Goal: Connect with others: Connect with other users

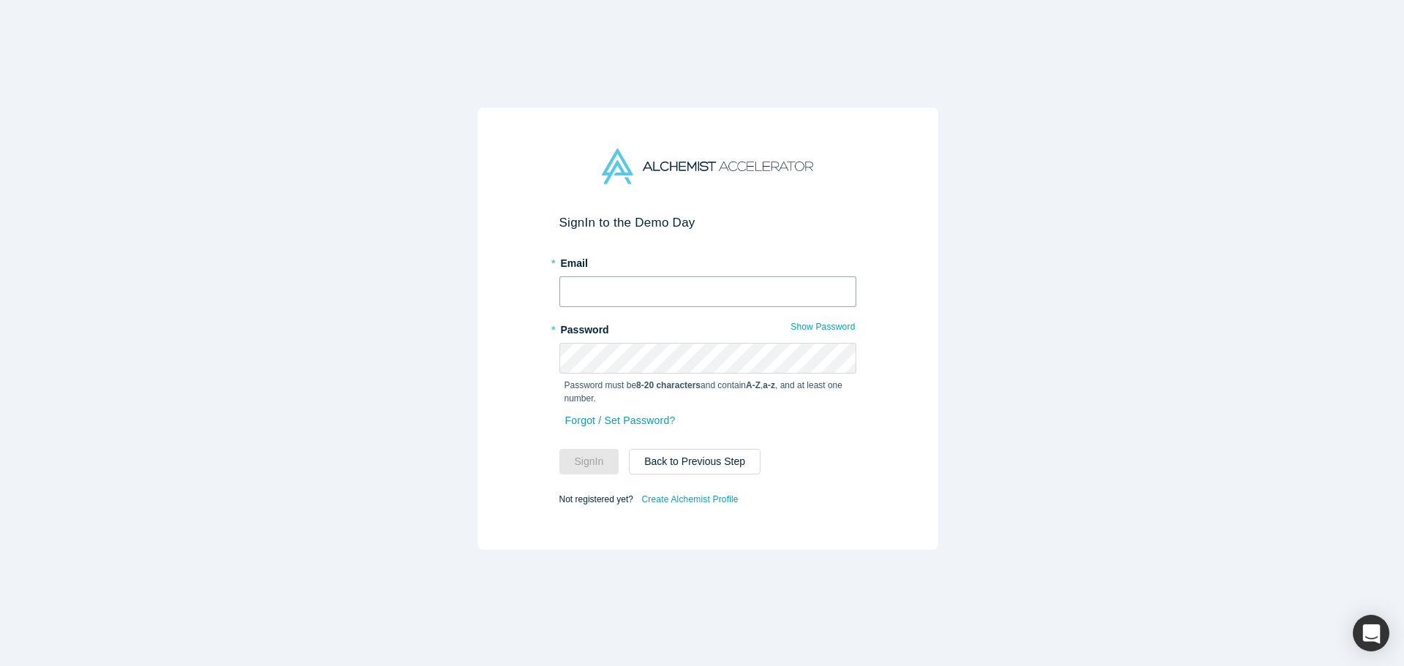
click at [636, 276] on input "text" at bounding box center [707, 291] width 297 height 31
type input "aneri@touchdownvc.com"
click at [582, 456] on button "Sign In" at bounding box center [589, 462] width 60 height 26
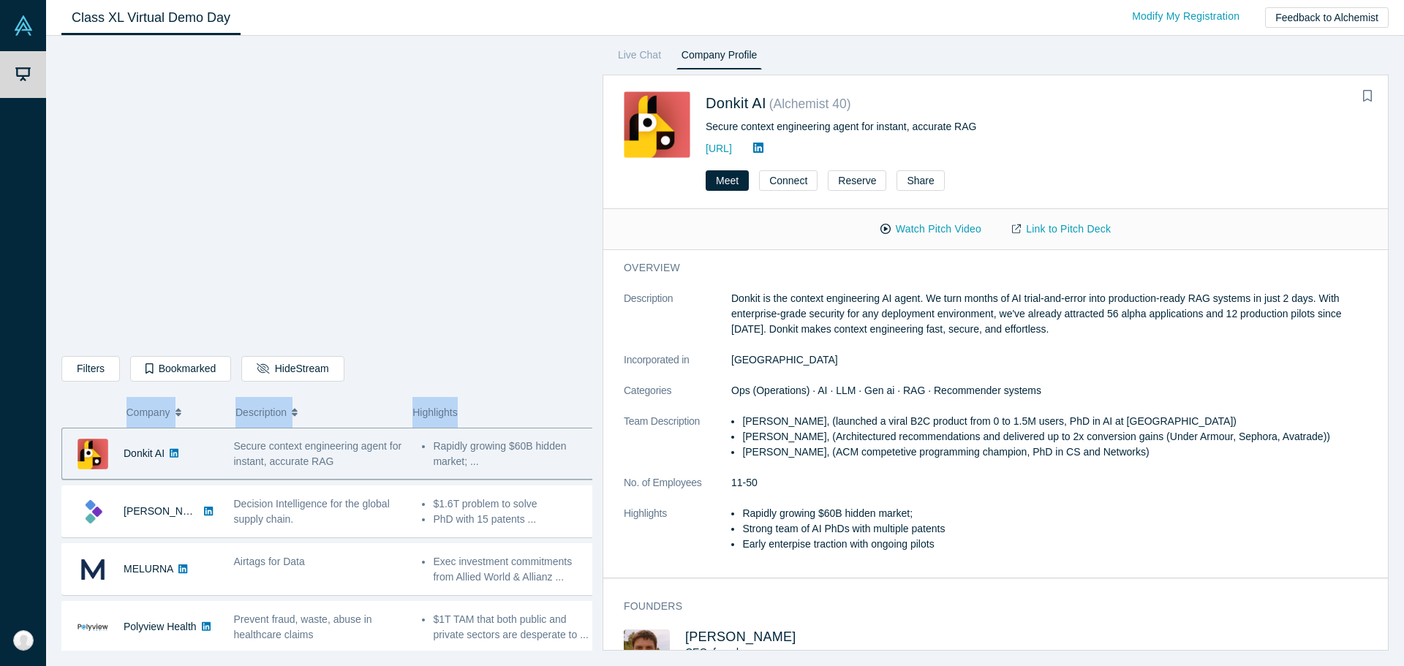
drag, startPoint x: 460, startPoint y: 364, endPoint x: 482, endPoint y: 406, distance: 47.1
click at [482, 406] on div "Filters AI Artificial Intelligence AI (Artificial Intelligence) B2B SaaS Data A…" at bounding box center [326, 348] width 531 height 605
click at [481, 407] on div "Highlights" at bounding box center [493, 412] width 162 height 31
click at [556, 370] on div "Filters AI Artificial Intelligence AI (Artificial Intelligence) B2B SaaS Data A…" at bounding box center [326, 371] width 531 height 31
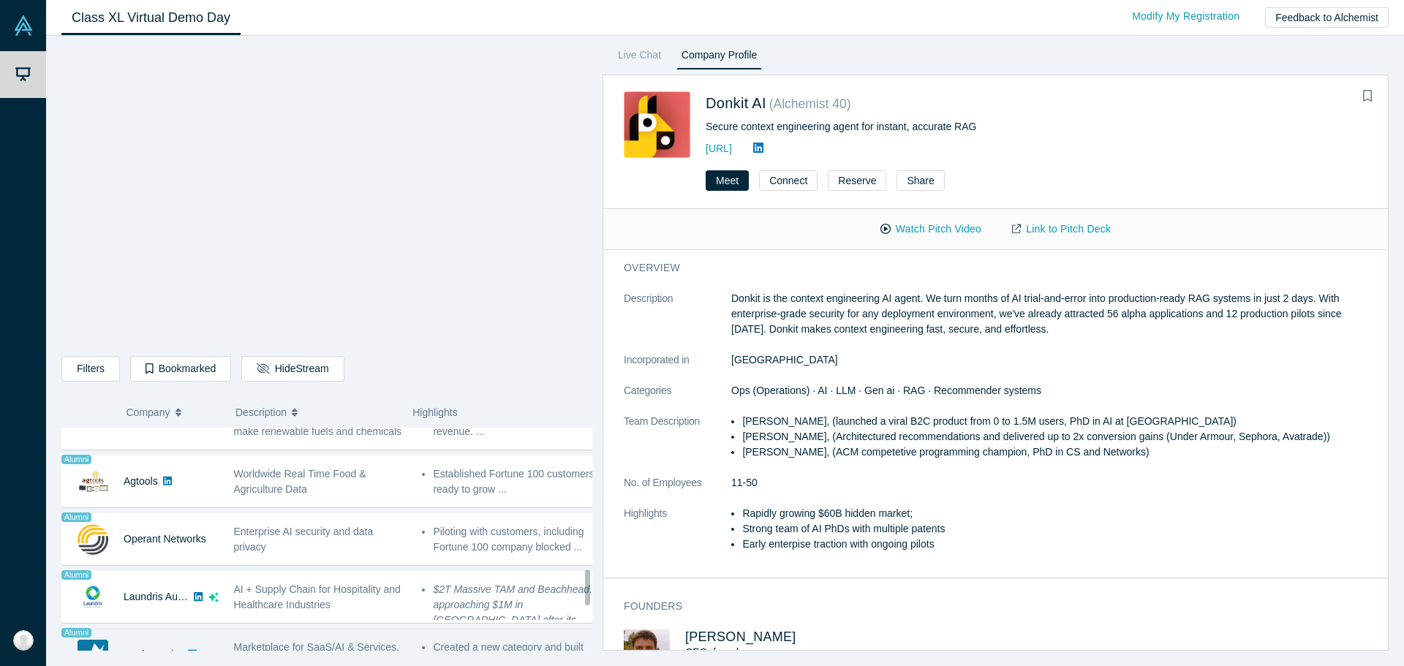
scroll to position [871, 0]
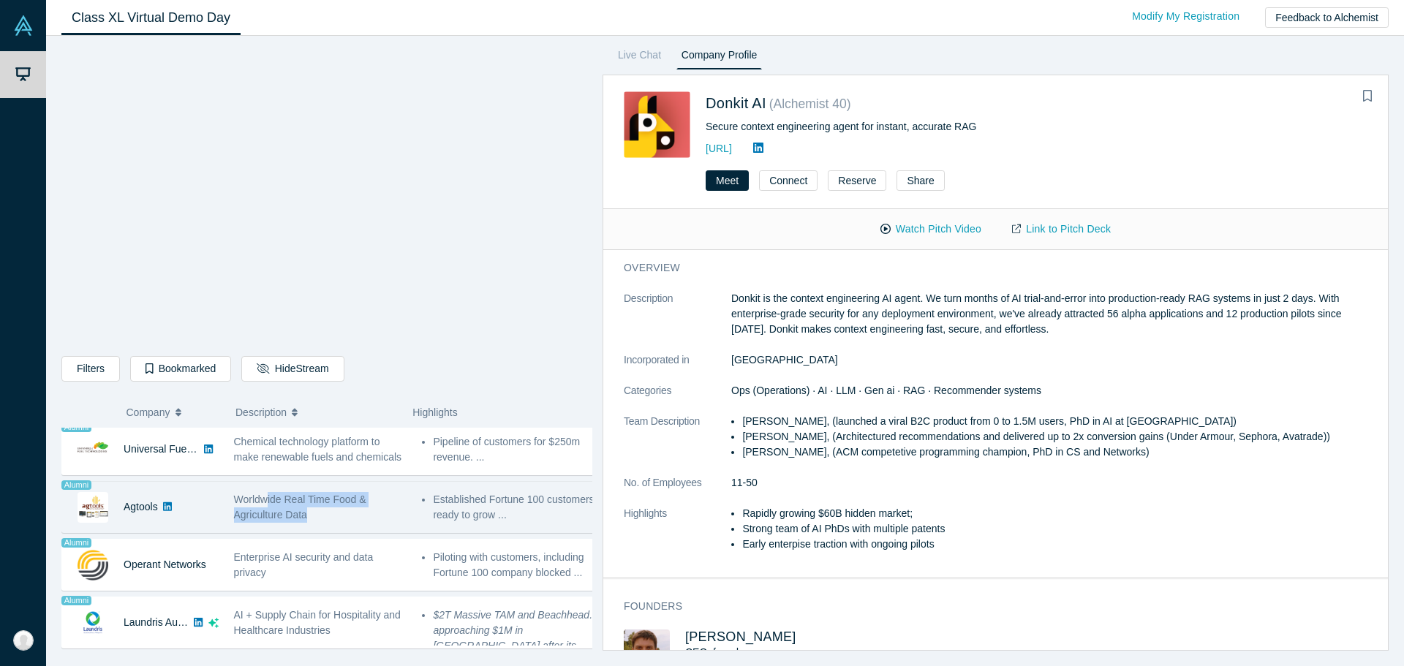
drag, startPoint x: 265, startPoint y: 499, endPoint x: 352, endPoint y: 513, distance: 88.0
click at [352, 513] on div "Worldwide Real Time Food & Agriculture Data" at bounding box center [320, 507] width 173 height 31
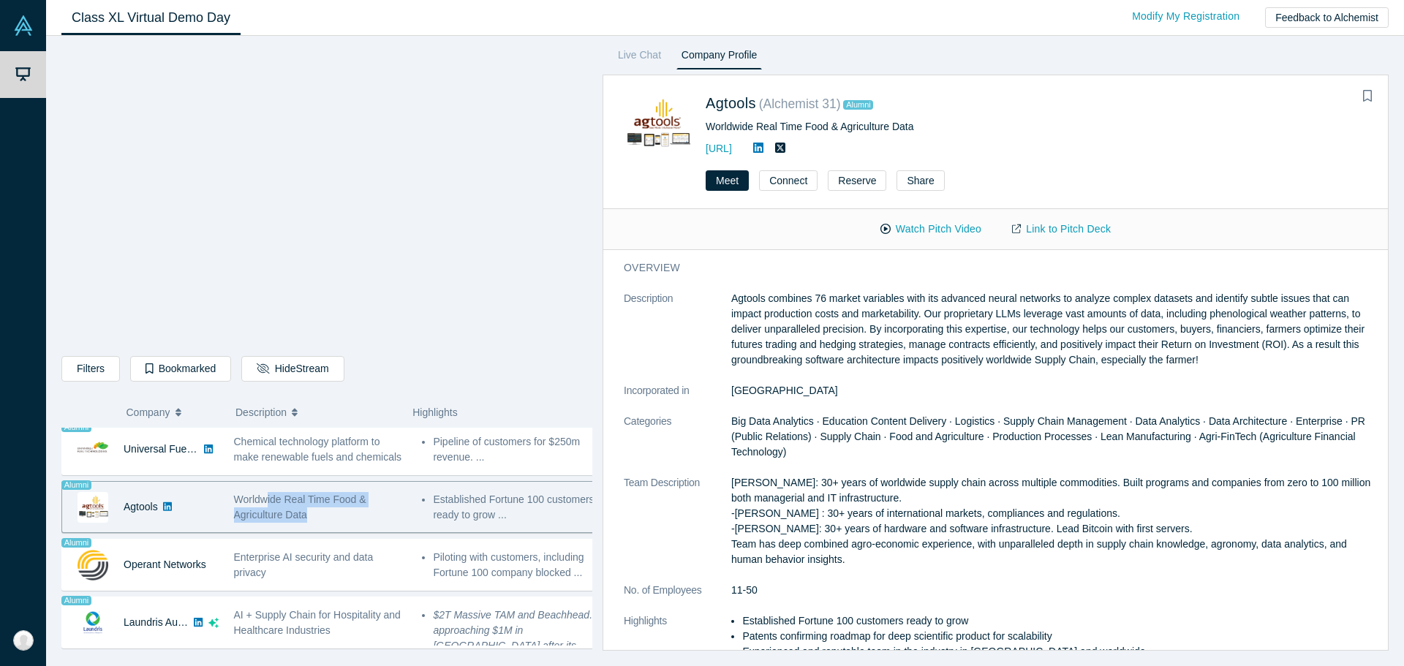
click at [341, 510] on div "Worldwide Real Time Food & Agriculture Data" at bounding box center [320, 507] width 173 height 31
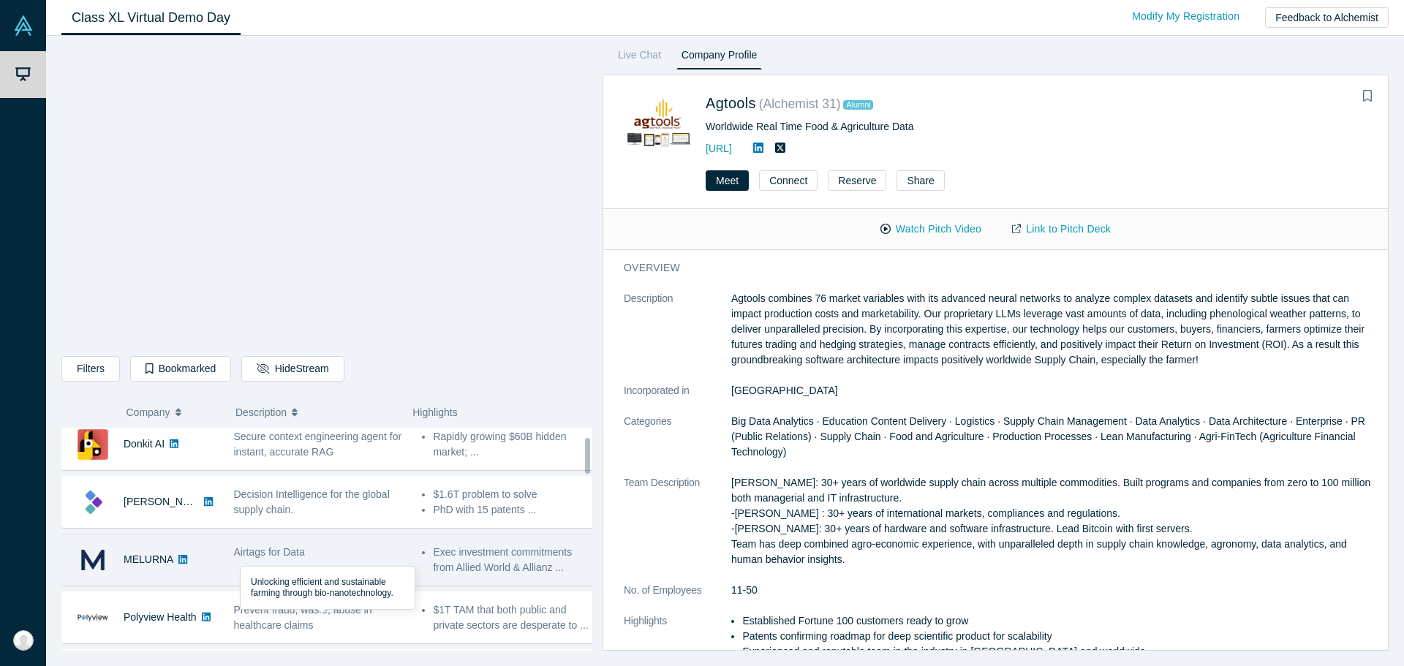
scroll to position [0, 0]
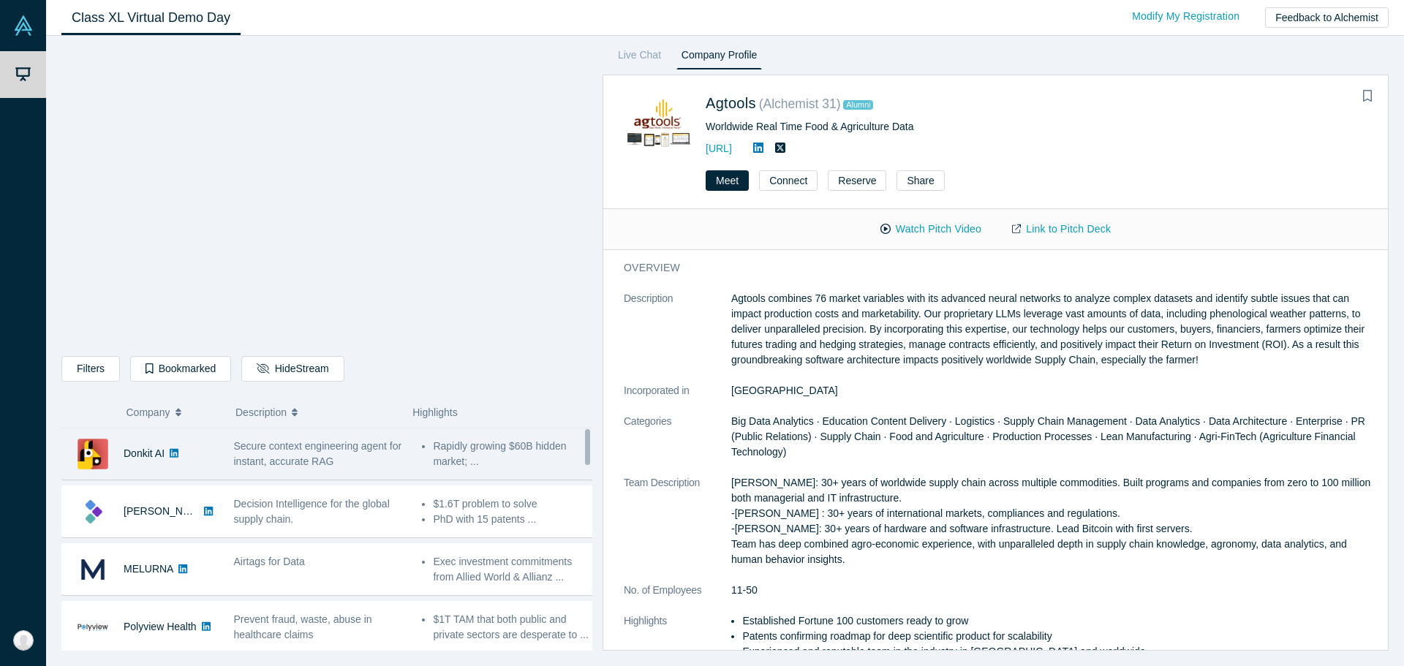
click at [319, 456] on span "Secure context engineering agent for instant, accurate RAG" at bounding box center [318, 453] width 168 height 27
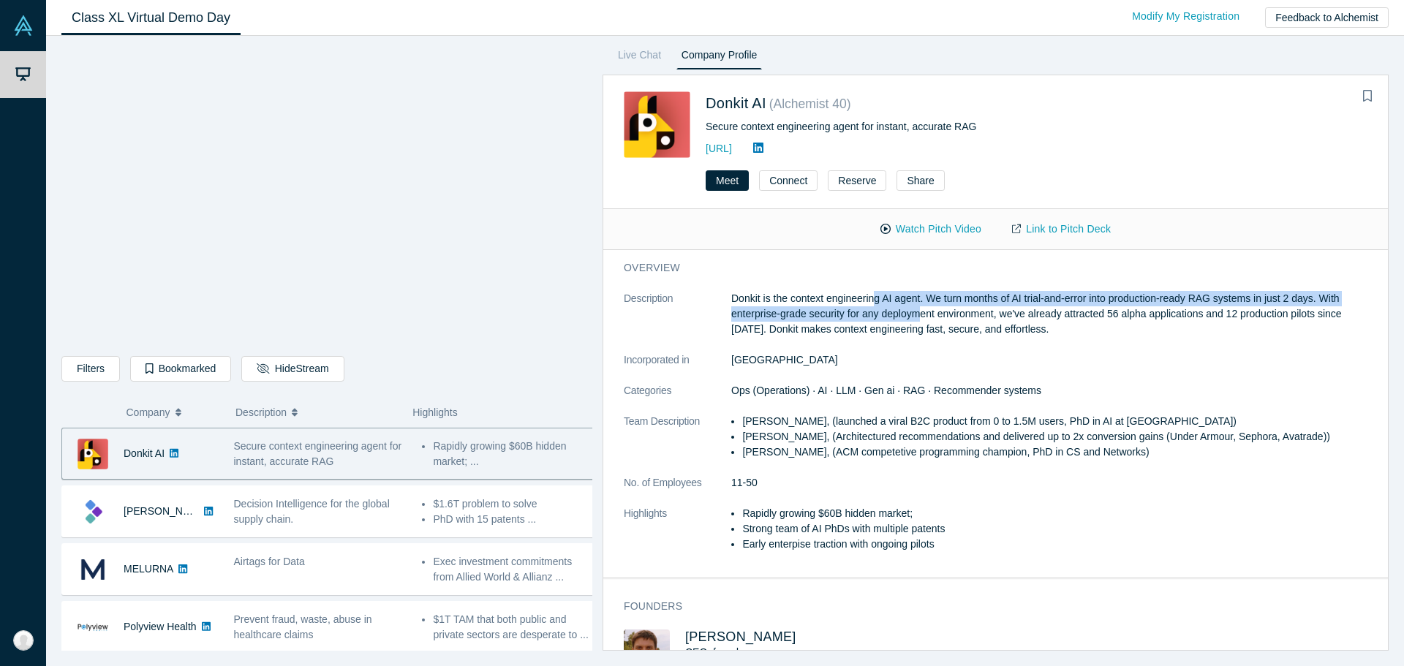
drag, startPoint x: 874, startPoint y: 297, endPoint x: 920, endPoint y: 309, distance: 47.7
click at [920, 309] on p "Donkit is the context engineering AI agent. We turn months of AI trial-and-erro…" at bounding box center [1054, 314] width 647 height 46
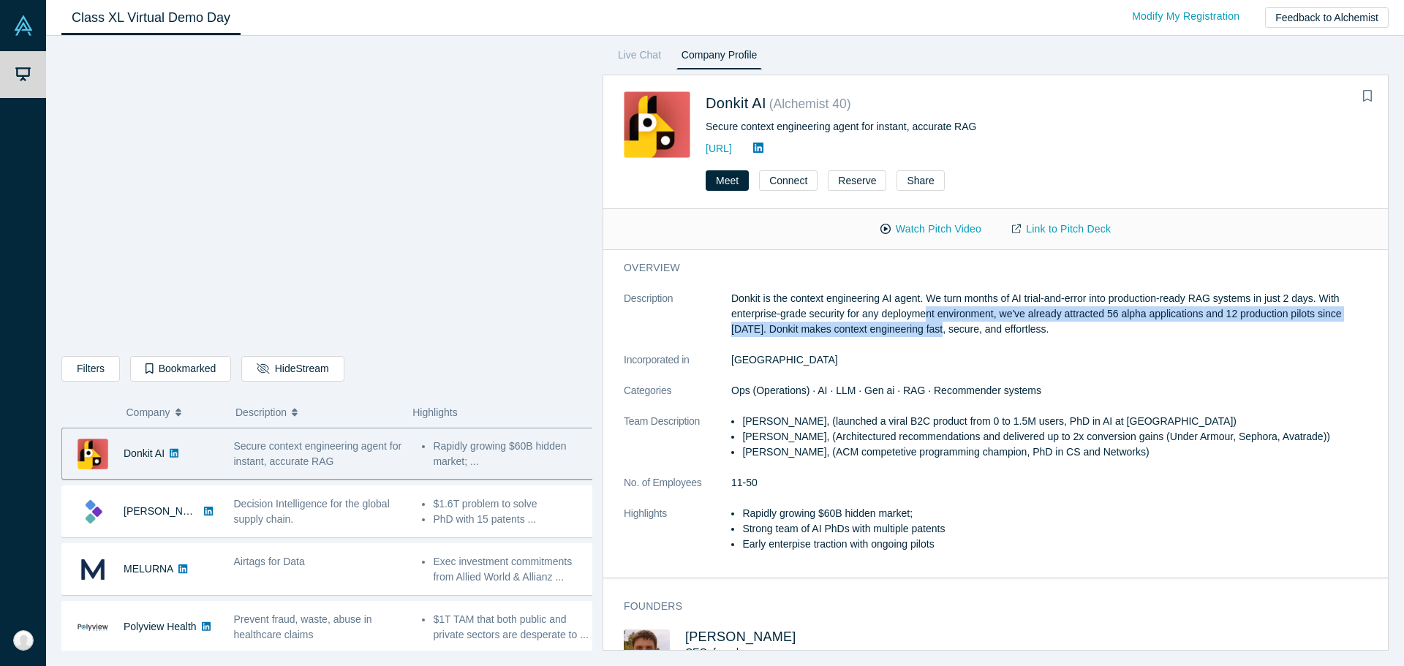
drag, startPoint x: 928, startPoint y: 312, endPoint x: 948, endPoint y: 325, distance: 24.1
click at [948, 325] on p "Donkit is the context engineering AI agent. We turn months of AI trial-and-erro…" at bounding box center [1054, 314] width 647 height 46
drag, startPoint x: 942, startPoint y: 309, endPoint x: 965, endPoint y: 329, distance: 30.1
click at [965, 329] on p "Donkit is the context engineering AI agent. We turn months of AI trial-and-erro…" at bounding box center [1054, 314] width 647 height 46
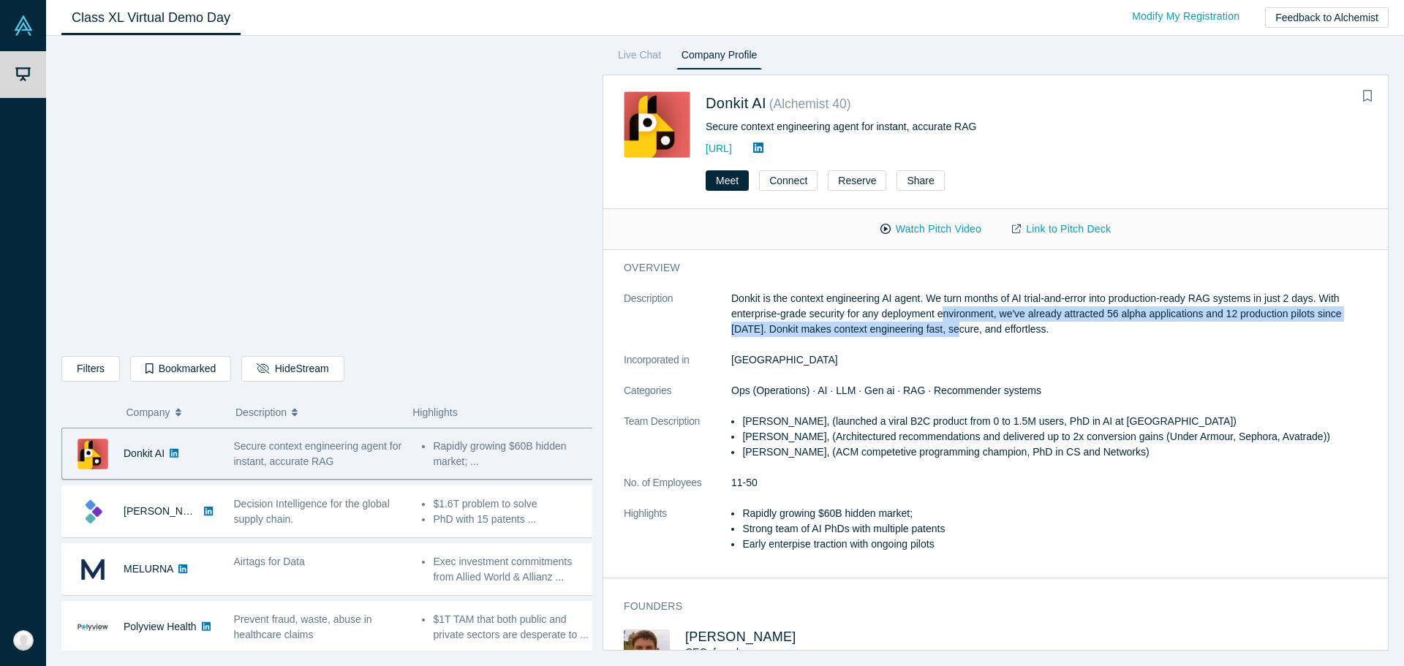
click at [965, 329] on p "Donkit is the context engineering AI agent. We turn months of AI trial-and-erro…" at bounding box center [1054, 314] width 647 height 46
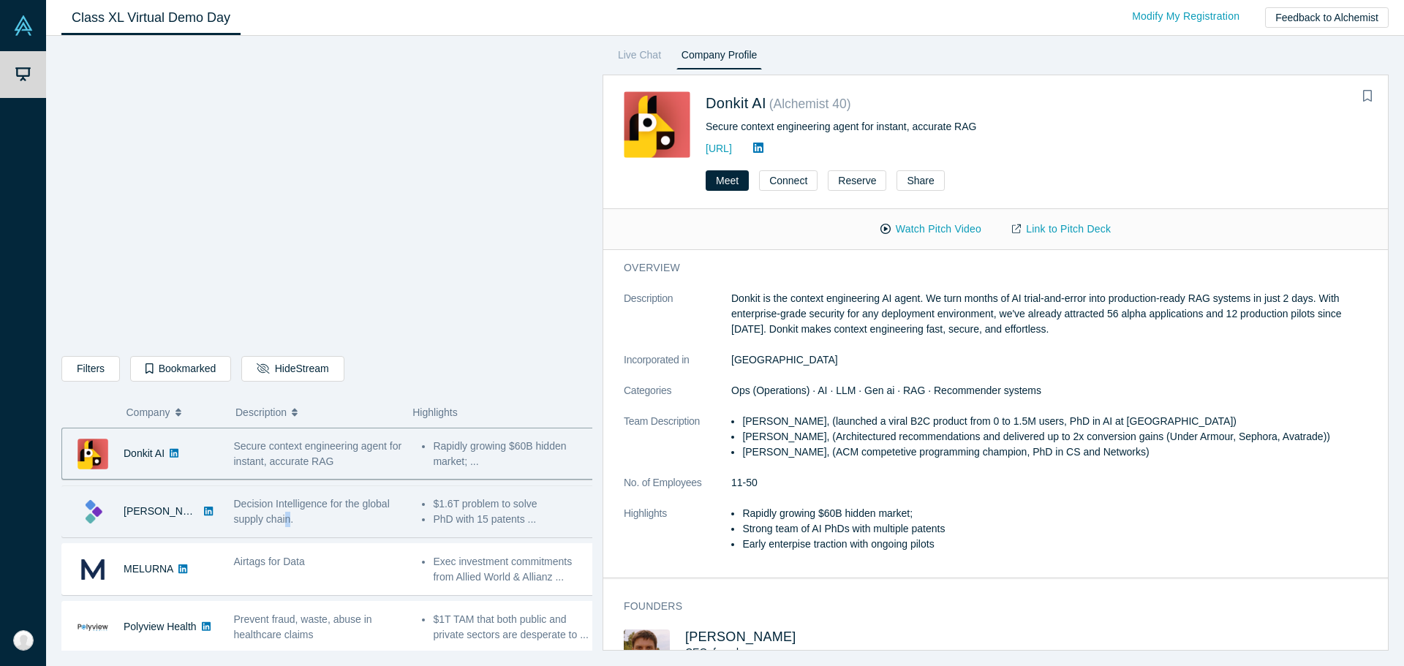
click at [288, 531] on div "Decision Intelligence for the global supply chain." at bounding box center [320, 511] width 189 height 46
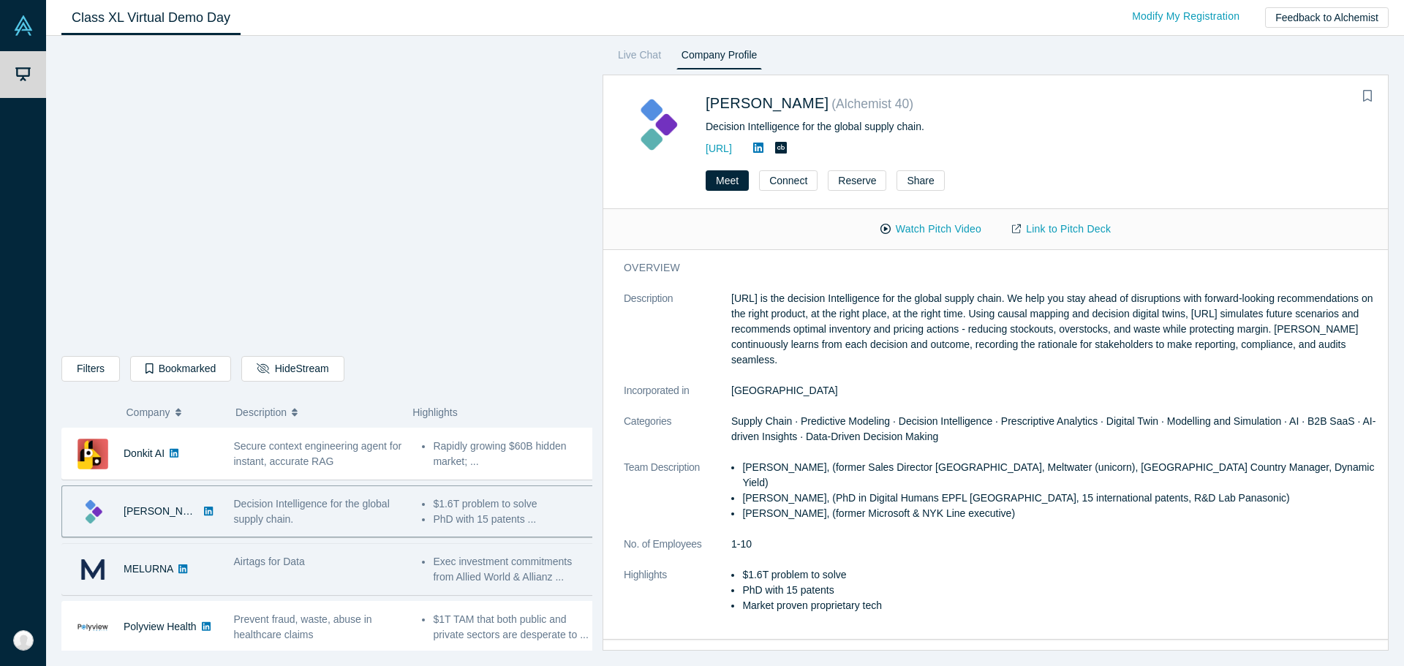
click at [326, 562] on div "Airtags for Data" at bounding box center [320, 561] width 173 height 15
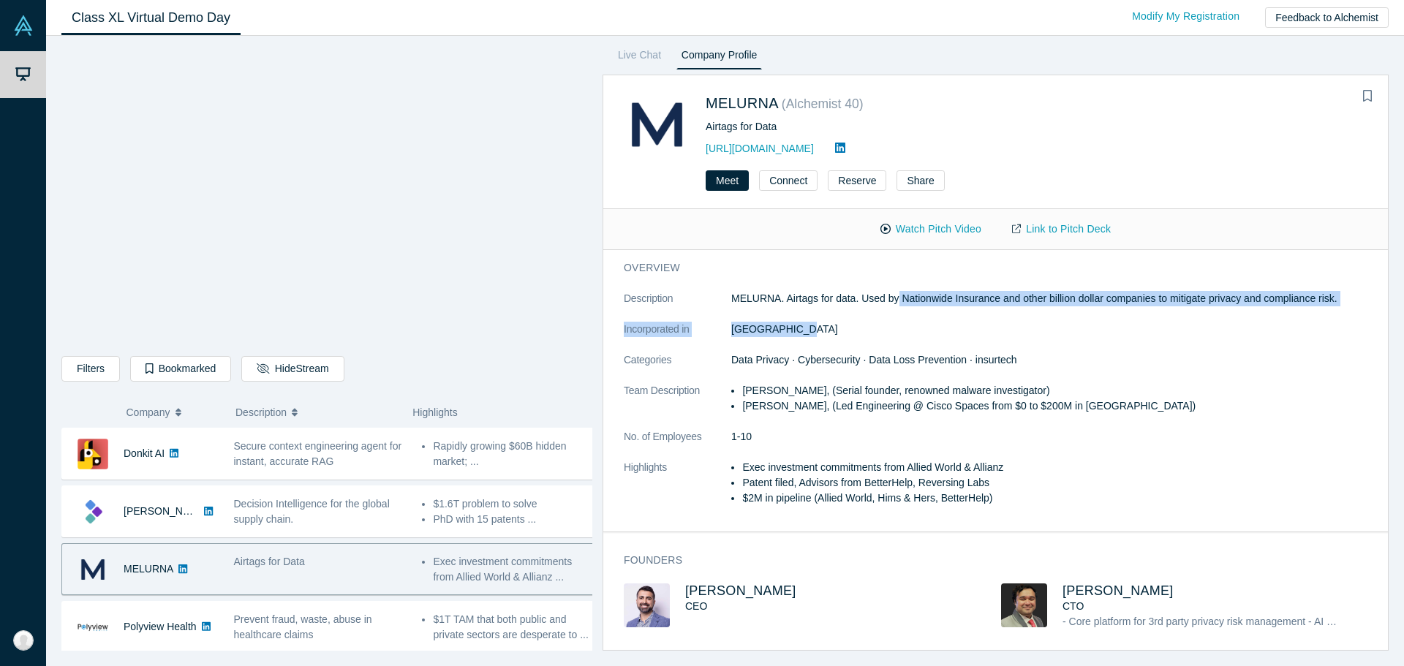
drag, startPoint x: 899, startPoint y: 302, endPoint x: 921, endPoint y: 320, distance: 28.6
click at [921, 320] on dl "Description MELURNA. Airtags for data. Used by Nationwide Insurance and other b…" at bounding box center [1001, 406] width 755 height 230
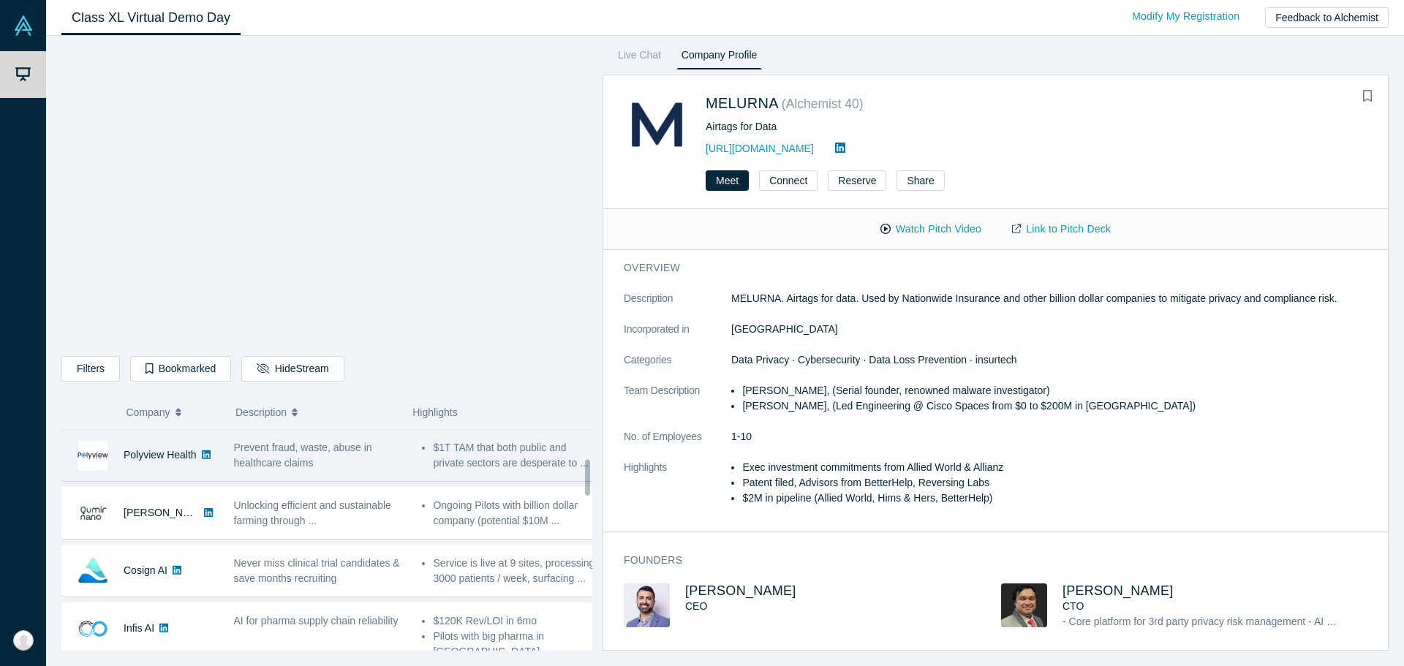
scroll to position [146, 0]
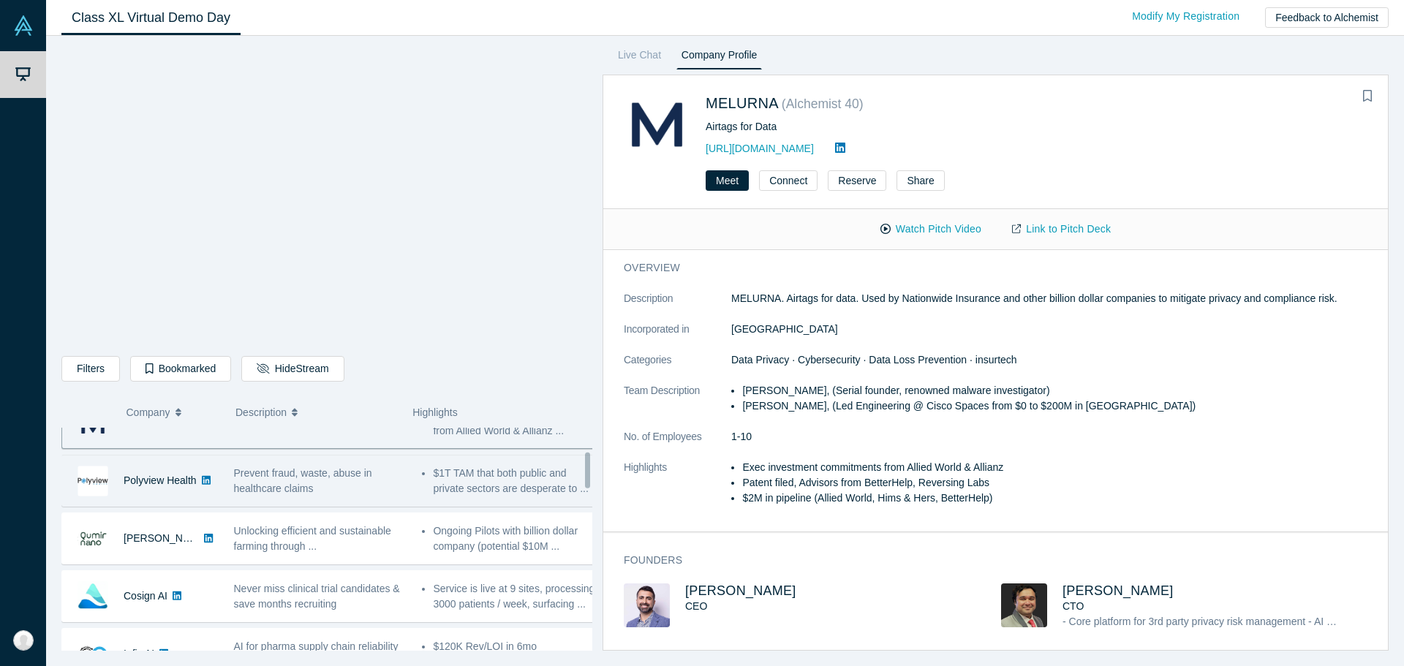
click at [336, 479] on span "Prevent fraud, waste, abuse in healthcare claims" at bounding box center [303, 480] width 138 height 27
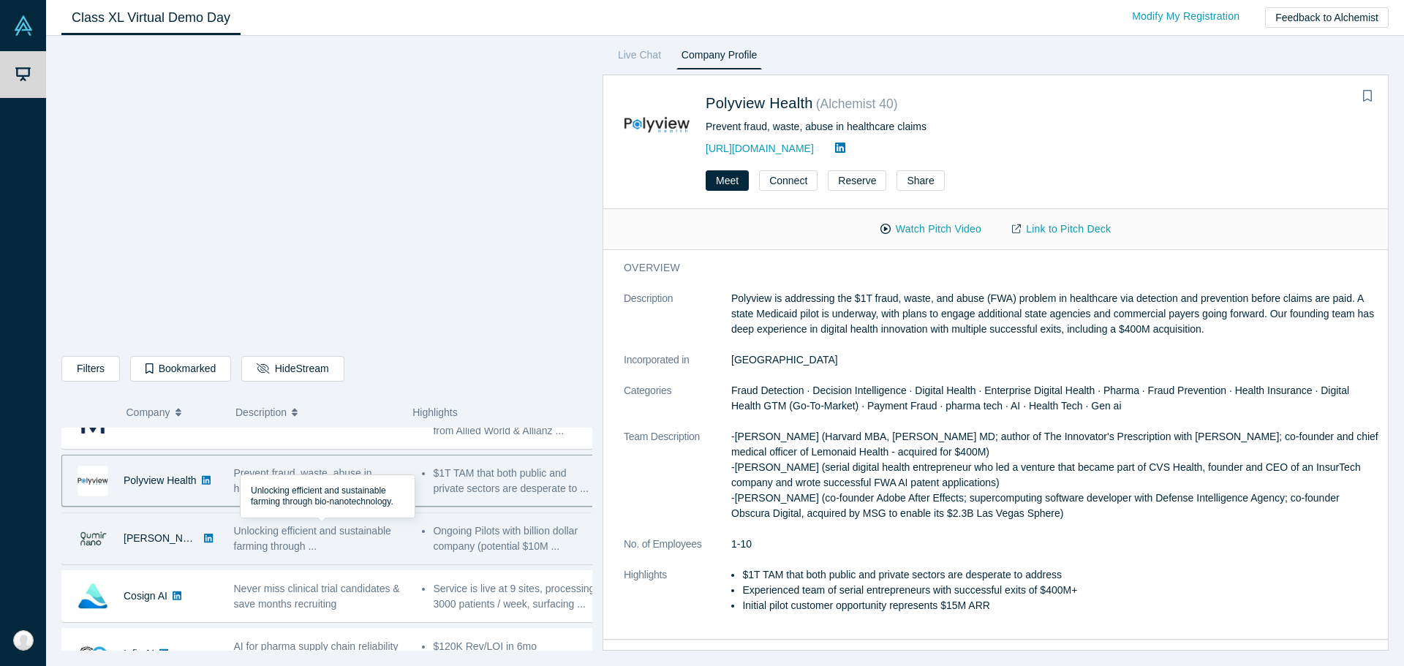
click at [376, 537] on span "Unlocking efficient and sustainable farming through ..." at bounding box center [312, 538] width 157 height 27
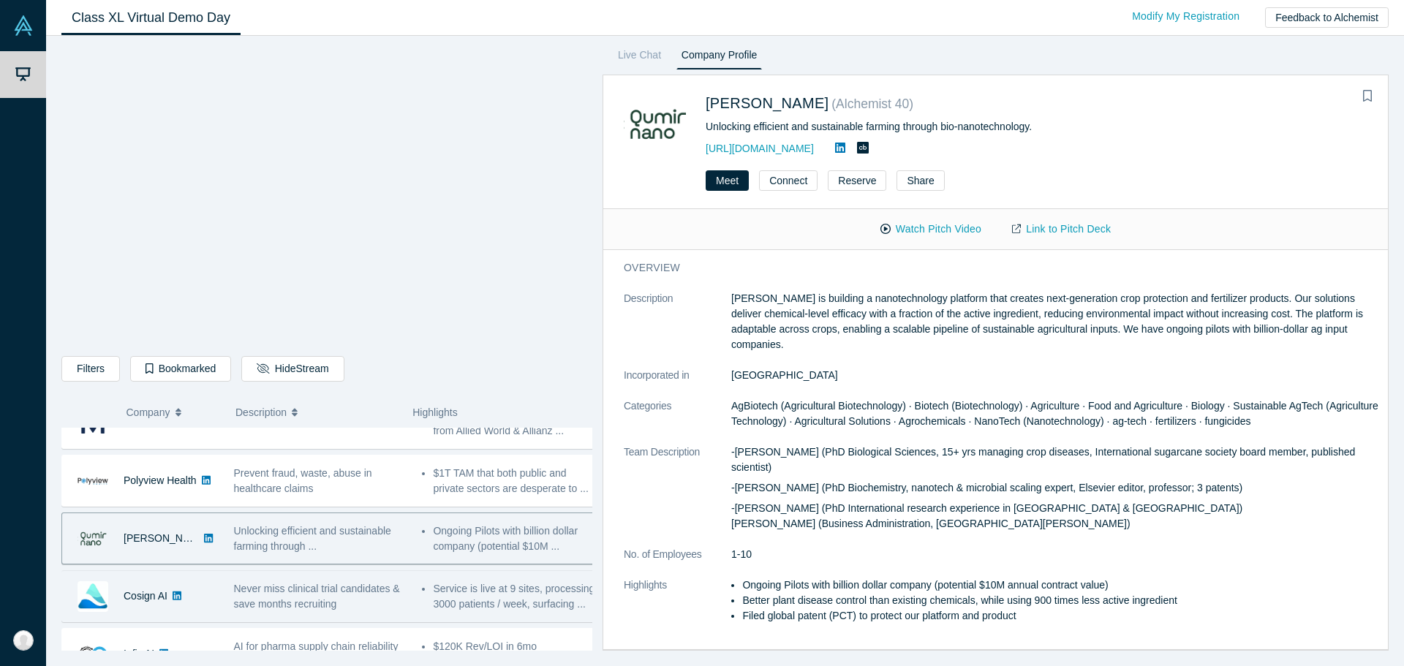
click at [372, 585] on span "Never miss clinical trial candidates & save months recruiting" at bounding box center [317, 596] width 166 height 27
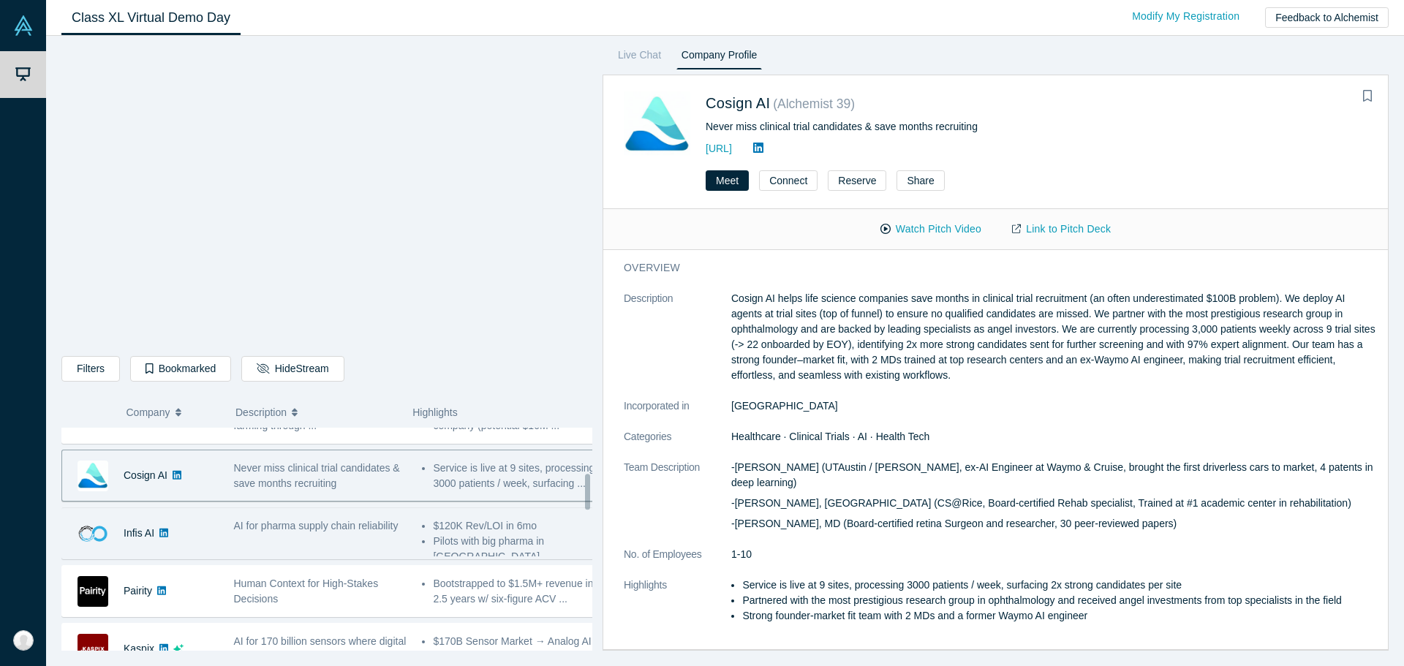
scroll to position [293, 0]
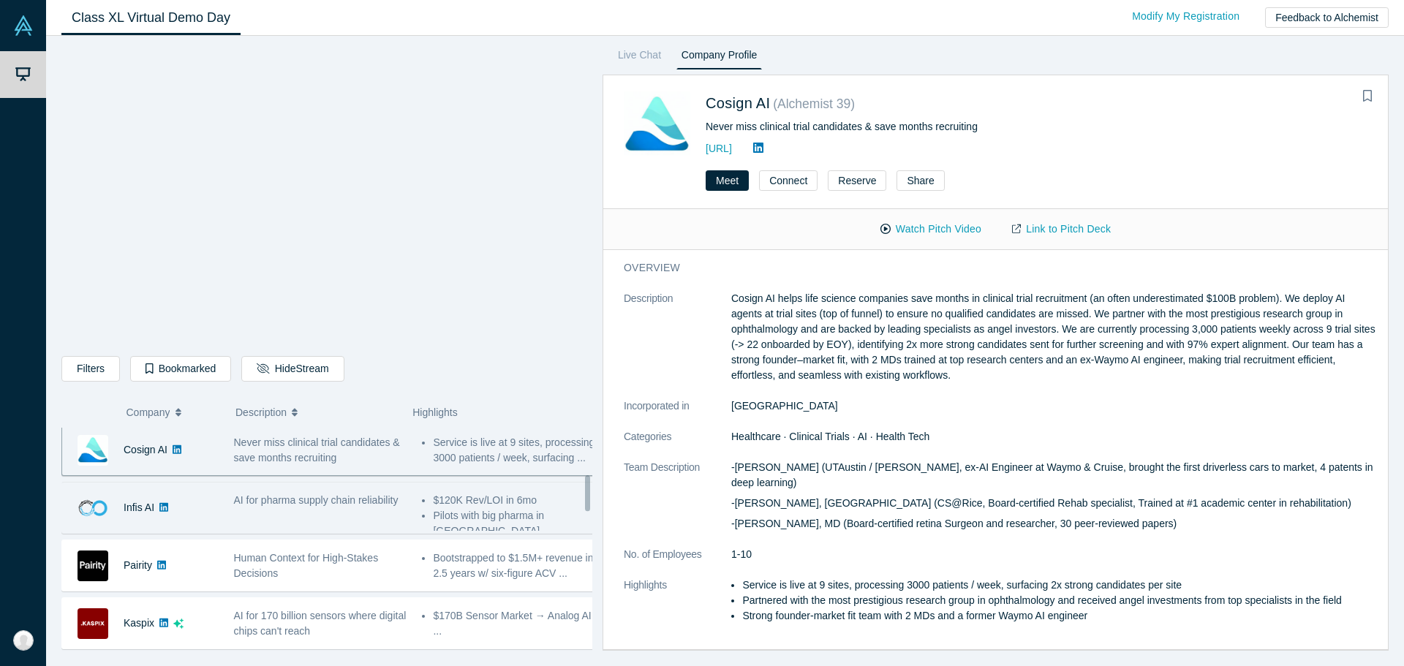
click at [358, 512] on div "AI for pharma supply chain reliability" at bounding box center [320, 508] width 189 height 46
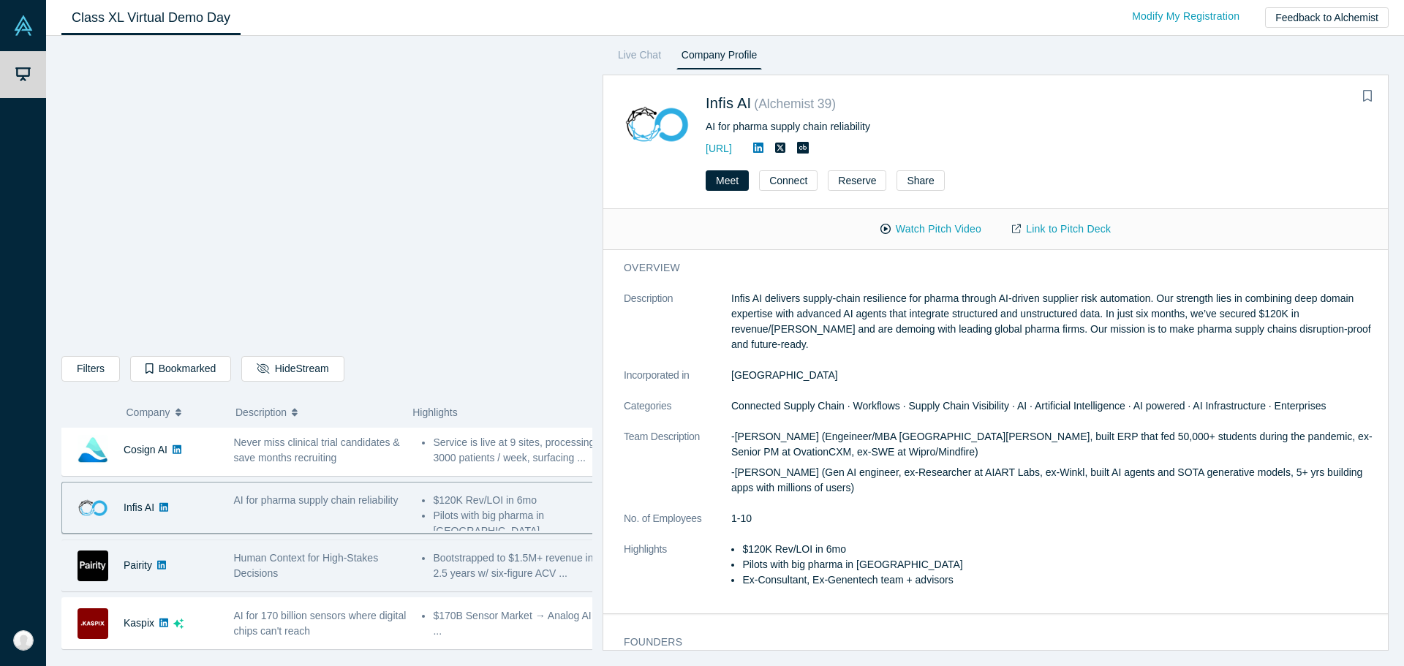
click at [369, 565] on div "Human Context for High-Stakes Decisions" at bounding box center [320, 566] width 173 height 31
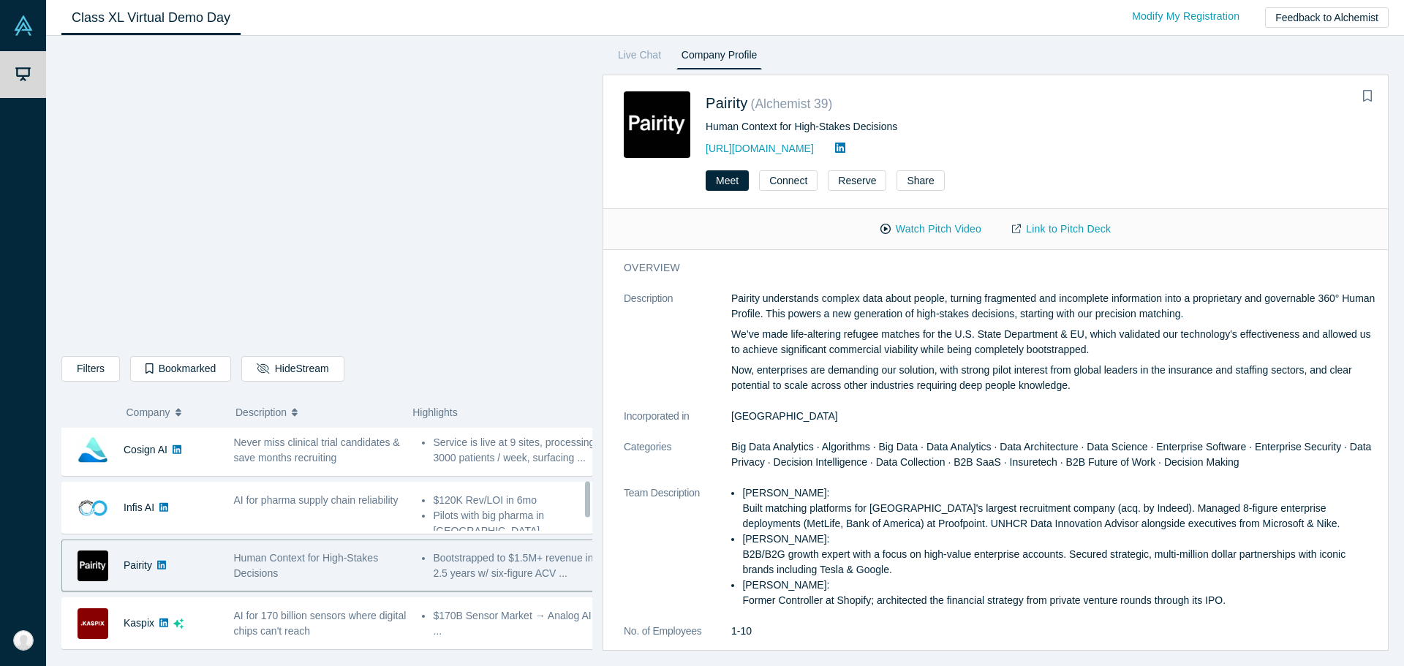
scroll to position [366, 0]
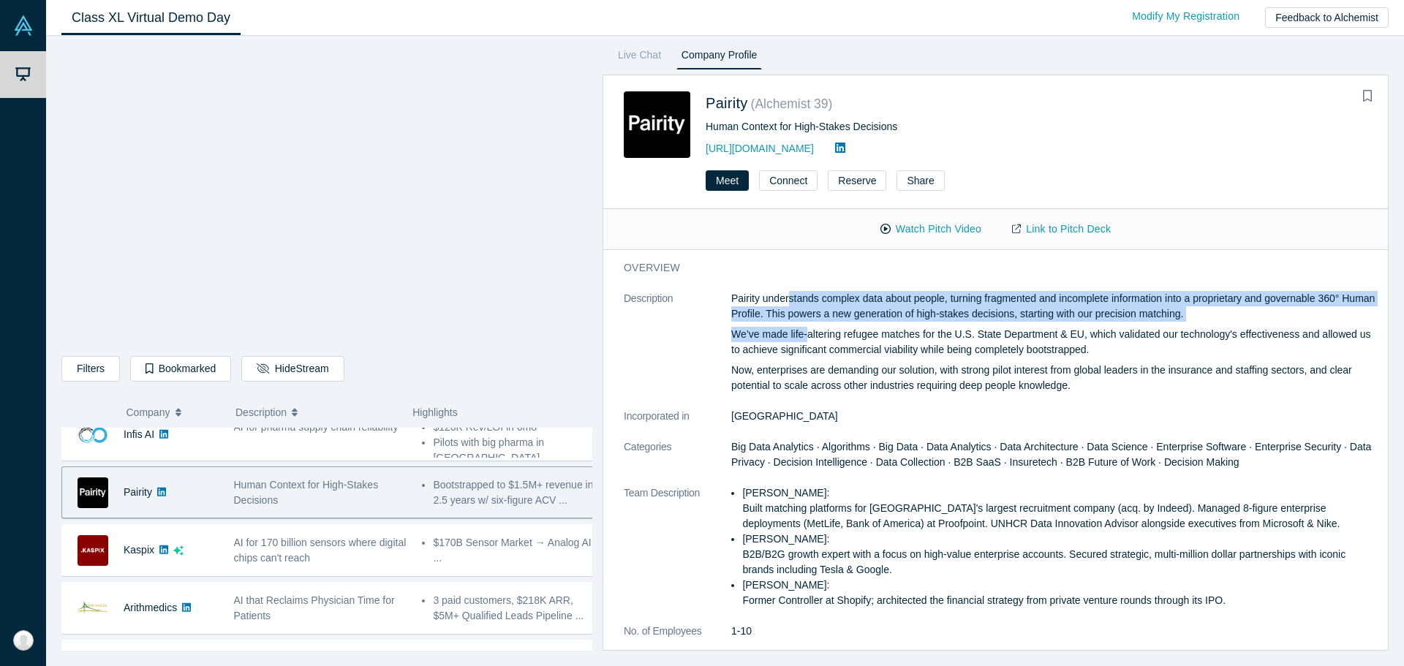
drag, startPoint x: 788, startPoint y: 298, endPoint x: 807, endPoint y: 323, distance: 31.3
click at [807, 323] on div "Pairity understands complex data about people, turning fragmented and incomplet…" at bounding box center [1054, 342] width 647 height 102
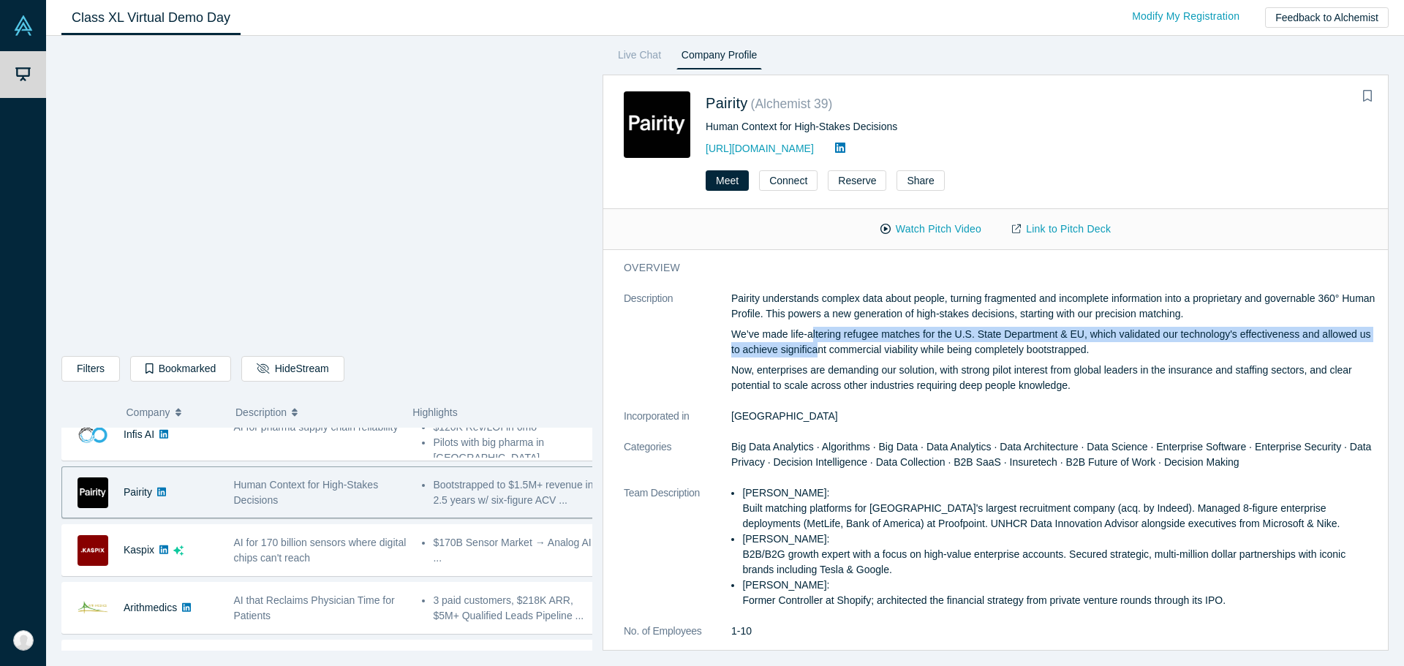
drag, startPoint x: 810, startPoint y: 336, endPoint x: 818, endPoint y: 350, distance: 16.4
click at [818, 350] on p "We’ve made life-altering refugee matches for the U.S. State Department & EU, wh…" at bounding box center [1054, 342] width 647 height 31
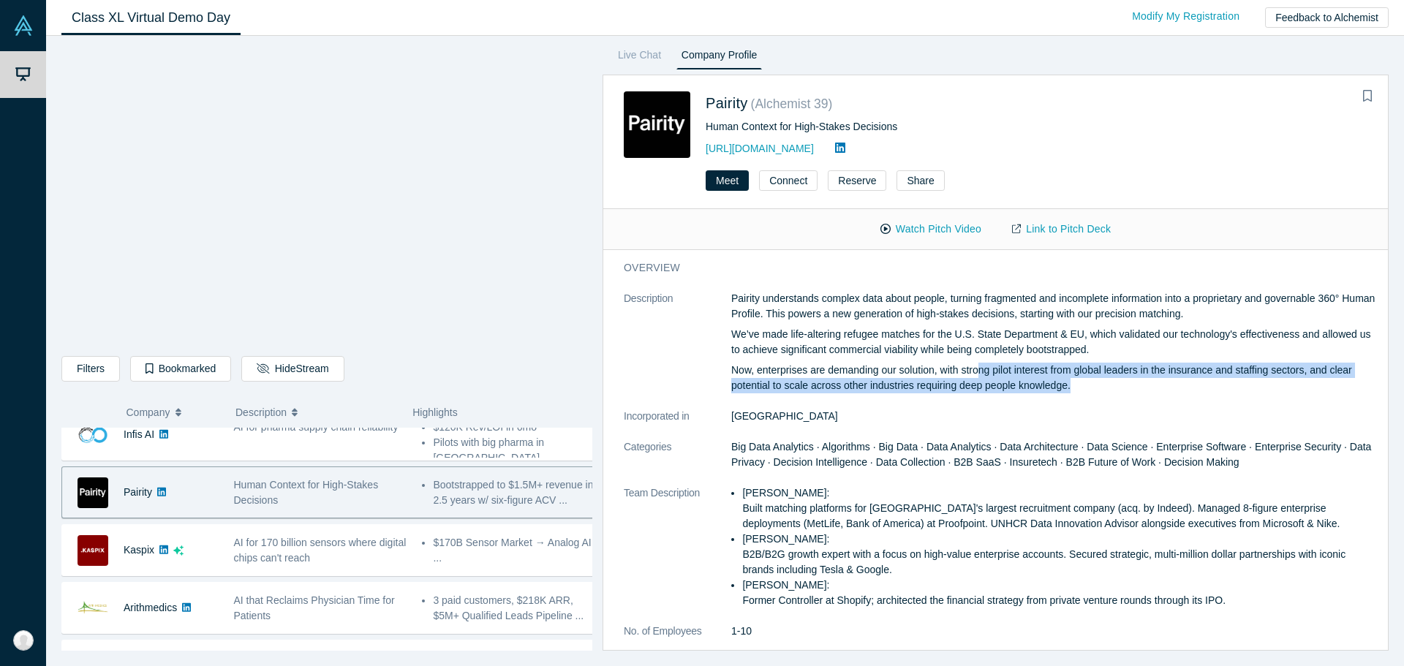
drag, startPoint x: 978, startPoint y: 372, endPoint x: 1307, endPoint y: 388, distance: 329.5
click at [1307, 388] on p "Now, enterprises are demanding our solution, with strong pilot interest from gl…" at bounding box center [1054, 378] width 647 height 31
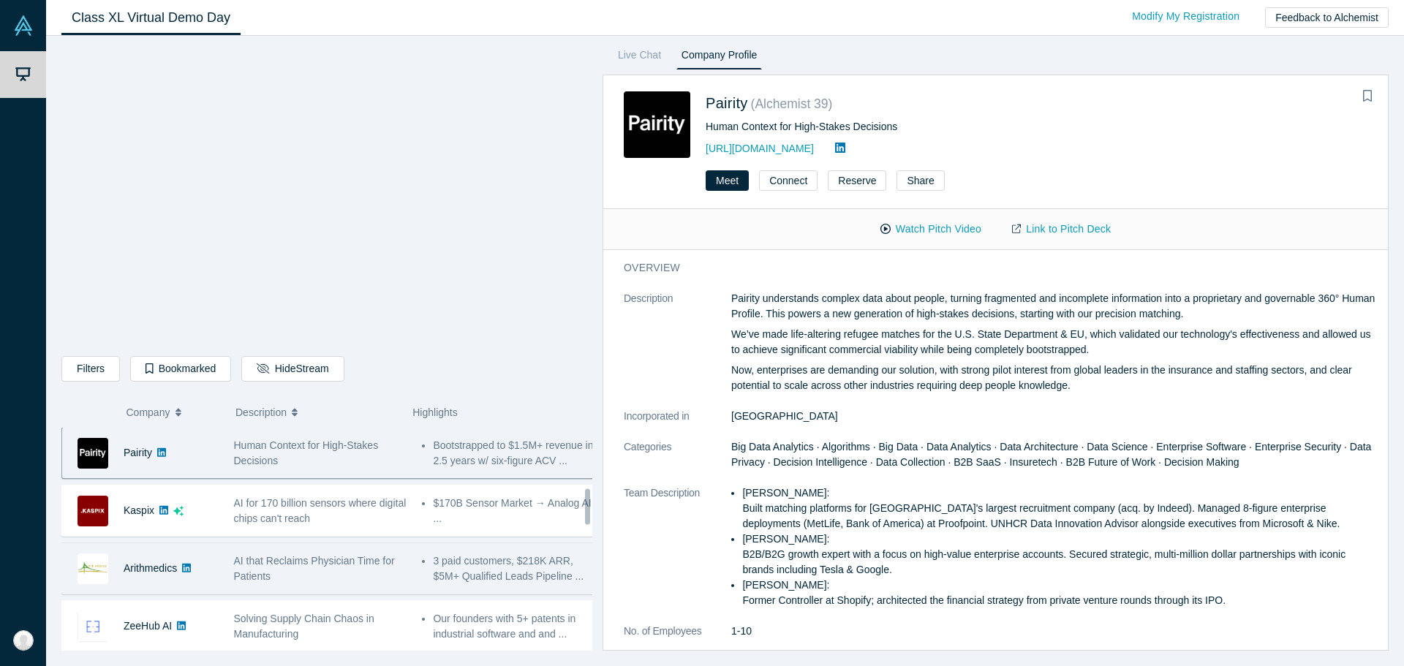
scroll to position [439, 0]
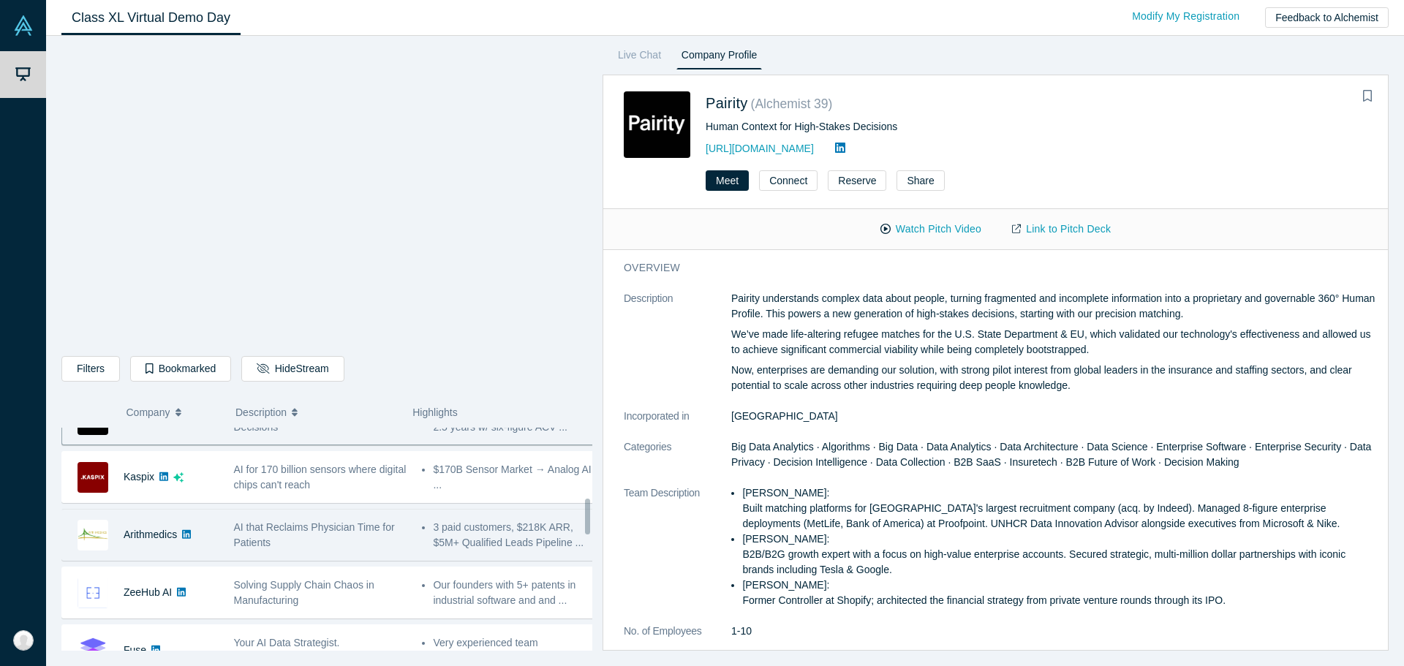
click at [311, 537] on div "AI that Reclaims Physician Time for Patients" at bounding box center [320, 535] width 173 height 31
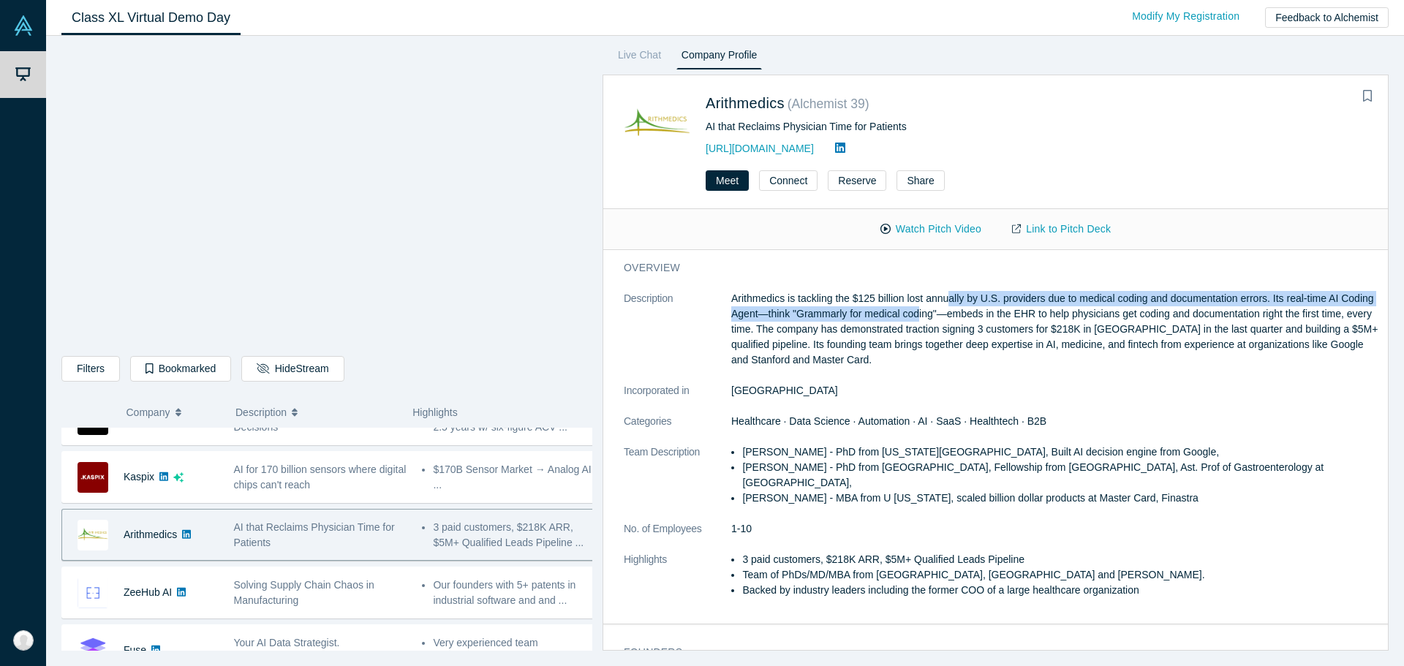
drag, startPoint x: 951, startPoint y: 301, endPoint x: 955, endPoint y: 312, distance: 12.5
click at [955, 312] on p "Arithmedics is tackling the $125 billion lost annually by U.S. providers due to…" at bounding box center [1054, 329] width 647 height 77
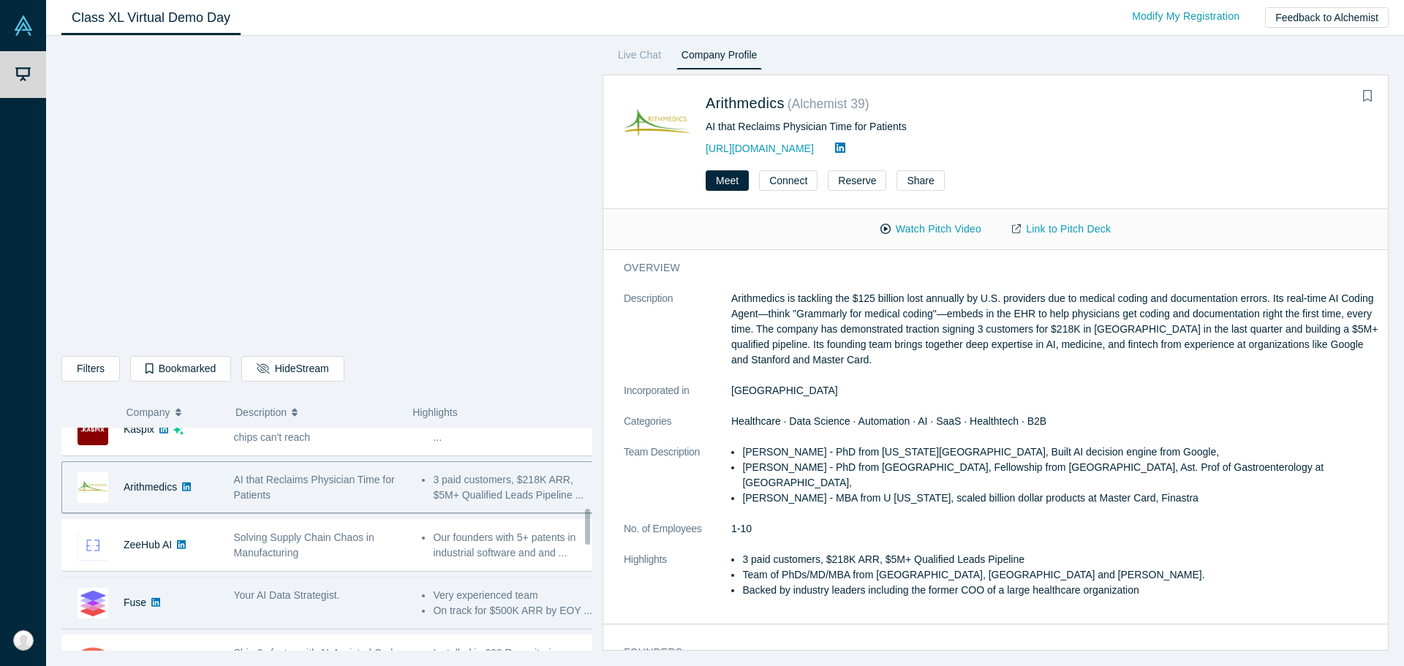
scroll to position [512, 0]
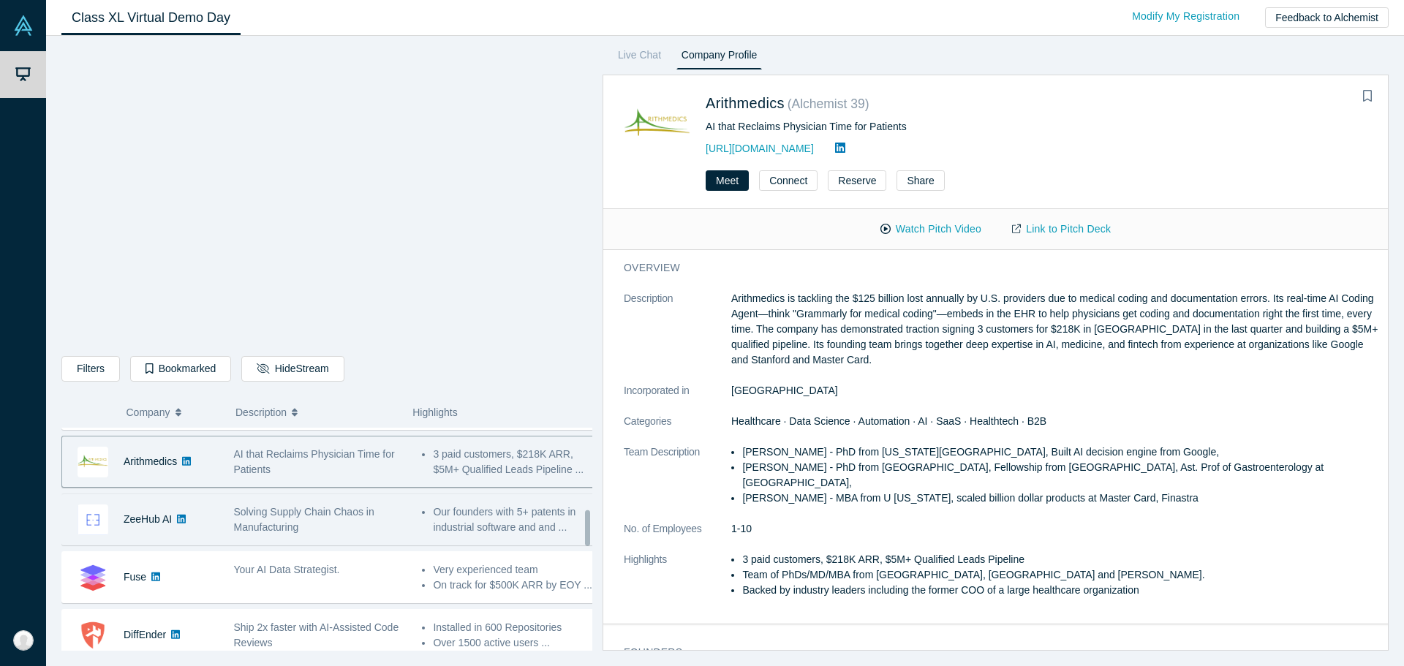
click at [344, 523] on div "Solving Supply Chain Chaos in Manufacturing" at bounding box center [320, 520] width 173 height 31
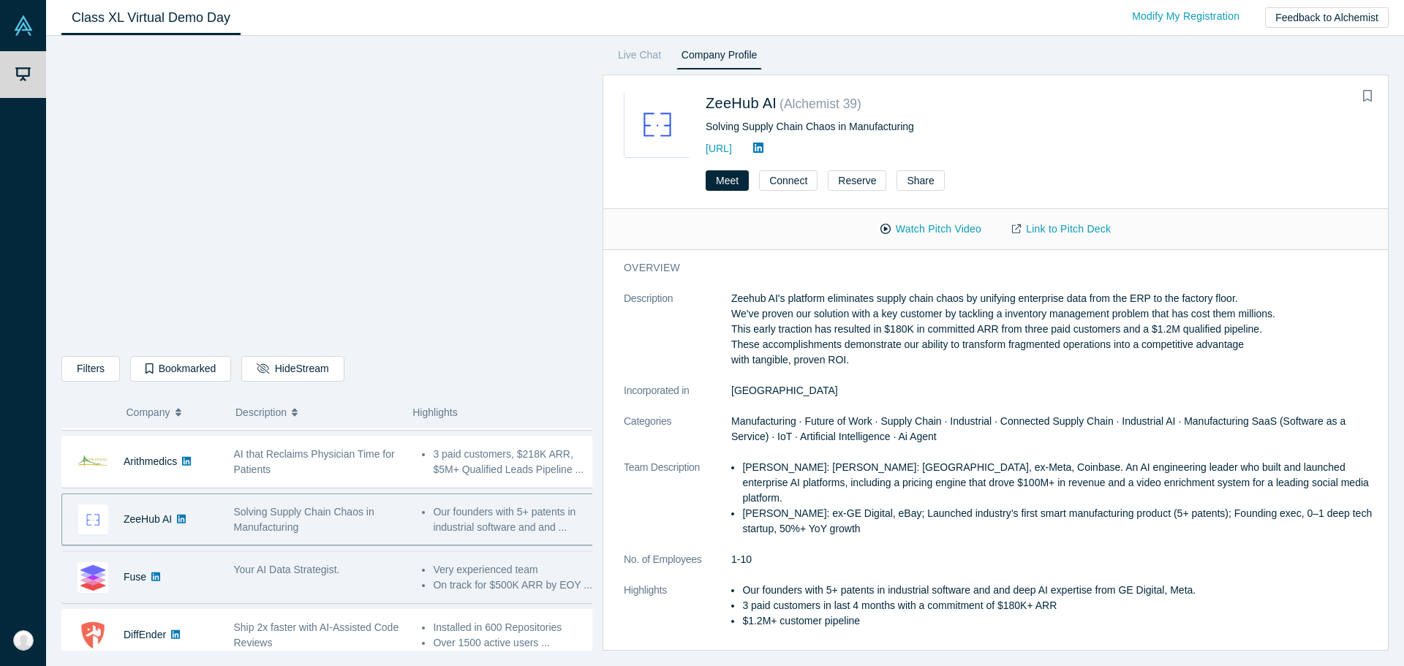
click at [349, 575] on div "Your AI Data Strategist." at bounding box center [320, 569] width 173 height 15
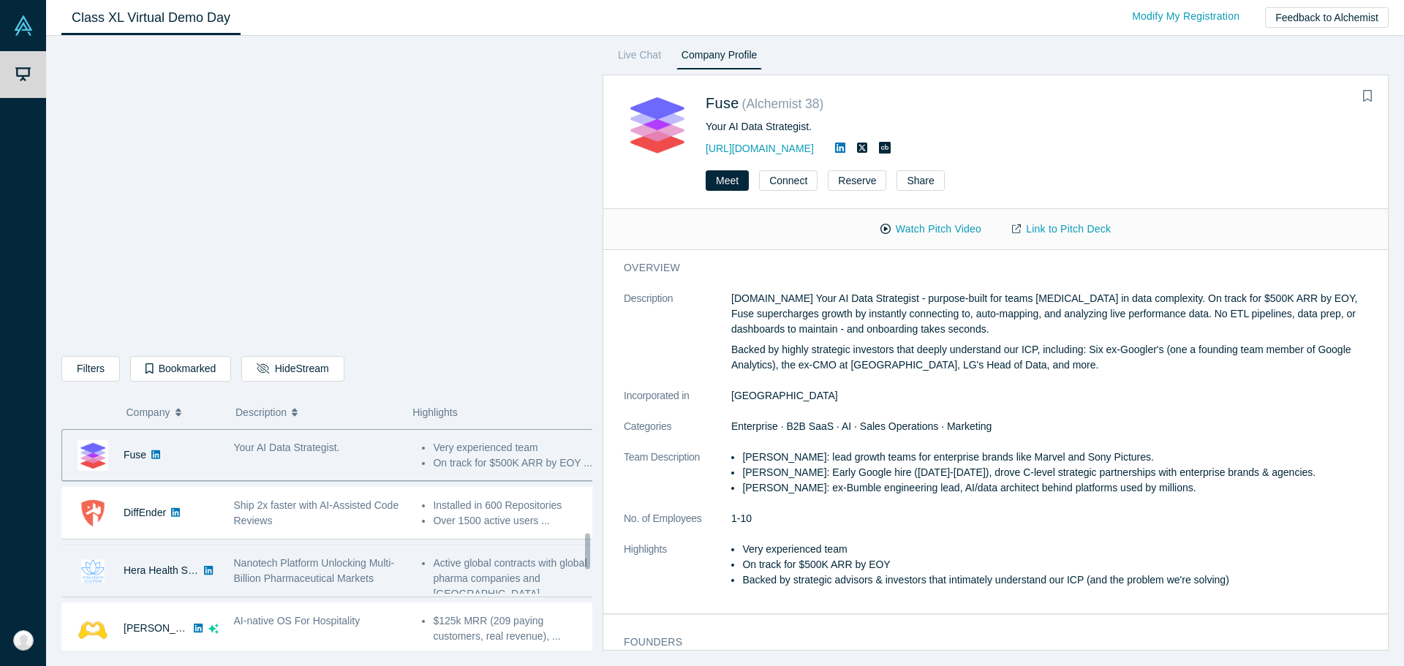
scroll to position [658, 0]
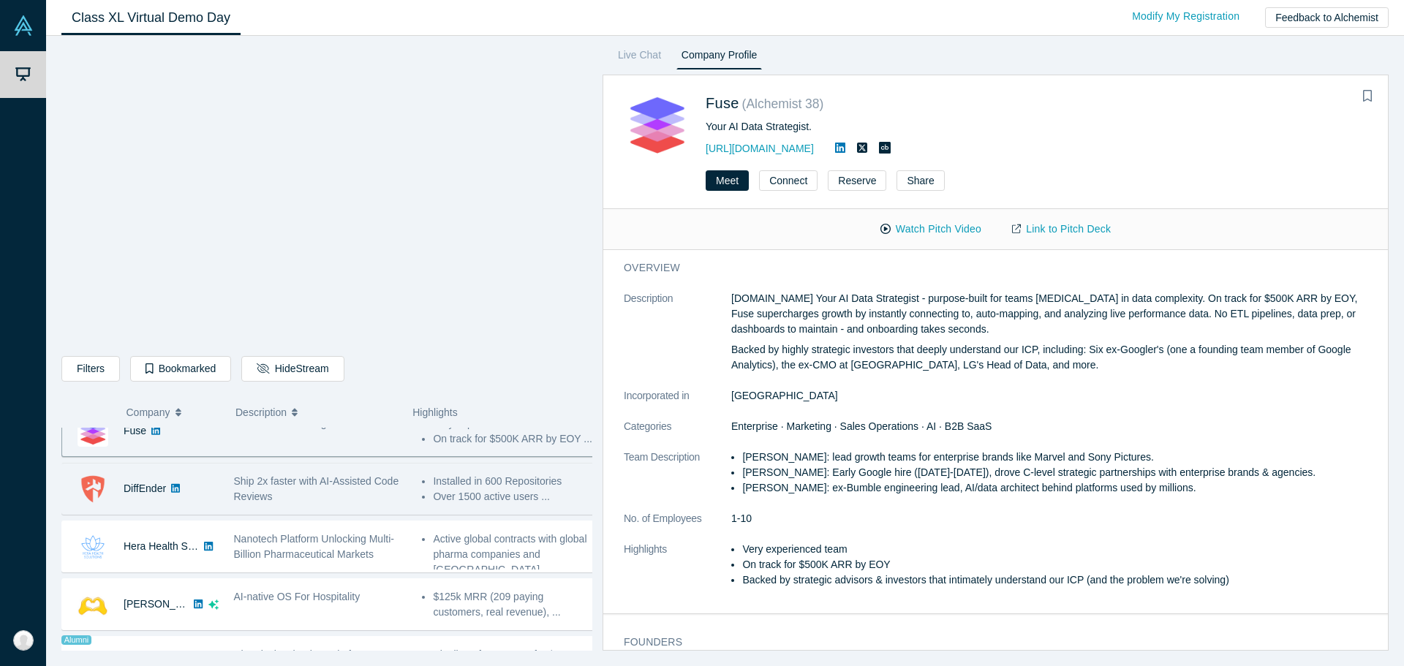
click at [335, 482] on span "Ship 2x faster with AI-Assisted Code Reviews" at bounding box center [316, 488] width 165 height 27
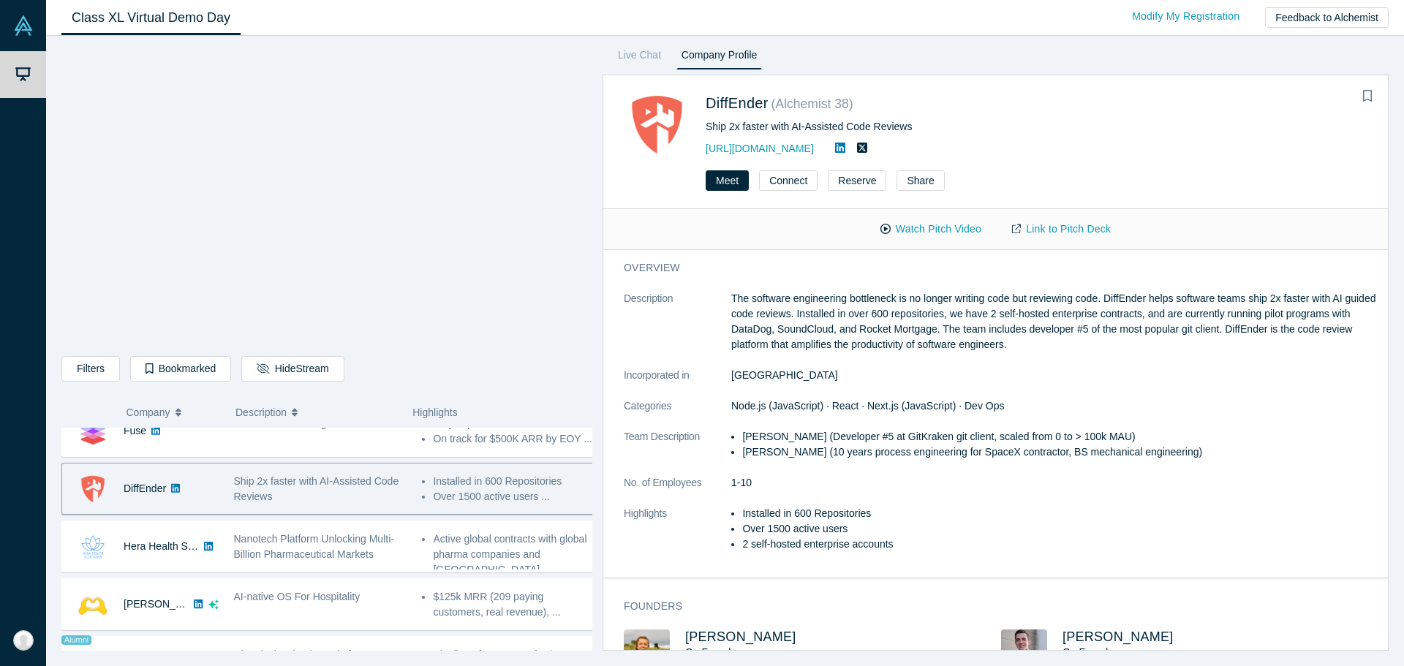
drag, startPoint x: 1077, startPoint y: 303, endPoint x: 1049, endPoint y: 320, distance: 32.7
click at [1076, 304] on p "The software engineering bottleneck is no longer writing code but reviewing cod…" at bounding box center [1054, 321] width 647 height 61
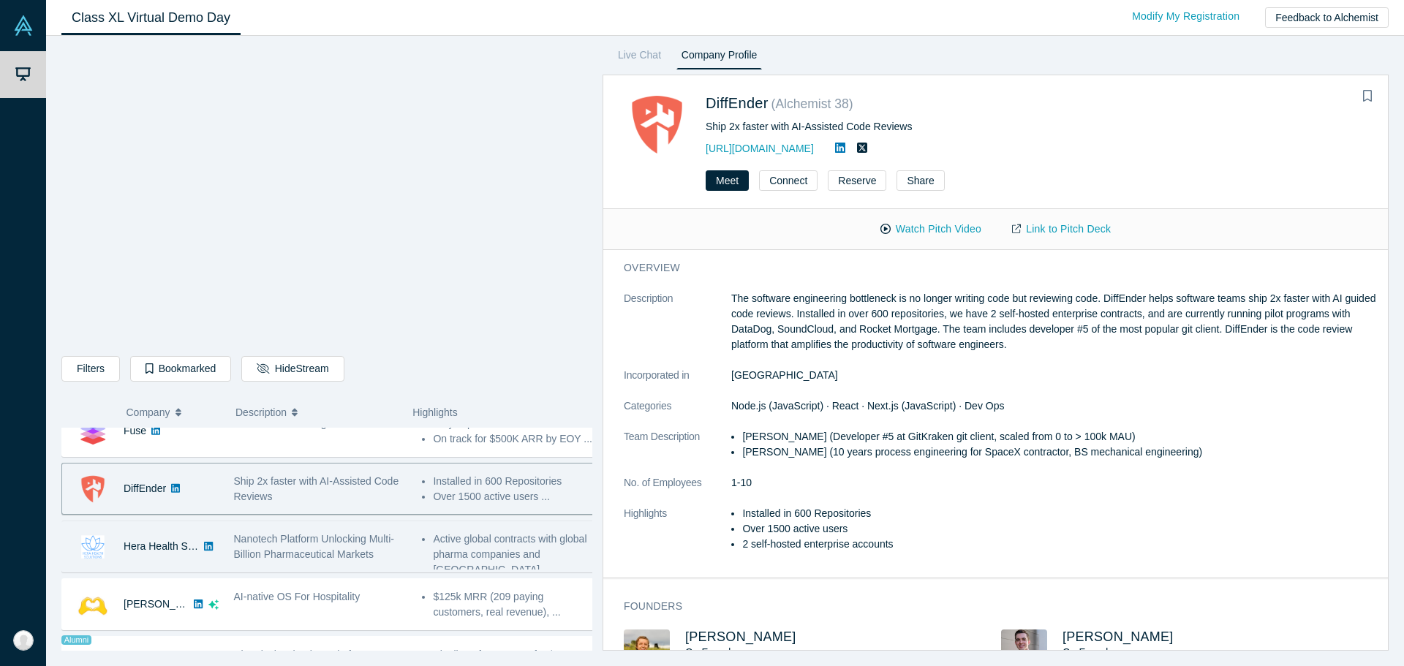
click at [235, 551] on span "Nanotech Platform Unlocking Multi-Billion Pharmaceutical Markets" at bounding box center [314, 546] width 160 height 27
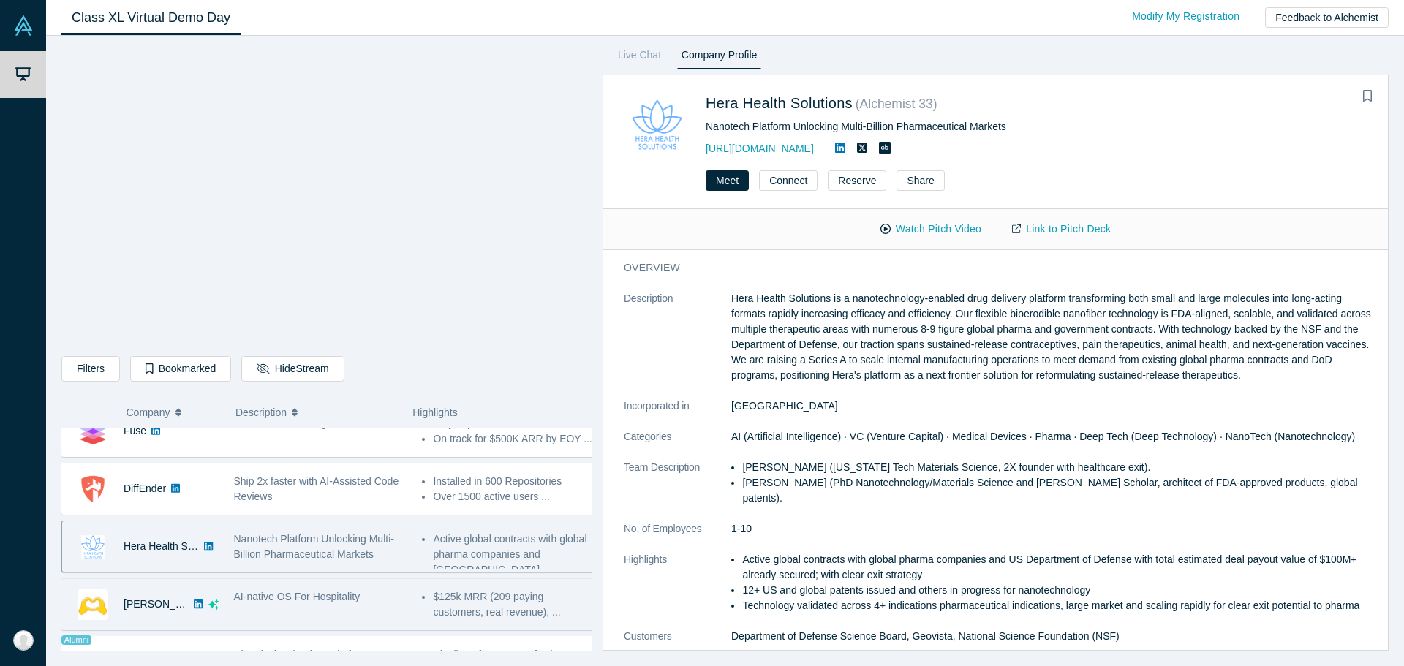
click at [302, 597] on span "AI-native OS For Hospitality" at bounding box center [297, 597] width 127 height 12
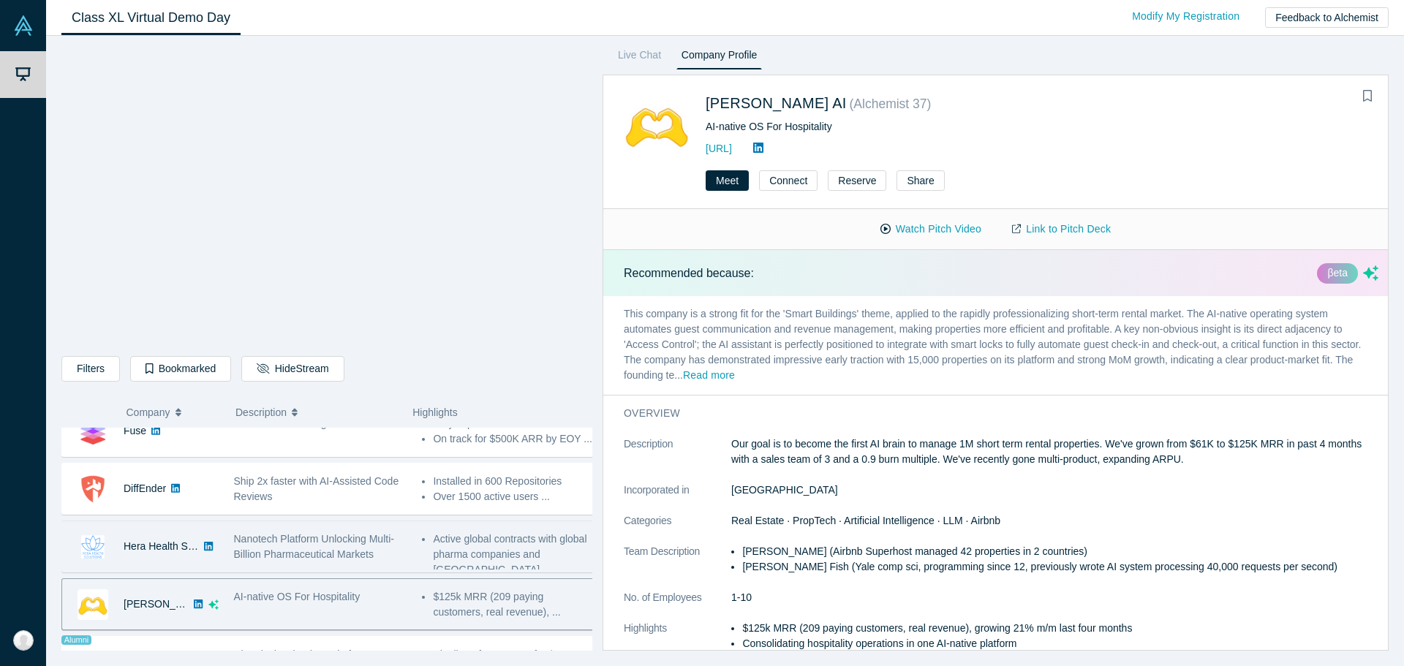
click at [330, 535] on span "Nanotech Platform Unlocking Multi-Billion Pharmaceutical Markets" at bounding box center [314, 546] width 160 height 27
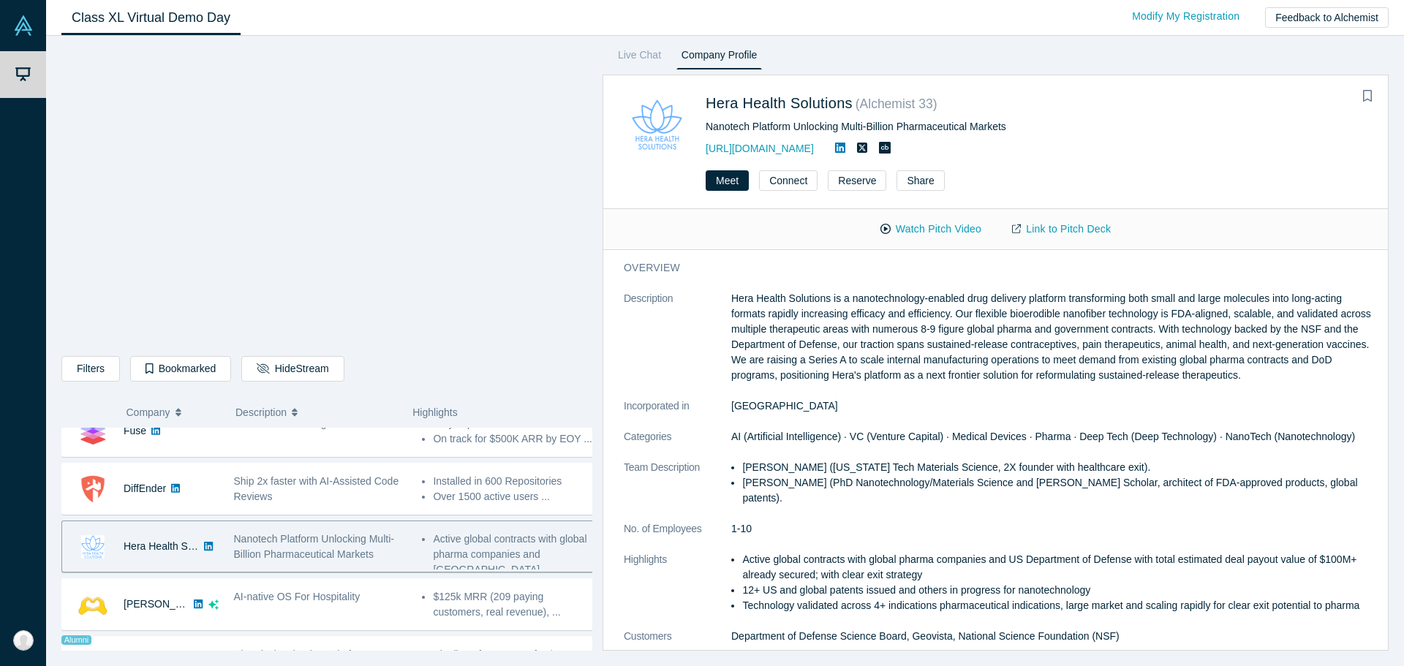
click at [339, 576] on div "Donkit AI Secure context engineering agent for instant, accurate RAG - Mikhail …" at bounding box center [332, 460] width 542 height 1381
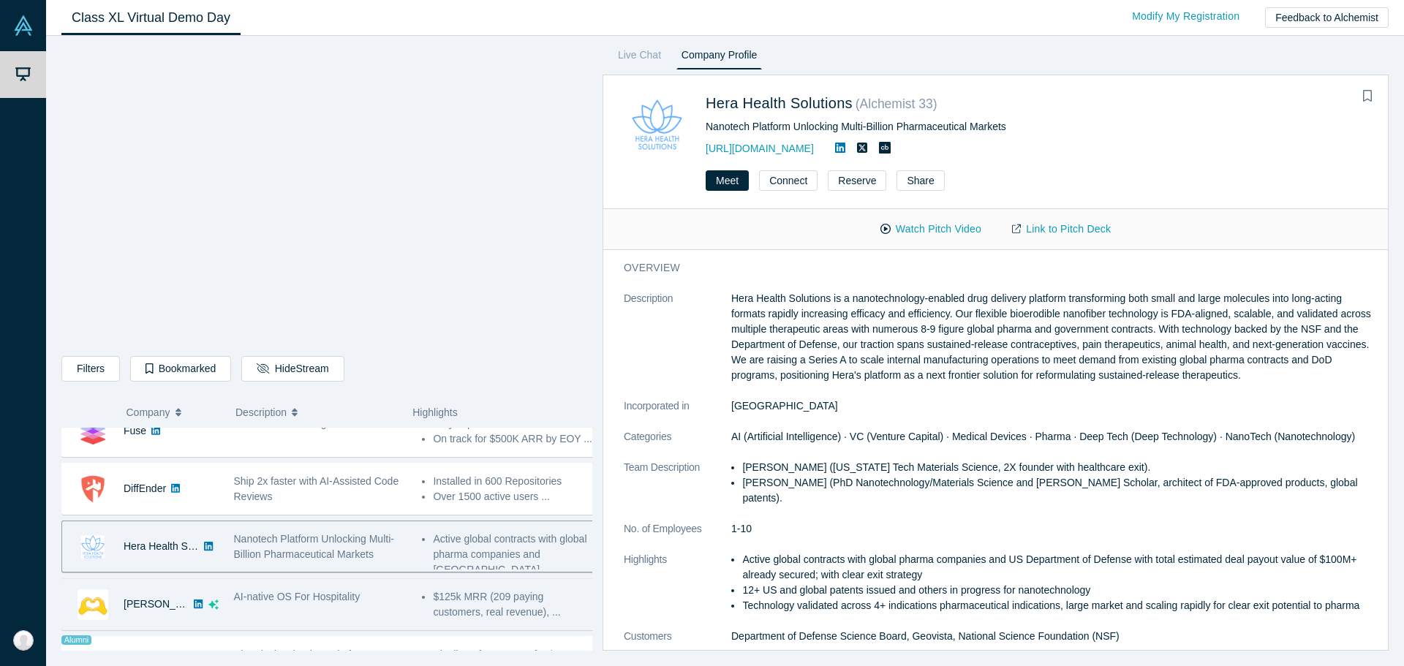
click at [340, 587] on div "AI-native OS For Hospitality" at bounding box center [320, 604] width 189 height 46
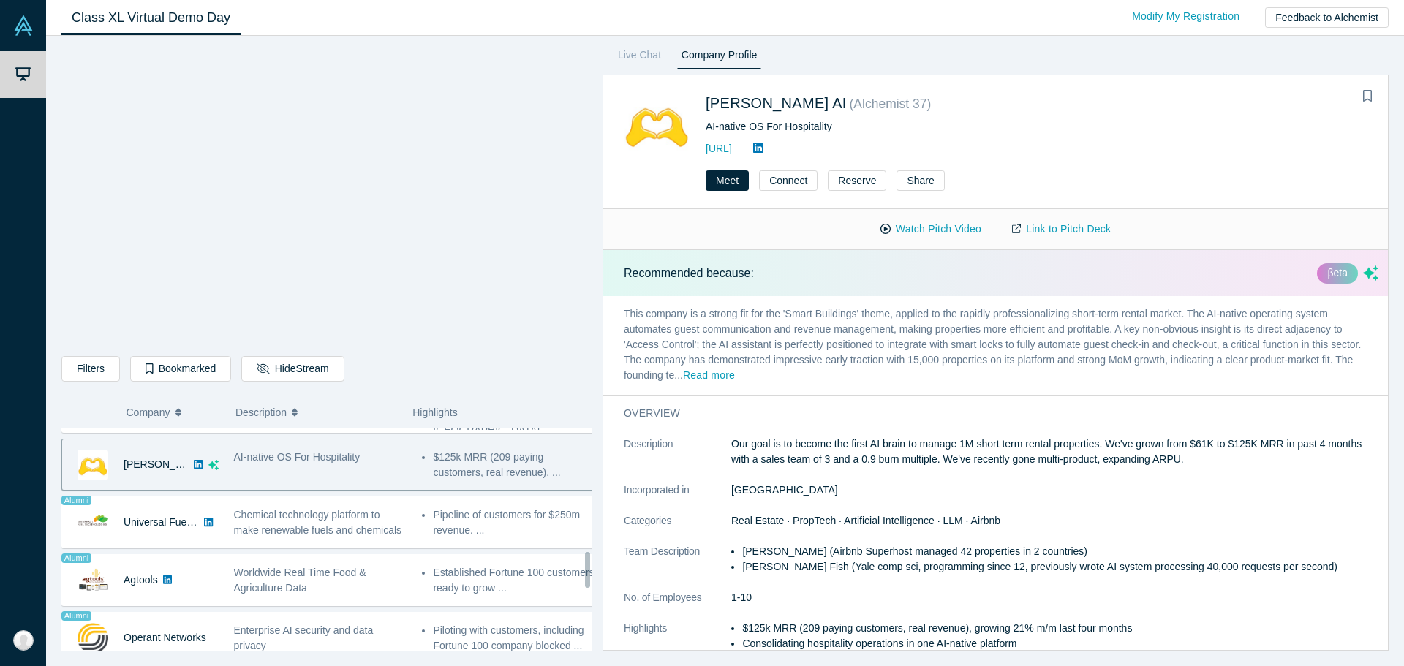
scroll to position [804, 0]
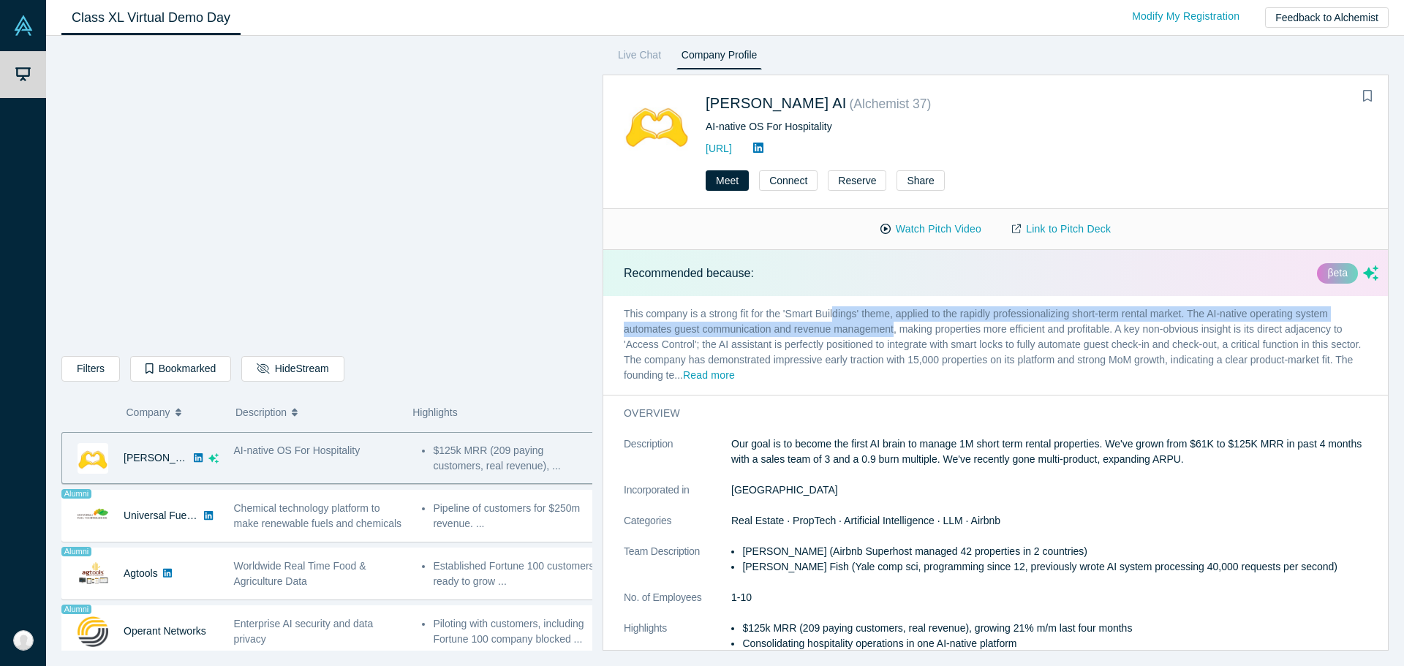
drag, startPoint x: 834, startPoint y: 307, endPoint x: 893, endPoint y: 324, distance: 61.6
click at [893, 324] on p "This company is a strong fit for the 'Smart Buildings' theme, applied to the ra…" at bounding box center [1001, 345] width 796 height 99
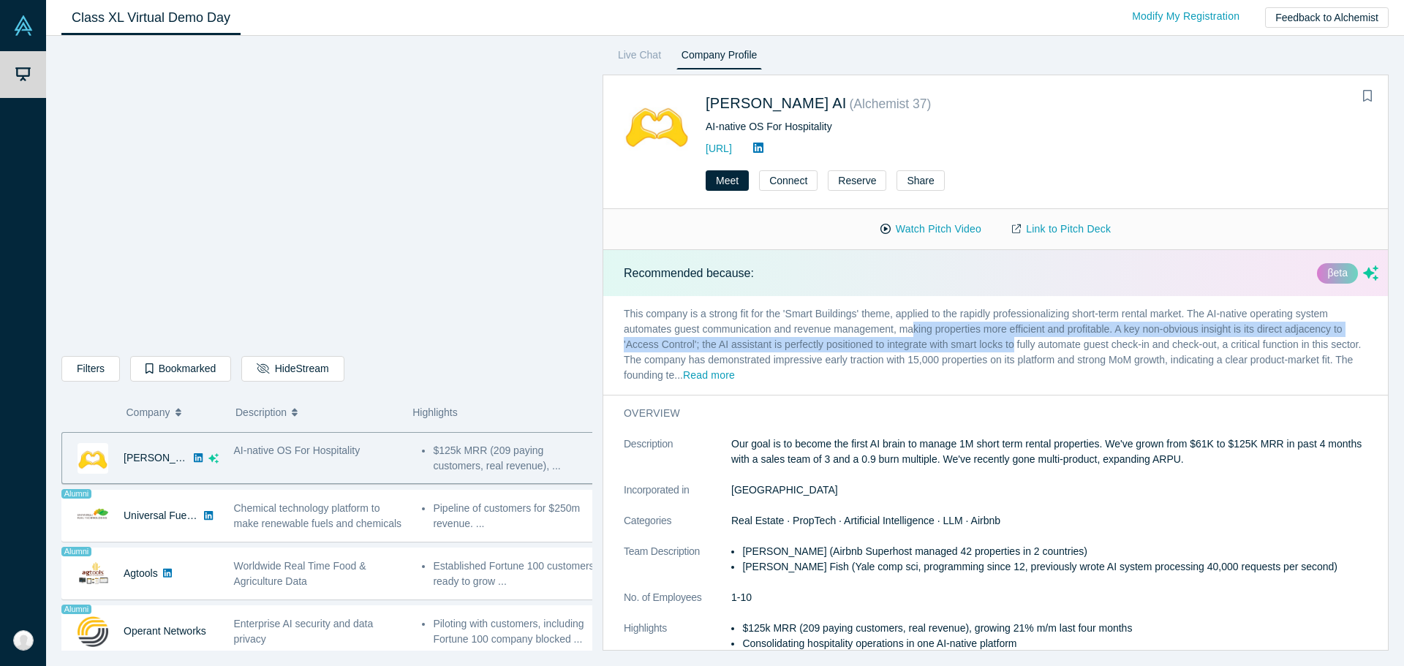
drag, startPoint x: 915, startPoint y: 333, endPoint x: 1014, endPoint y: 351, distance: 101.0
click at [1013, 350] on p "This company is a strong fit for the 'Smart Buildings' theme, applied to the ra…" at bounding box center [1001, 345] width 796 height 99
click at [1016, 352] on p "This company is a strong fit for the 'Smart Buildings' theme, applied to the ra…" at bounding box center [1001, 345] width 796 height 99
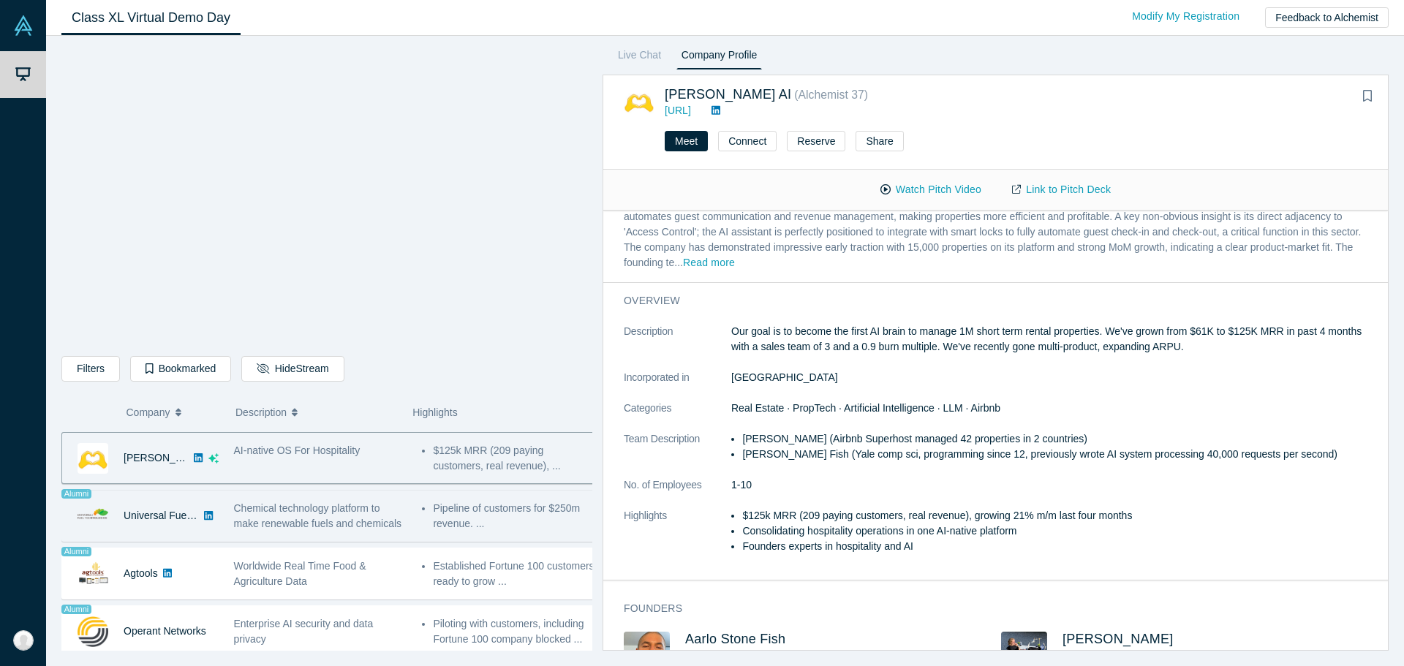
click at [345, 521] on span "Chemical technology platform to make renewable fuels and chemicals" at bounding box center [318, 515] width 168 height 27
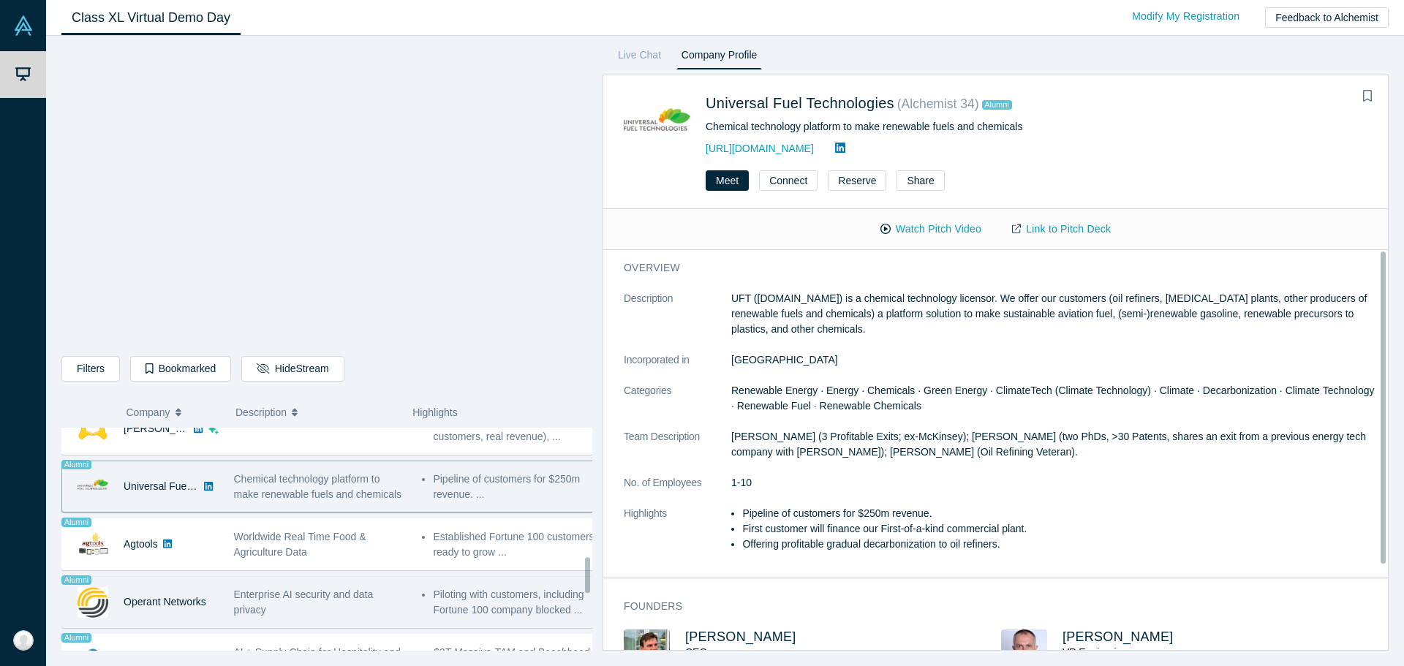
scroll to position [878, 0]
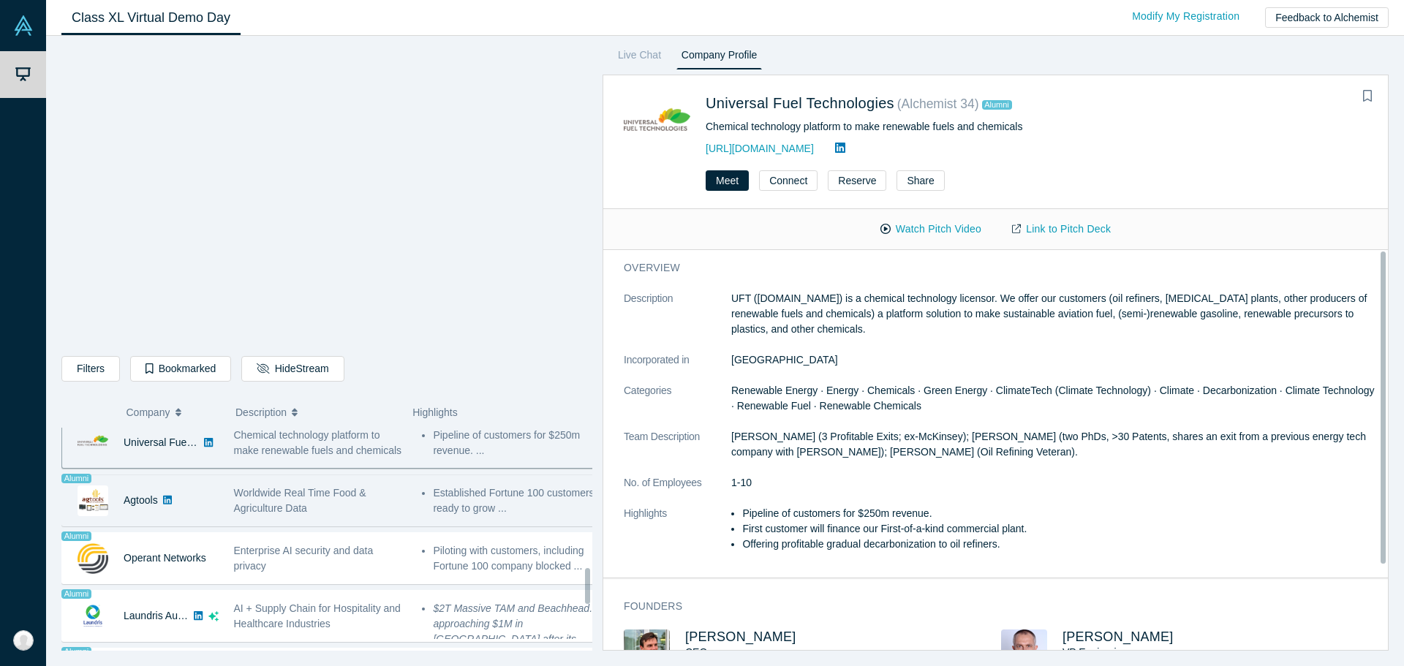
click at [339, 513] on div "Worldwide Real Time Food & Agriculture Data" at bounding box center [320, 501] width 173 height 31
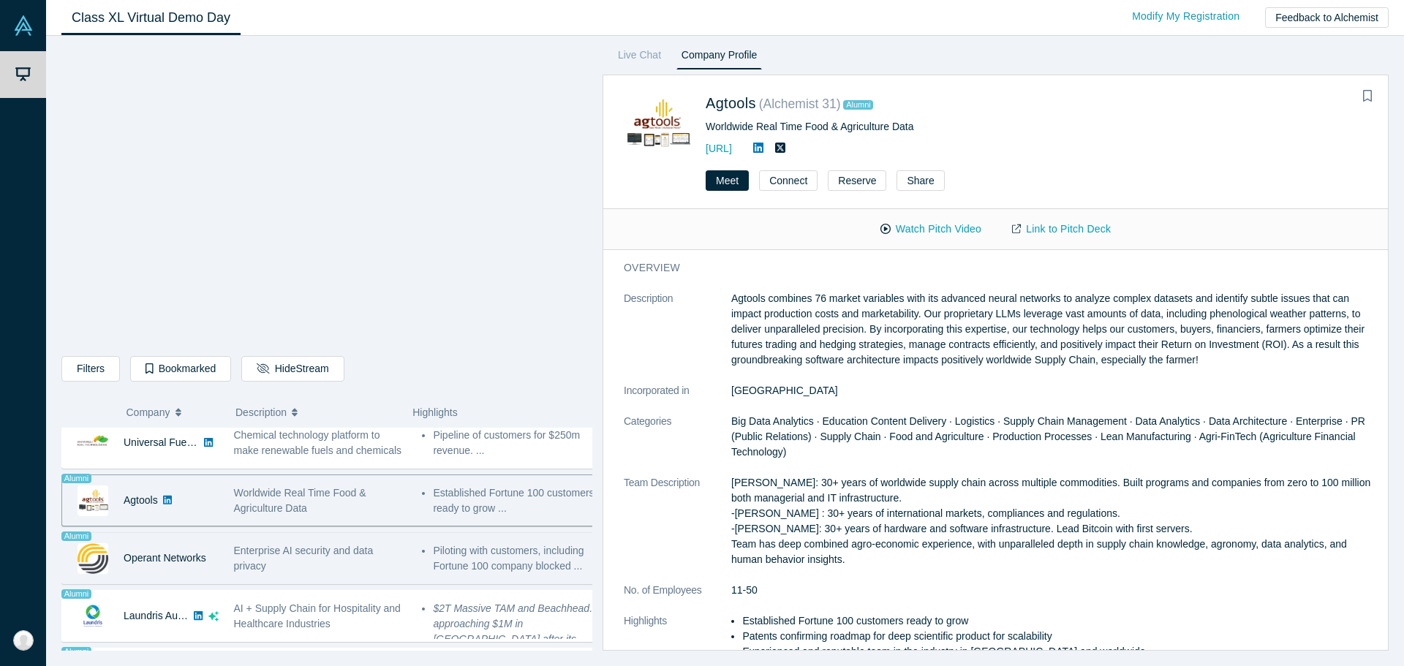
click at [340, 558] on div "Enterprise AI security and data privacy" at bounding box center [320, 558] width 173 height 31
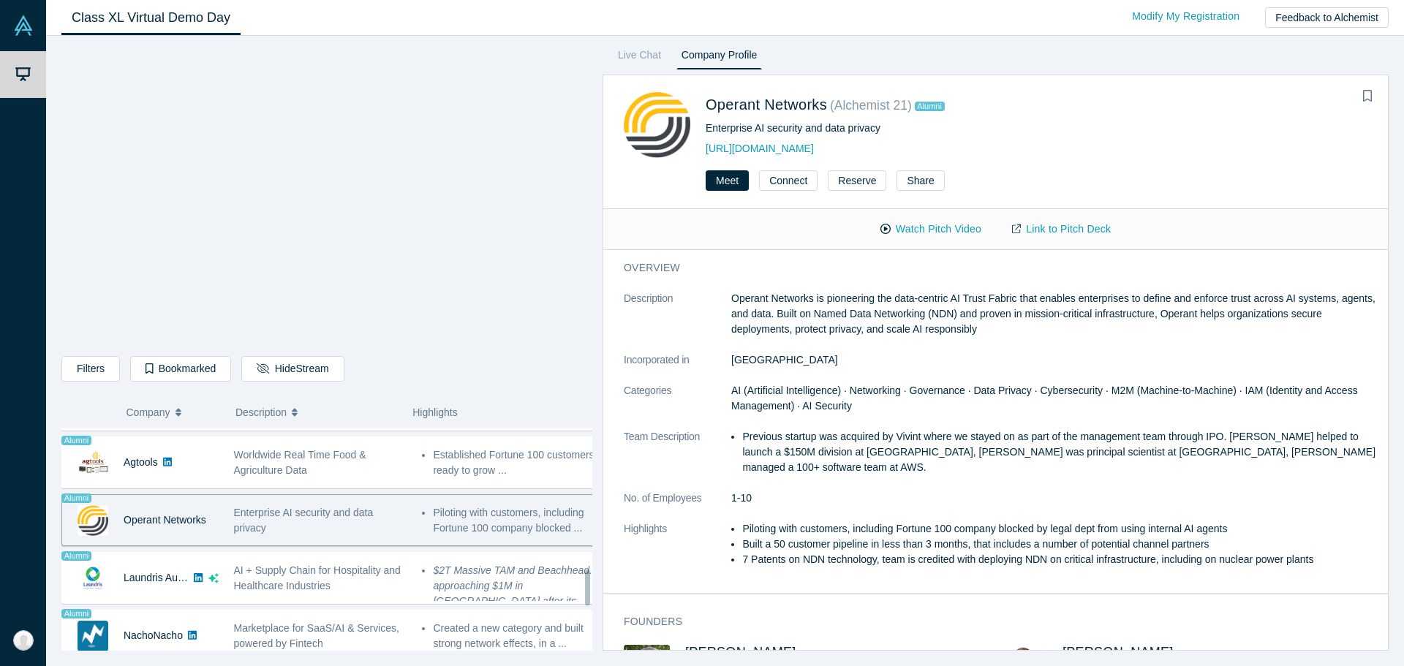
scroll to position [951, 0]
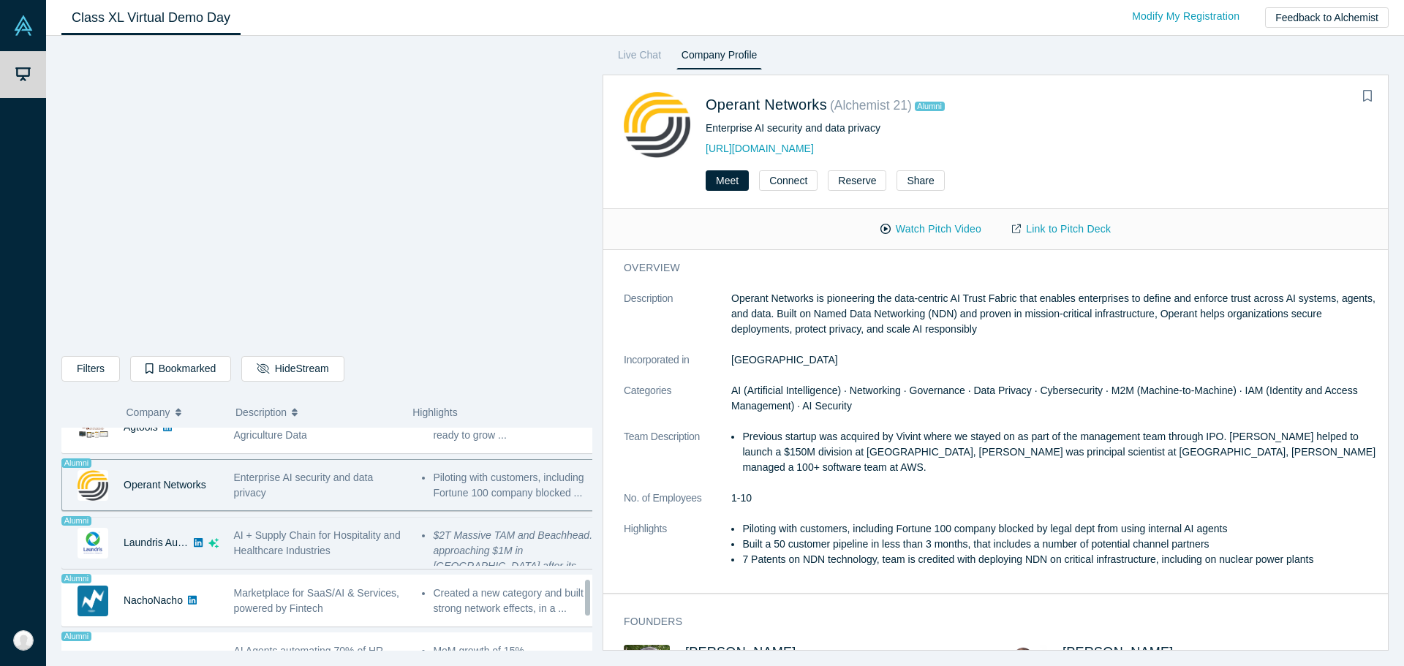
click at [340, 557] on div "AI + Supply Chain for Hospitality and Healthcare Industries" at bounding box center [320, 543] width 173 height 31
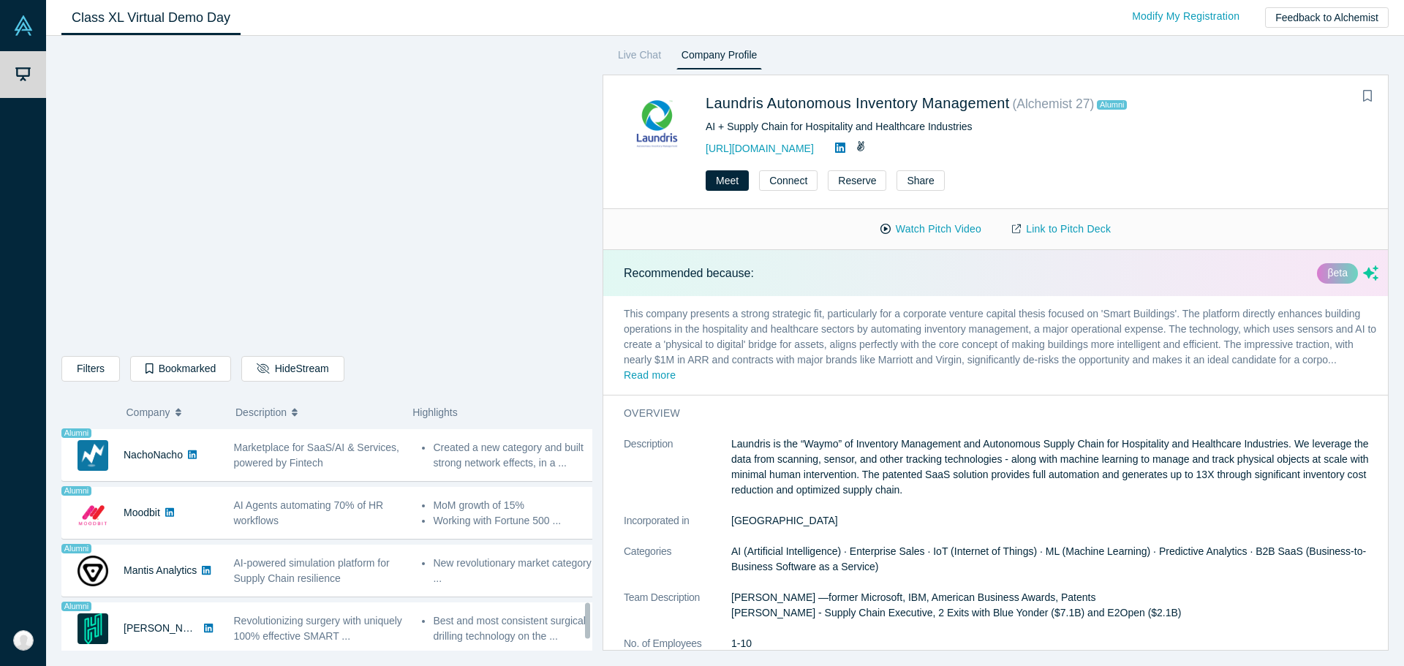
scroll to position [1097, 0]
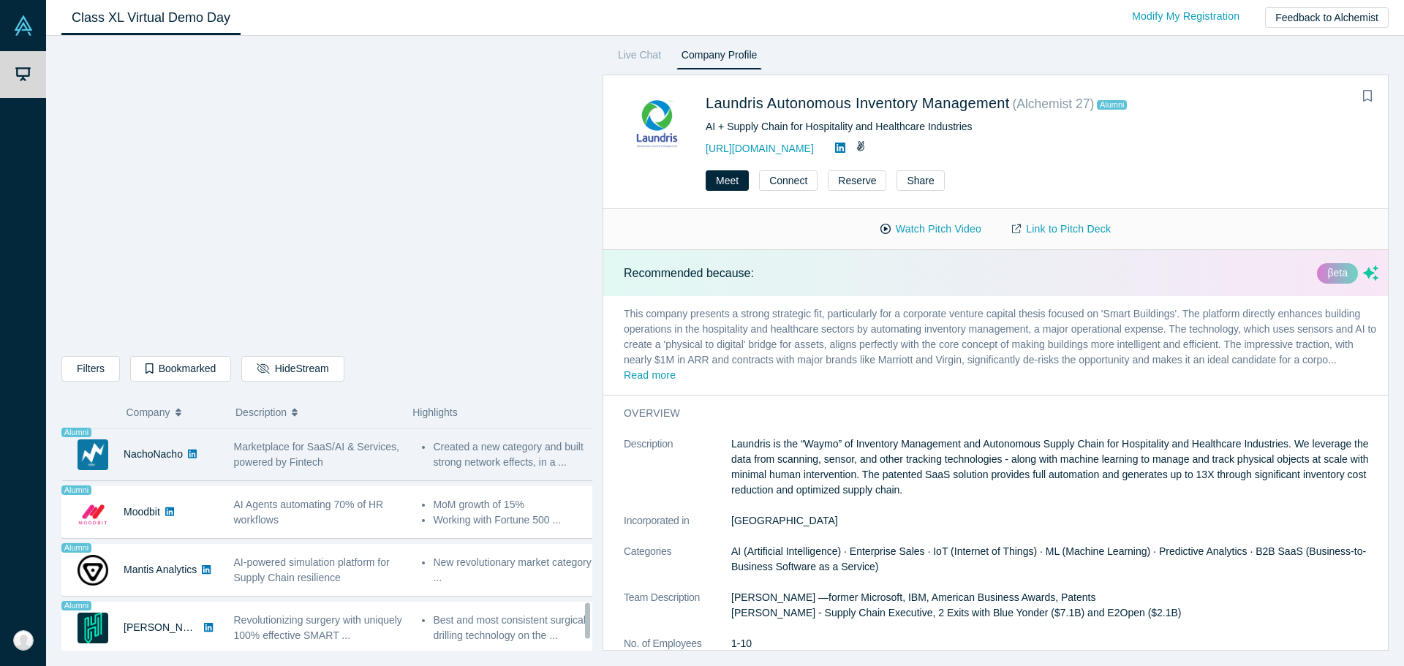
click at [352, 463] on div "Marketplace for SaaS/AI & Services, powered by Fintech" at bounding box center [320, 454] width 173 height 31
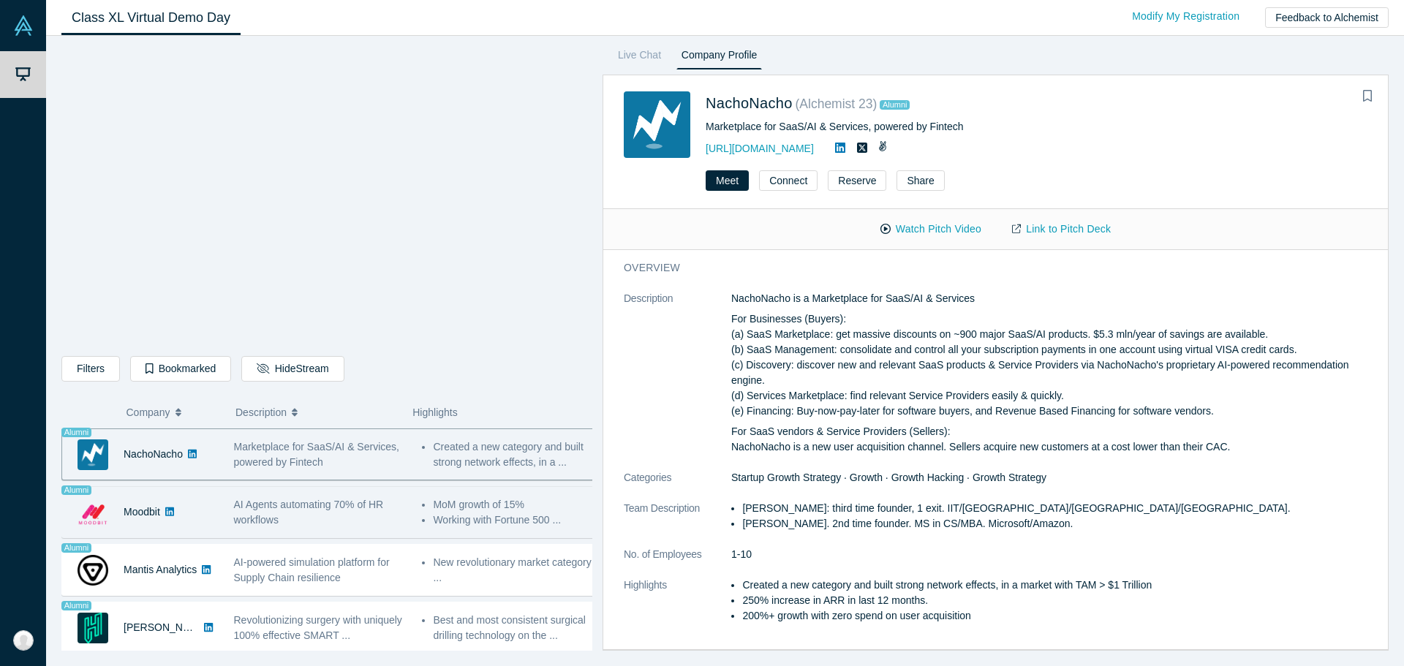
click at [344, 513] on div "AI Agents automating 70% of HR workflows" at bounding box center [320, 512] width 173 height 31
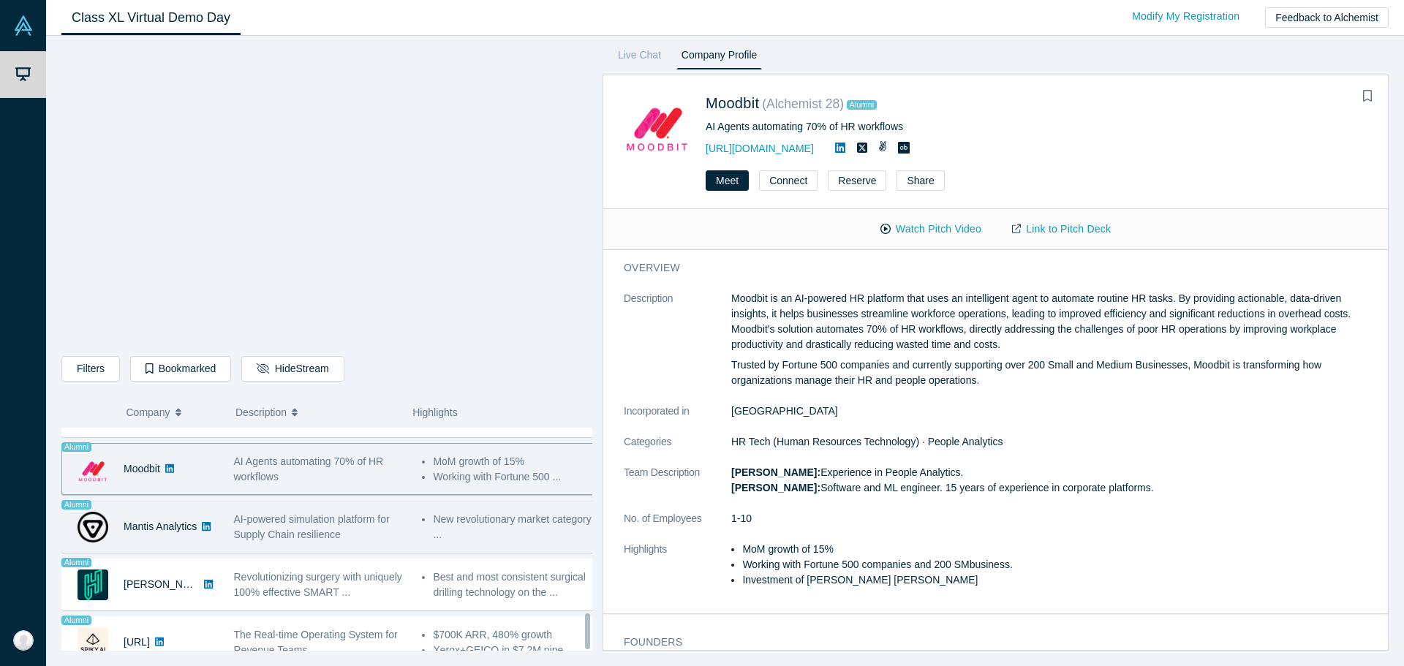
scroll to position [1163, 0]
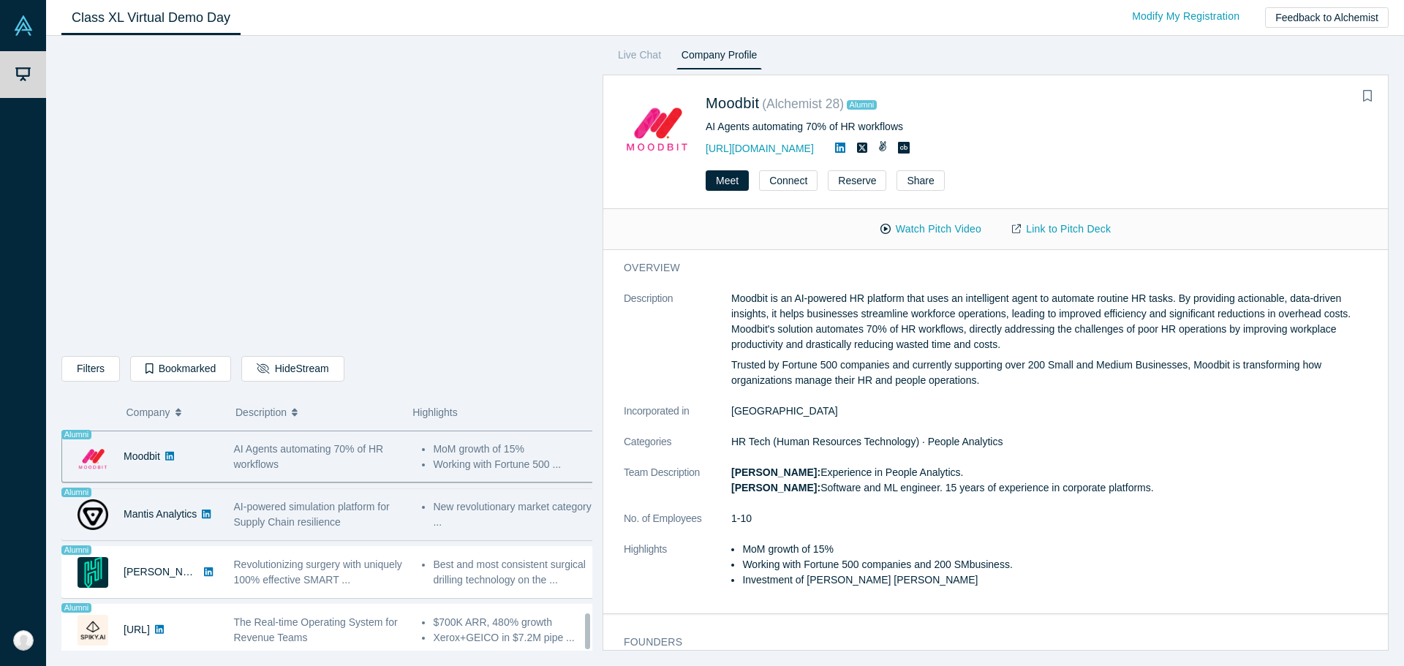
click at [350, 505] on div "AI-powered simulation platform for Supply Chain resilience" at bounding box center [320, 514] width 173 height 31
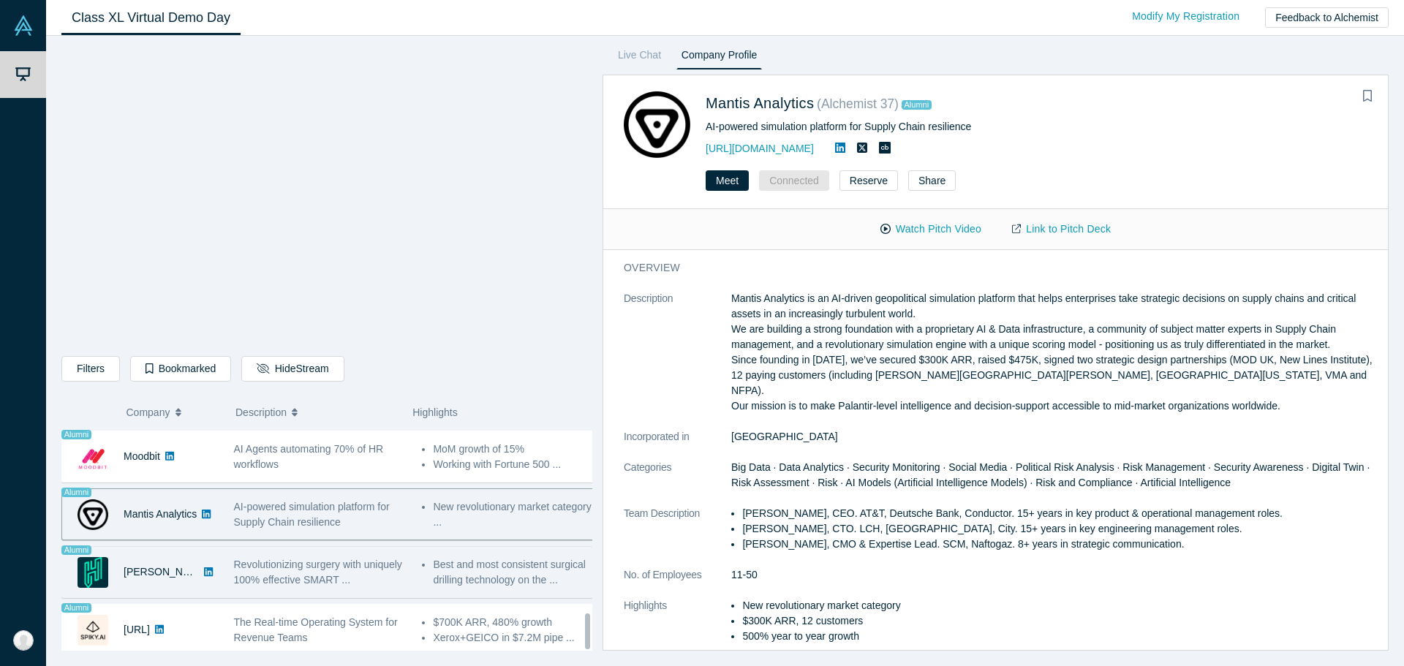
click at [341, 570] on span "Revolutionizing surgery with uniquely 100% effective SMART ..." at bounding box center [318, 572] width 168 height 27
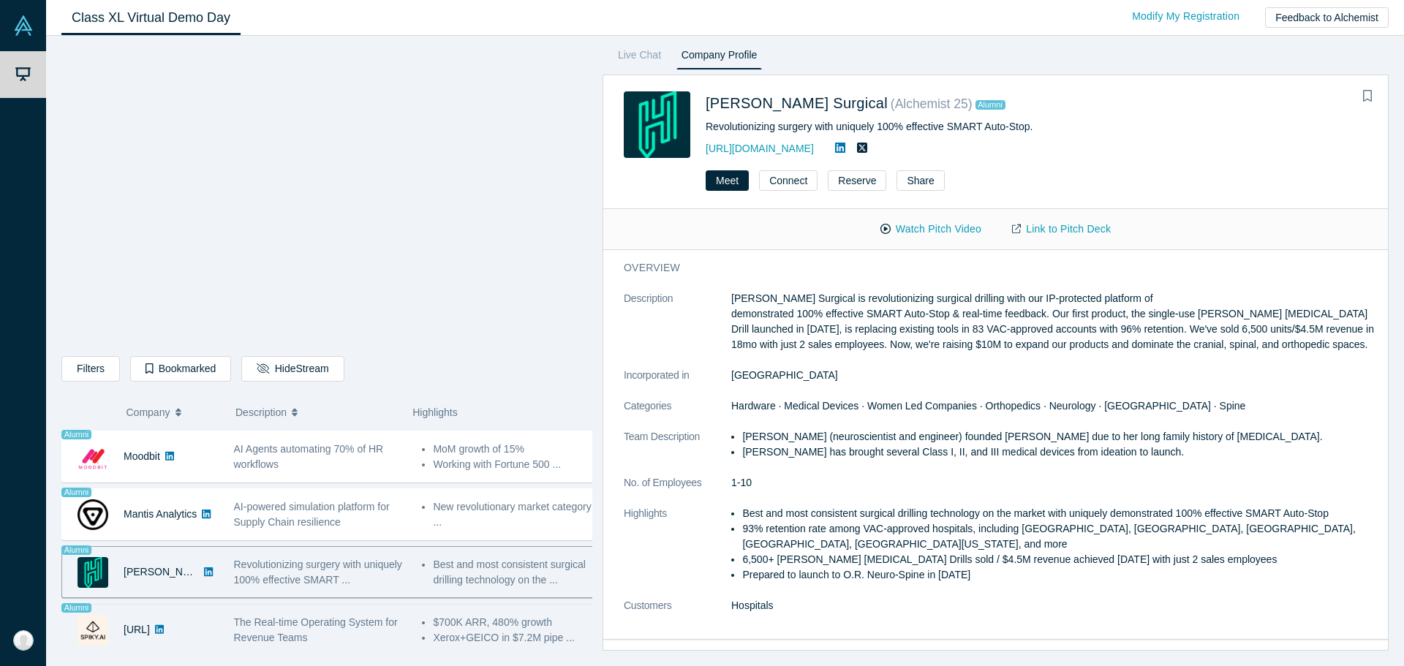
click at [371, 616] on span "The Real-time Operating System for Revenue Teams" at bounding box center [316, 629] width 164 height 27
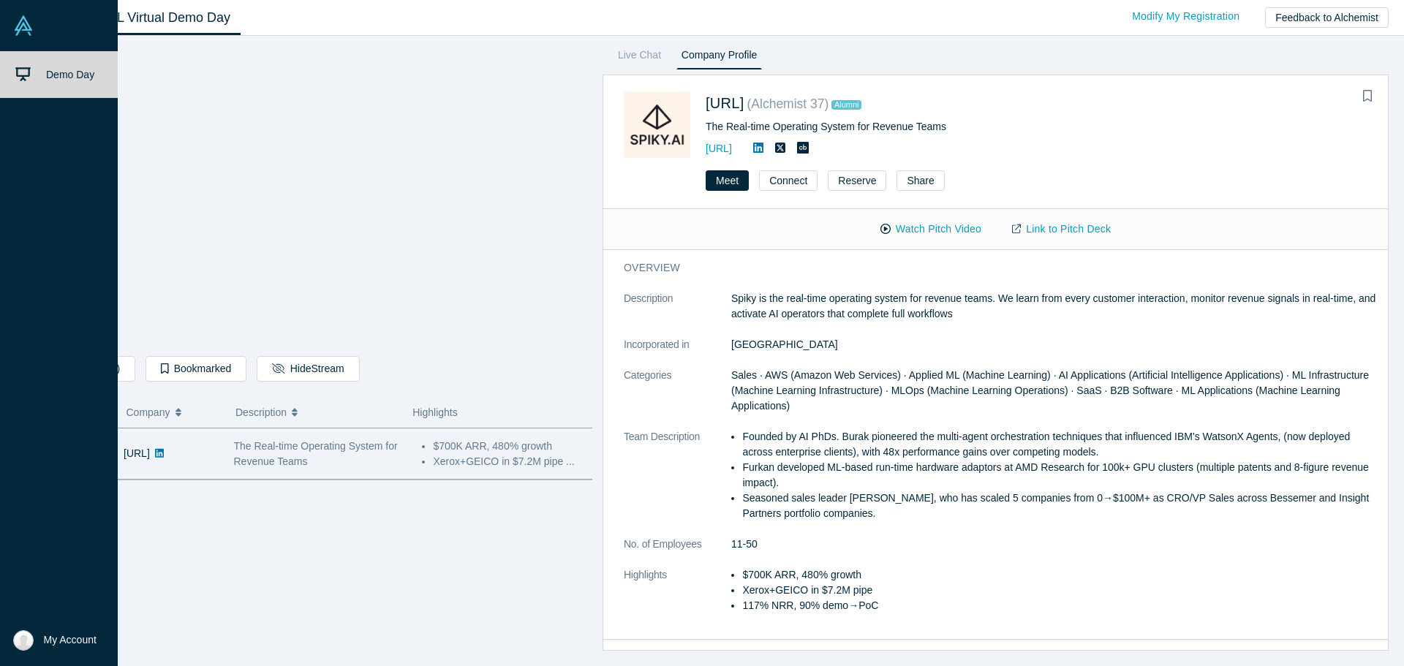
click at [53, 64] on link "Demo Day" at bounding box center [64, 74] width 129 height 47
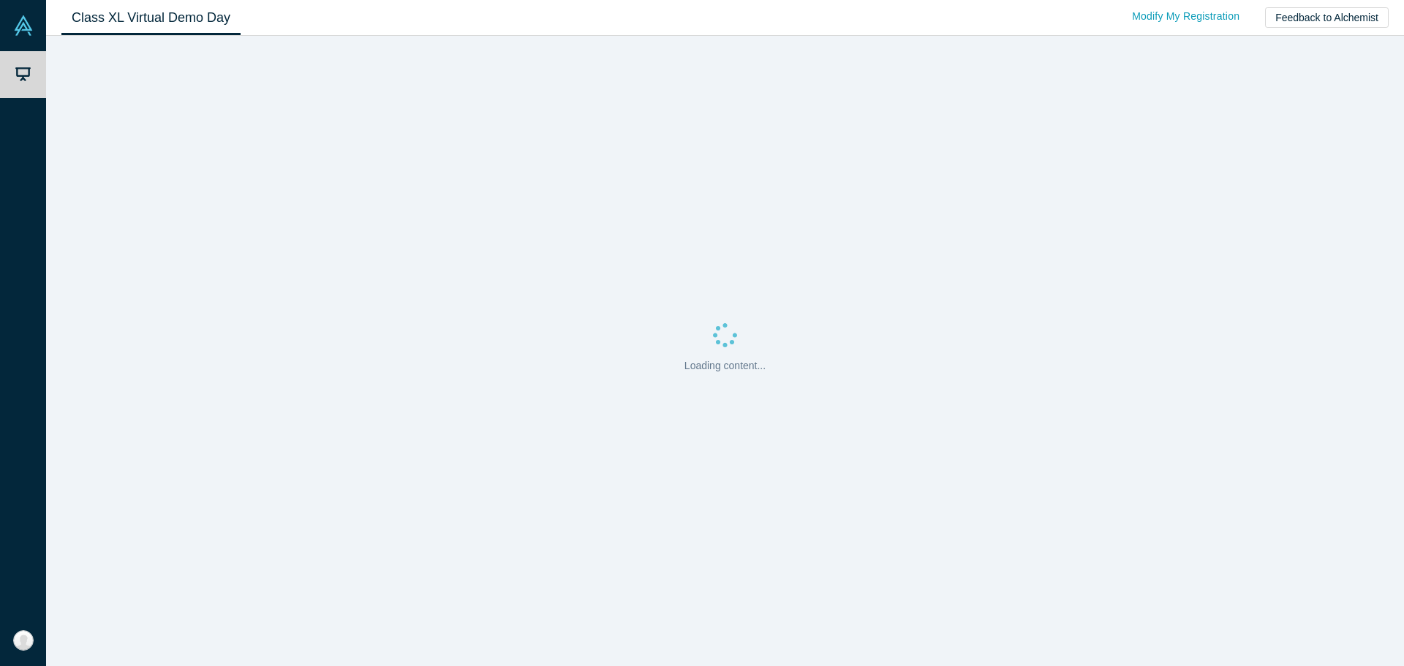
click at [89, 369] on div "Loading content..." at bounding box center [725, 351] width 1358 height 630
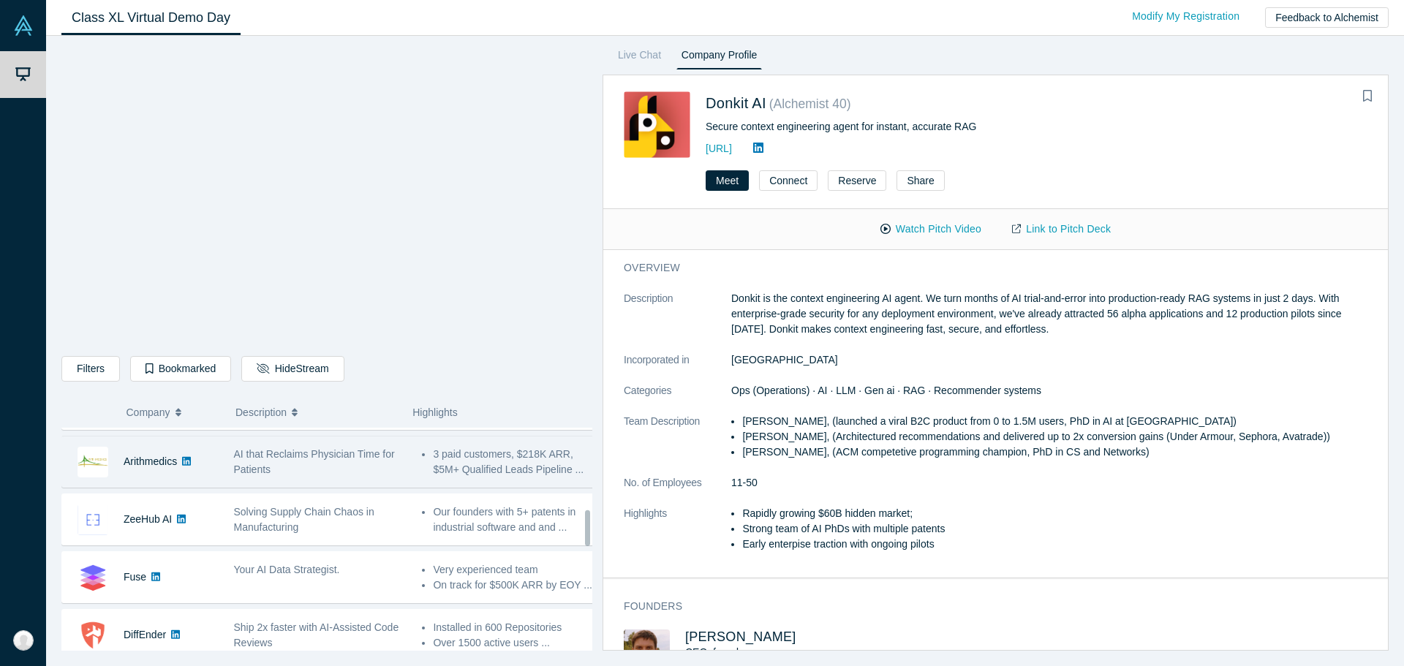
scroll to position [366, 0]
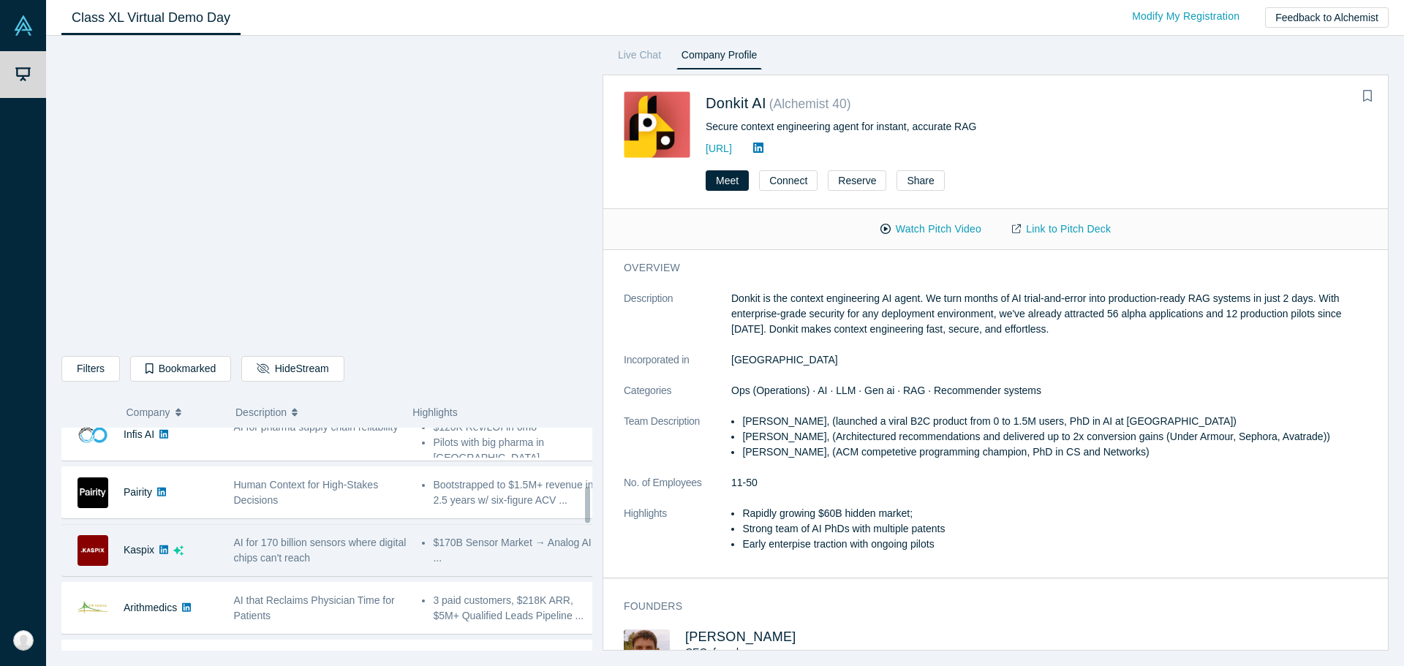
click at [204, 561] on div "Kaspix" at bounding box center [140, 550] width 156 height 50
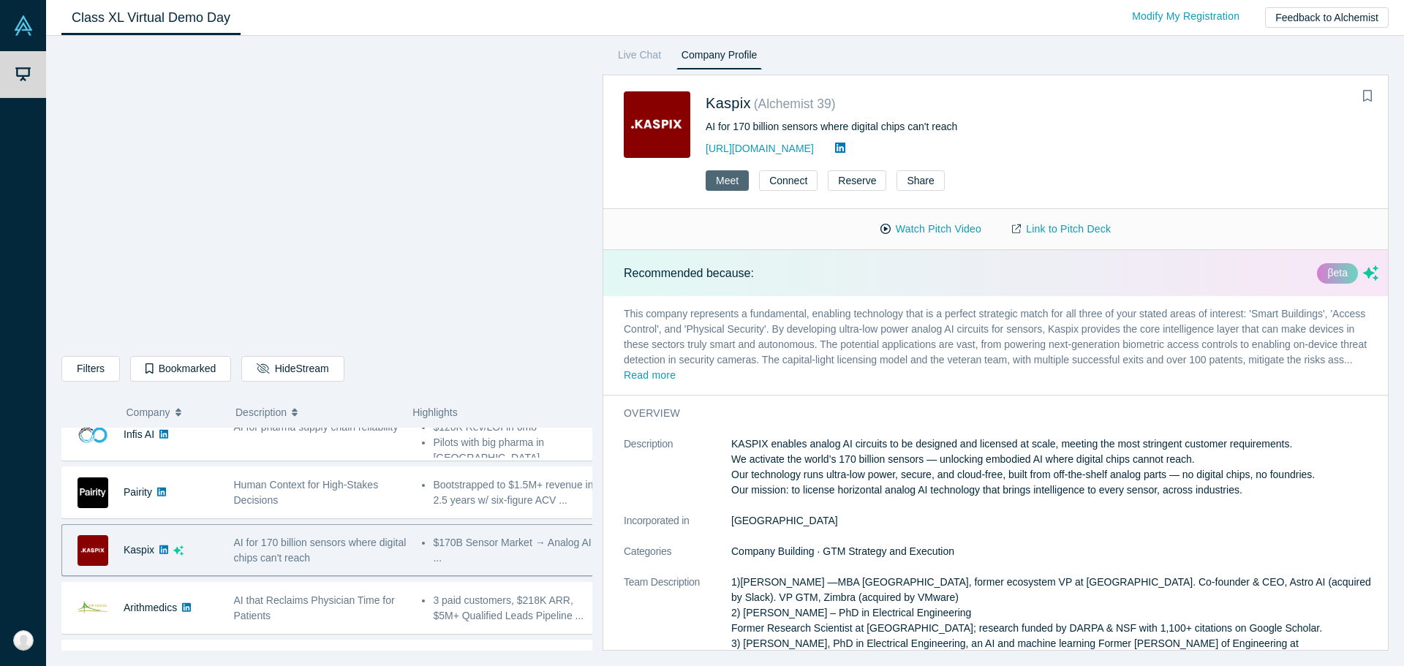
click at [733, 179] on button "Meet" at bounding box center [727, 180] width 43 height 20
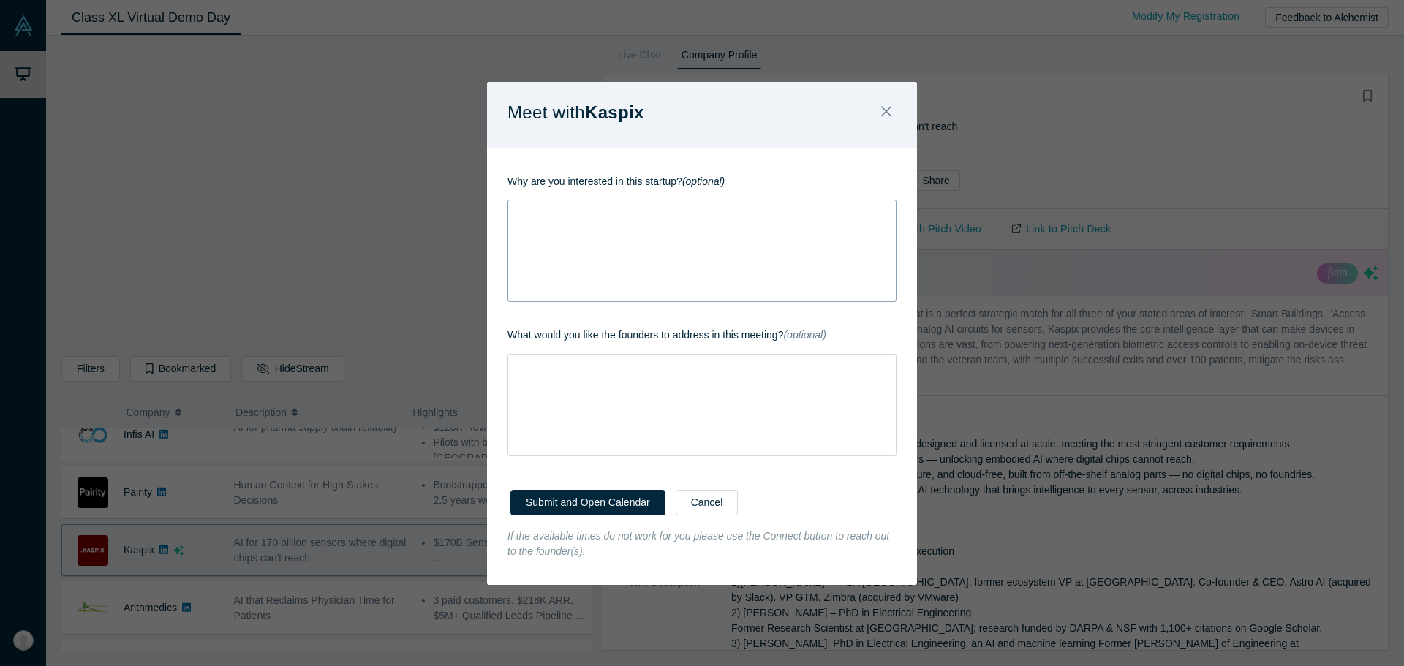
click at [745, 234] on div "rdw-wrapper" at bounding box center [701, 251] width 389 height 102
click at [766, 377] on div "rdw-wrapper" at bounding box center [701, 405] width 389 height 102
click at [886, 116] on icon "Close" at bounding box center [886, 111] width 10 height 16
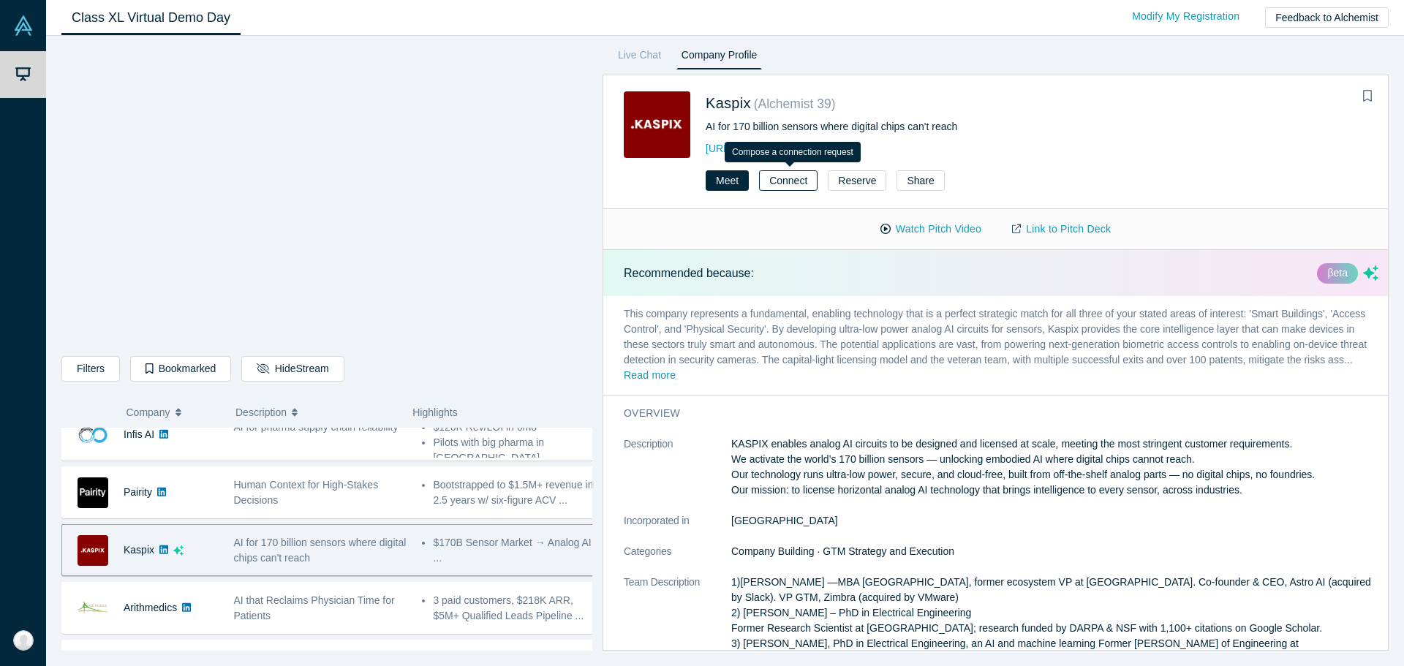
click at [785, 178] on button "Connect" at bounding box center [788, 180] width 59 height 20
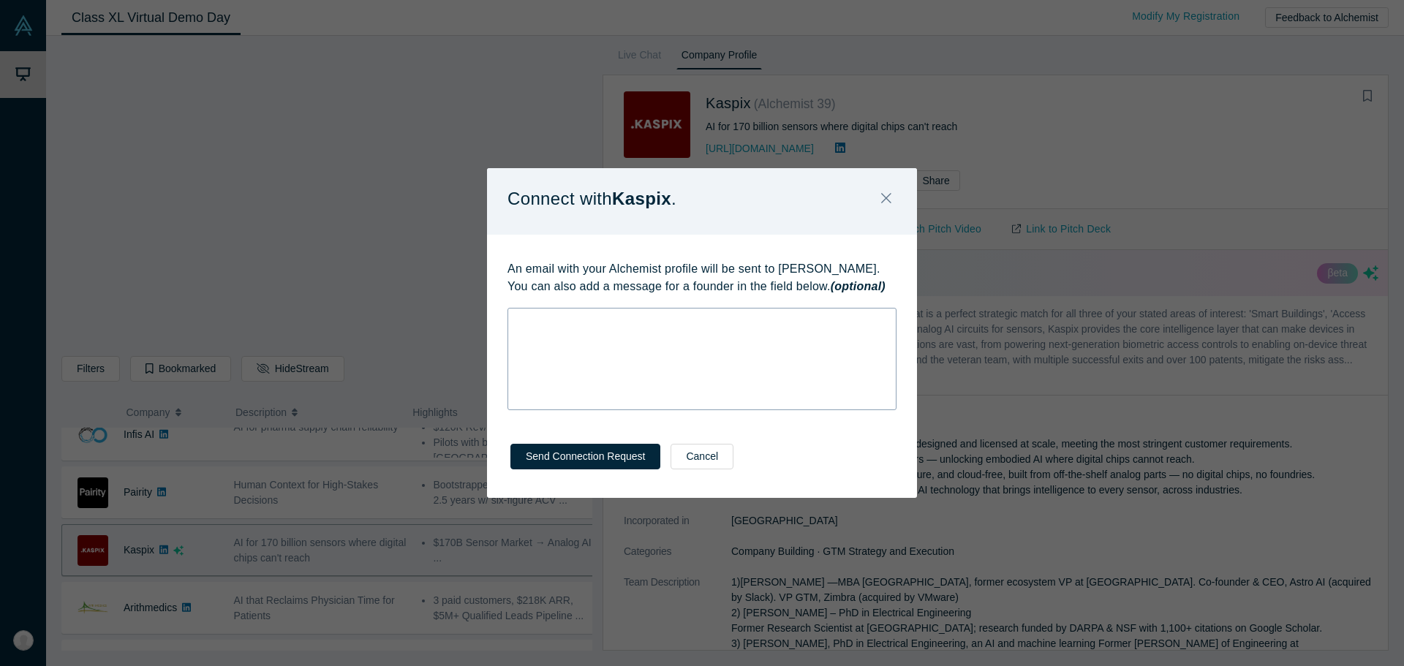
click at [676, 340] on div "rdw-wrapper" at bounding box center [701, 359] width 389 height 102
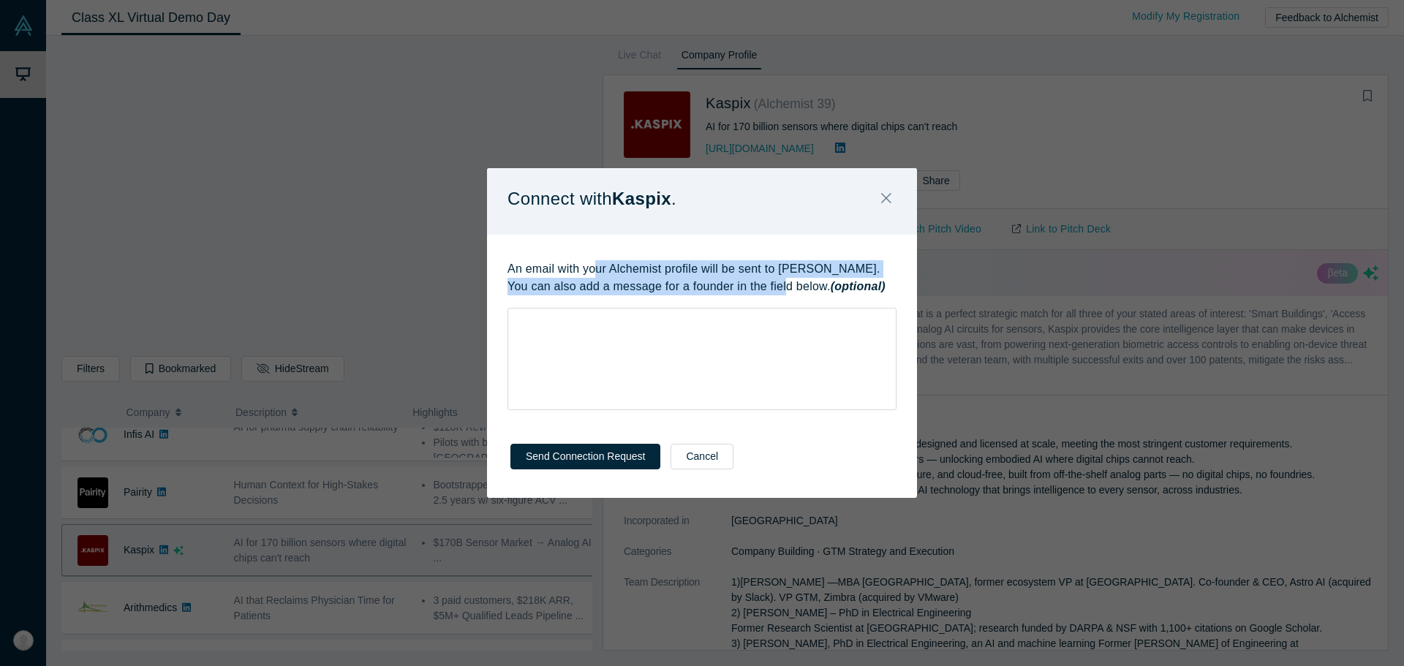
drag, startPoint x: 604, startPoint y: 268, endPoint x: 783, endPoint y: 281, distance: 179.6
click at [783, 281] on p "An email with your Alchemist profile will be sent to [PERSON_NAME]. You can als…" at bounding box center [701, 277] width 389 height 35
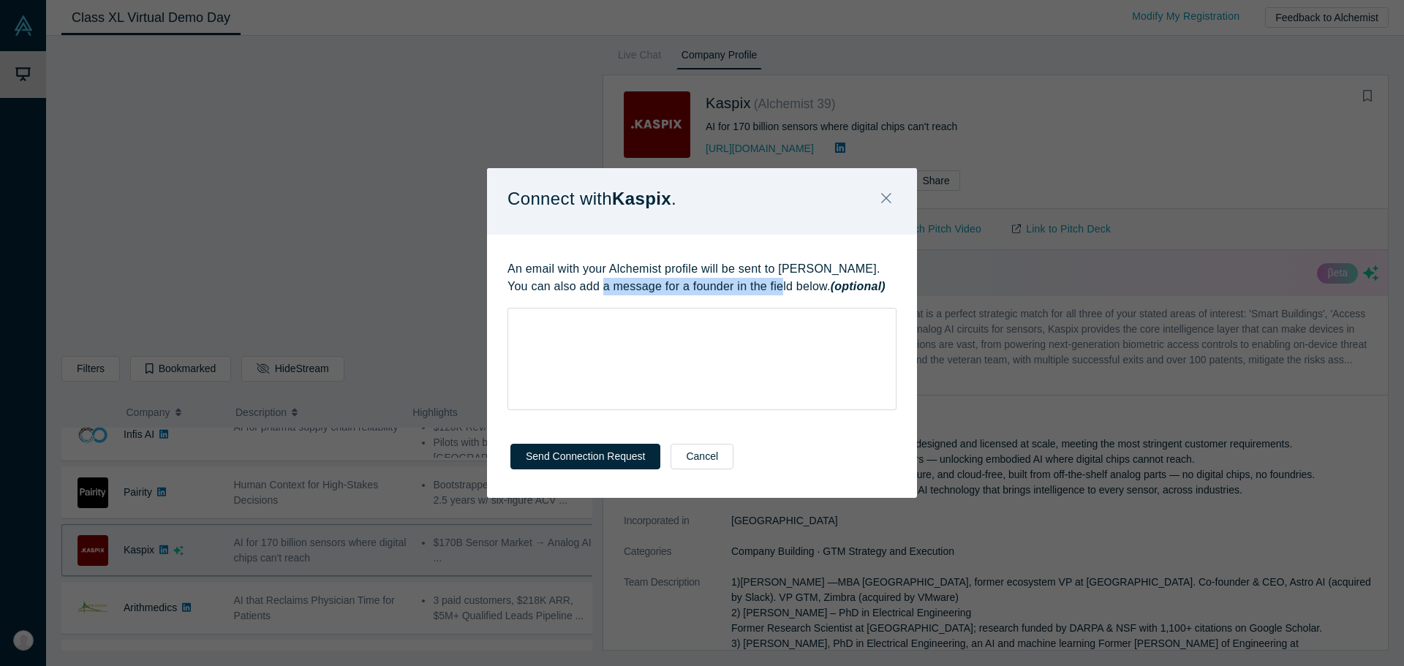
drag, startPoint x: 605, startPoint y: 282, endPoint x: 780, endPoint y: 280, distance: 174.8
click at [780, 280] on p "An email with your Alchemist profile will be sent to [PERSON_NAME]. You can als…" at bounding box center [701, 277] width 389 height 35
click at [781, 281] on p "An email with your Alchemist profile will be sent to [PERSON_NAME]. You can als…" at bounding box center [701, 277] width 389 height 35
click at [763, 315] on div "rdw-editor" at bounding box center [702, 320] width 369 height 15
click at [779, 356] on div "rdw-wrapper" at bounding box center [701, 359] width 389 height 102
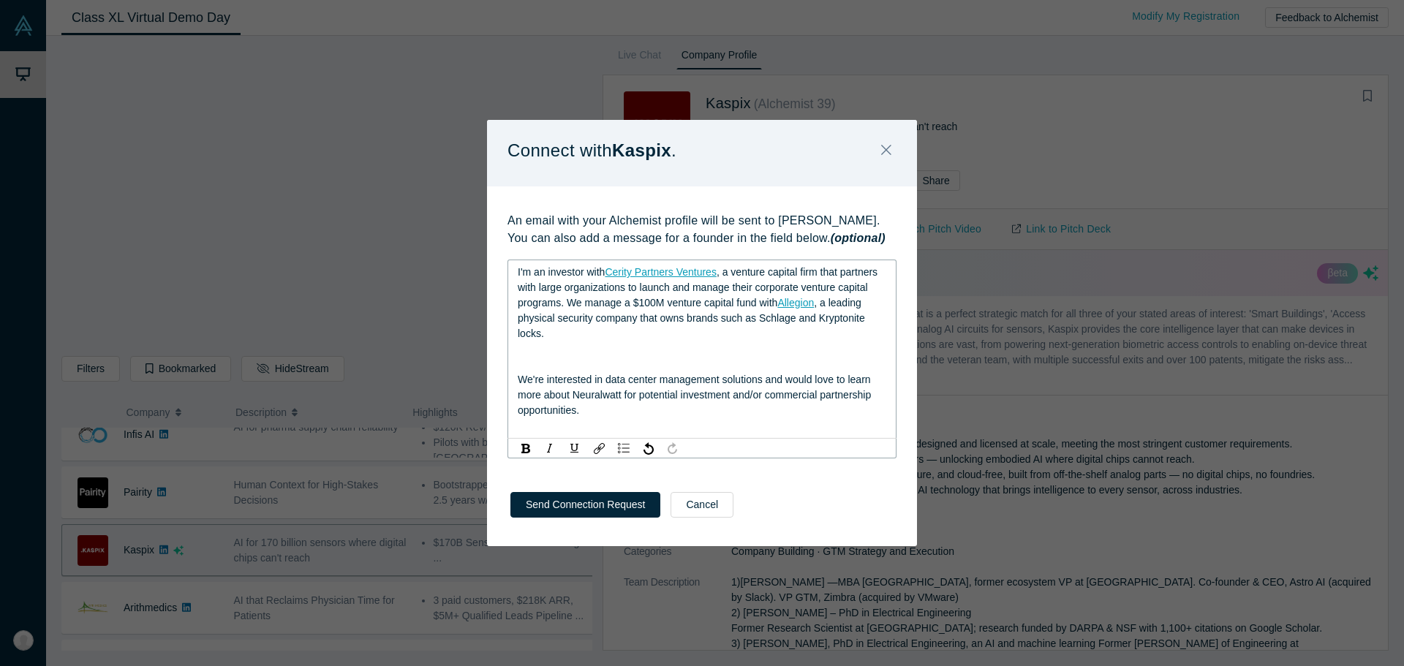
drag, startPoint x: 758, startPoint y: 271, endPoint x: 761, endPoint y: 341, distance: 69.5
click at [761, 341] on div "I'm an investor with Cerity Partners Ventures , a venture capital firm that par…" at bounding box center [702, 303] width 369 height 77
click at [562, 362] on div "rdw-editor" at bounding box center [702, 364] width 369 height 15
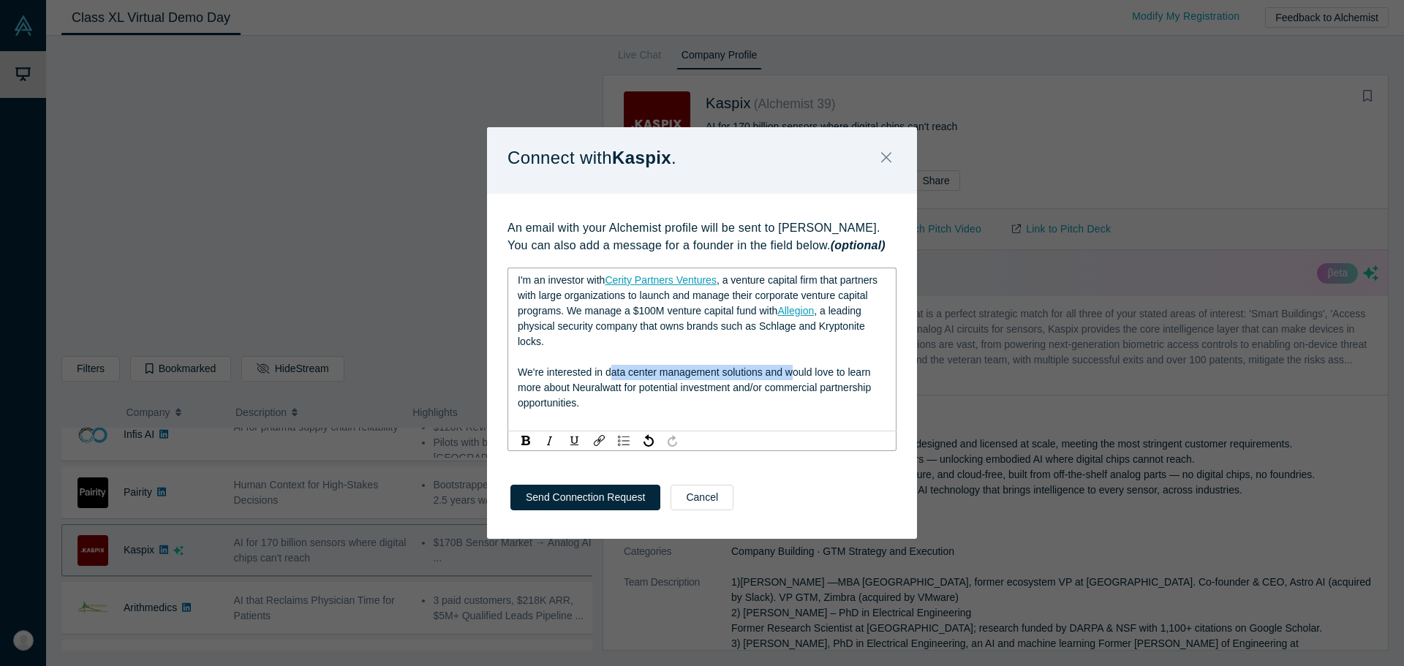
drag, startPoint x: 609, startPoint y: 375, endPoint x: 795, endPoint y: 369, distance: 185.8
click at [795, 369] on span "We're interested in data center management solutions and would love to learn mo…" at bounding box center [696, 387] width 356 height 42
drag, startPoint x: 607, startPoint y: 371, endPoint x: 720, endPoint y: 375, distance: 112.7
click at [720, 375] on span "We're interested in data center management solutions and would love to learn mo…" at bounding box center [696, 387] width 356 height 42
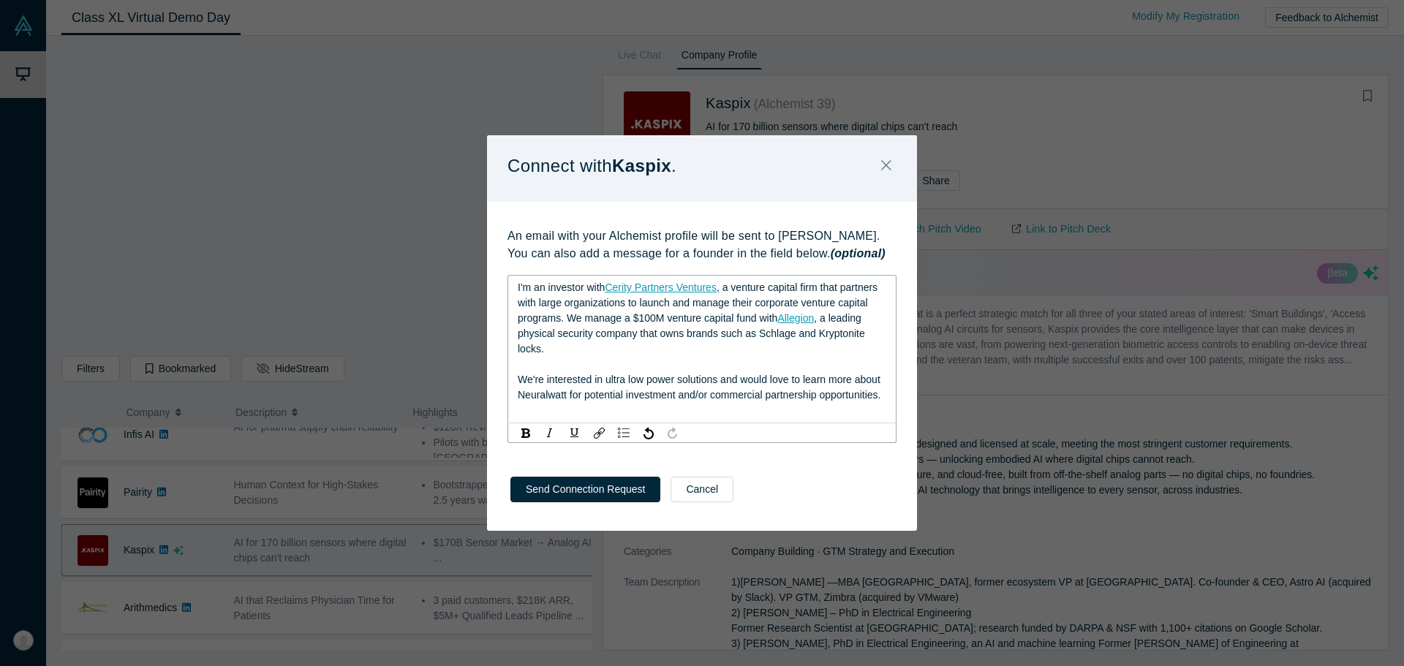
click at [723, 374] on span "We're interested in ultra low power solutions and would love to learn more abou…" at bounding box center [701, 387] width 366 height 27
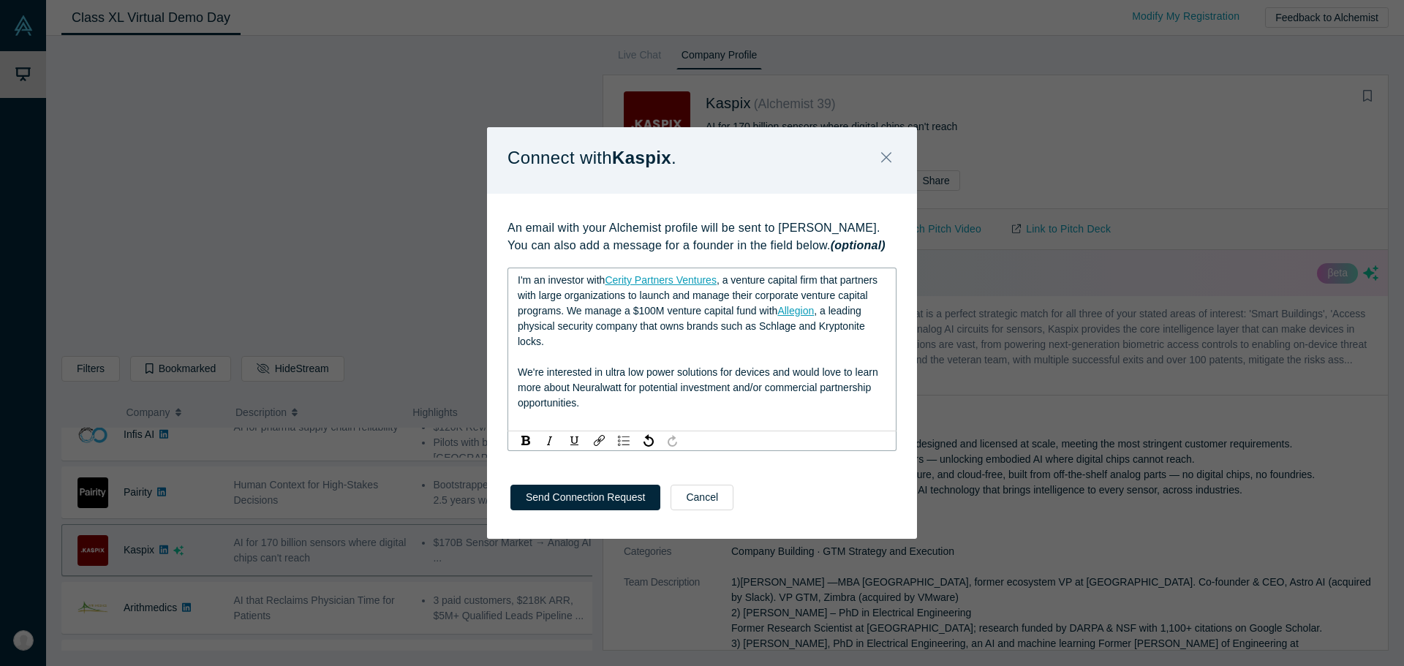
click at [603, 386] on span "We're interested in ultra low power solutions for devices and would love to lea…" at bounding box center [699, 387] width 363 height 42
click at [749, 391] on span "We're interested in ultra low power solutions for devices and would love to lea…" at bounding box center [699, 387] width 363 height 42
click at [804, 410] on div "We're interested in ultra low power solutions for devices and would love to lea…" at bounding box center [702, 388] width 369 height 46
drag, startPoint x: 594, startPoint y: 282, endPoint x: 854, endPoint y: 401, distance: 286.6
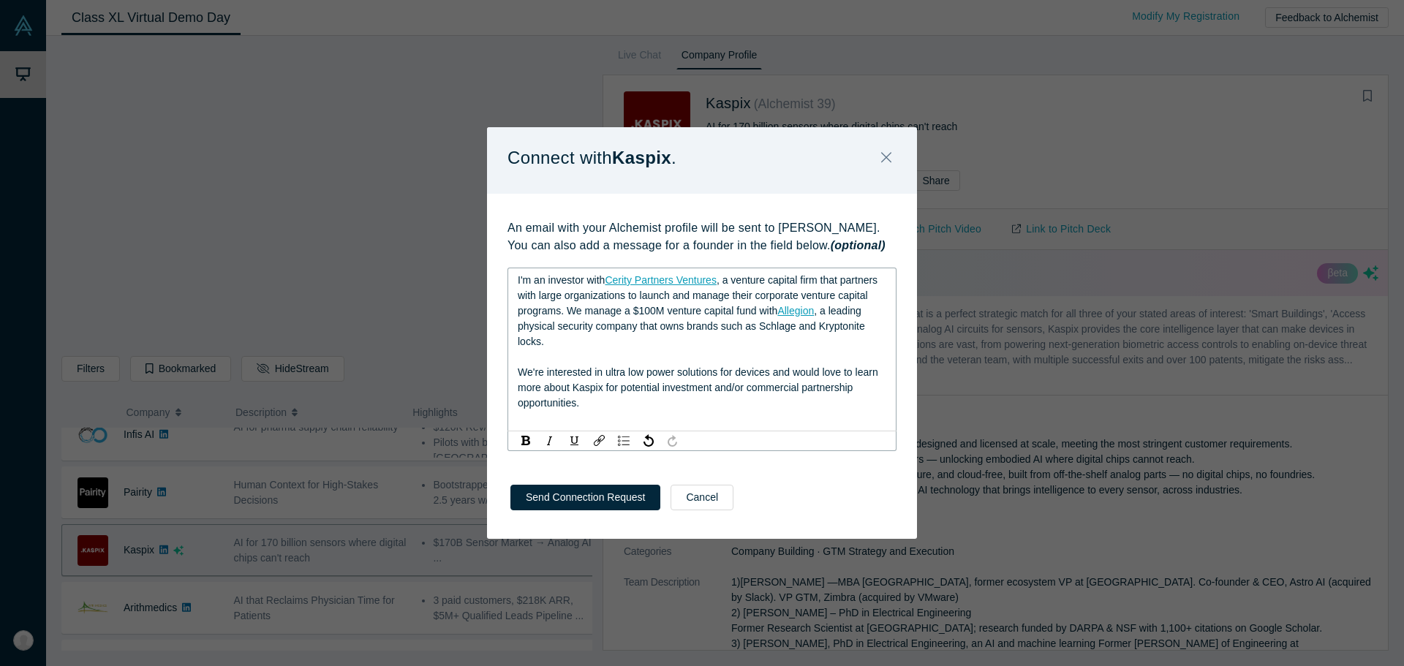
click at [854, 401] on div "I'm an investor with Cerity Partners Ventures , a venture capital firm that par…" at bounding box center [702, 350] width 369 height 154
click at [854, 401] on div "We're interested in ultra low power solutions for devices and would love to lea…" at bounding box center [702, 388] width 369 height 46
click at [622, 398] on div "We're interested in ultra low power solutions for devices and would love to lea…" at bounding box center [702, 388] width 369 height 46
drag, startPoint x: 597, startPoint y: 380, endPoint x: 621, endPoint y: 407, distance: 35.2
click at [621, 407] on div "We're interested in ultra low power solutions for devices and would love to lea…" at bounding box center [702, 388] width 369 height 46
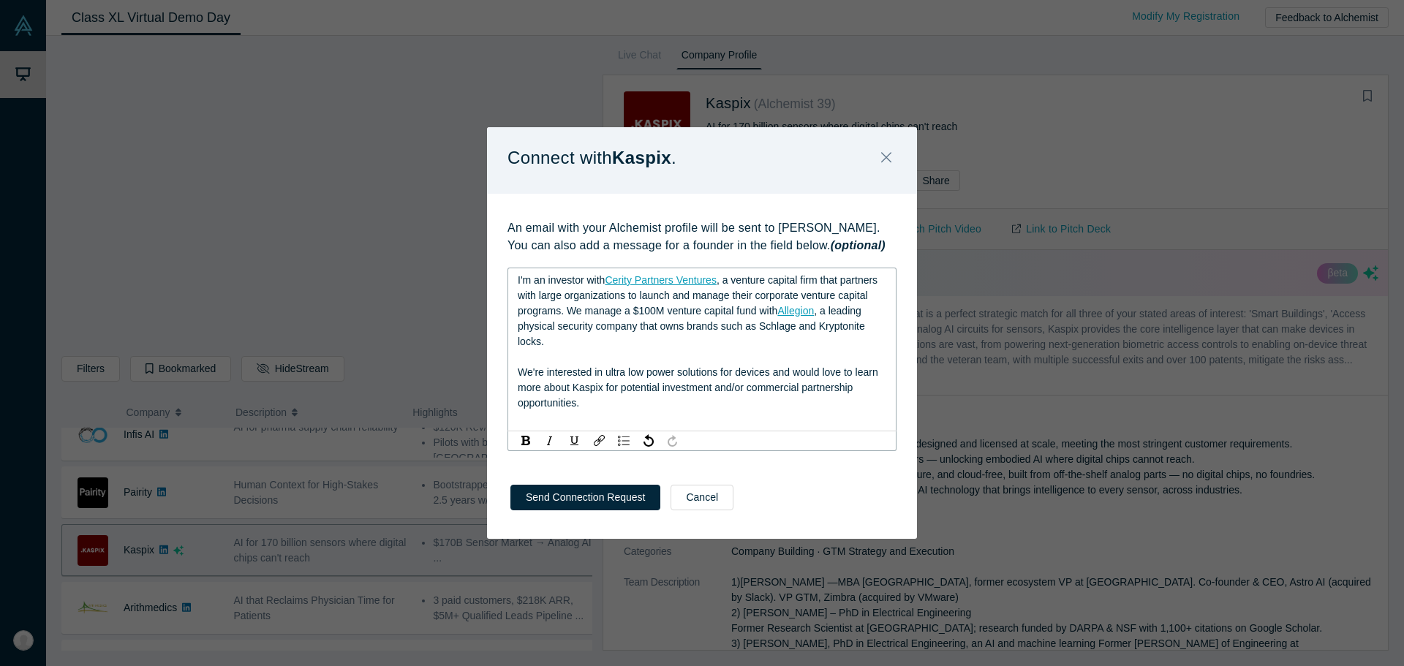
click at [621, 407] on div "We're interested in ultra low power solutions for devices and would love to lea…" at bounding box center [702, 388] width 369 height 46
click at [565, 420] on div "rdw-editor" at bounding box center [702, 418] width 369 height 15
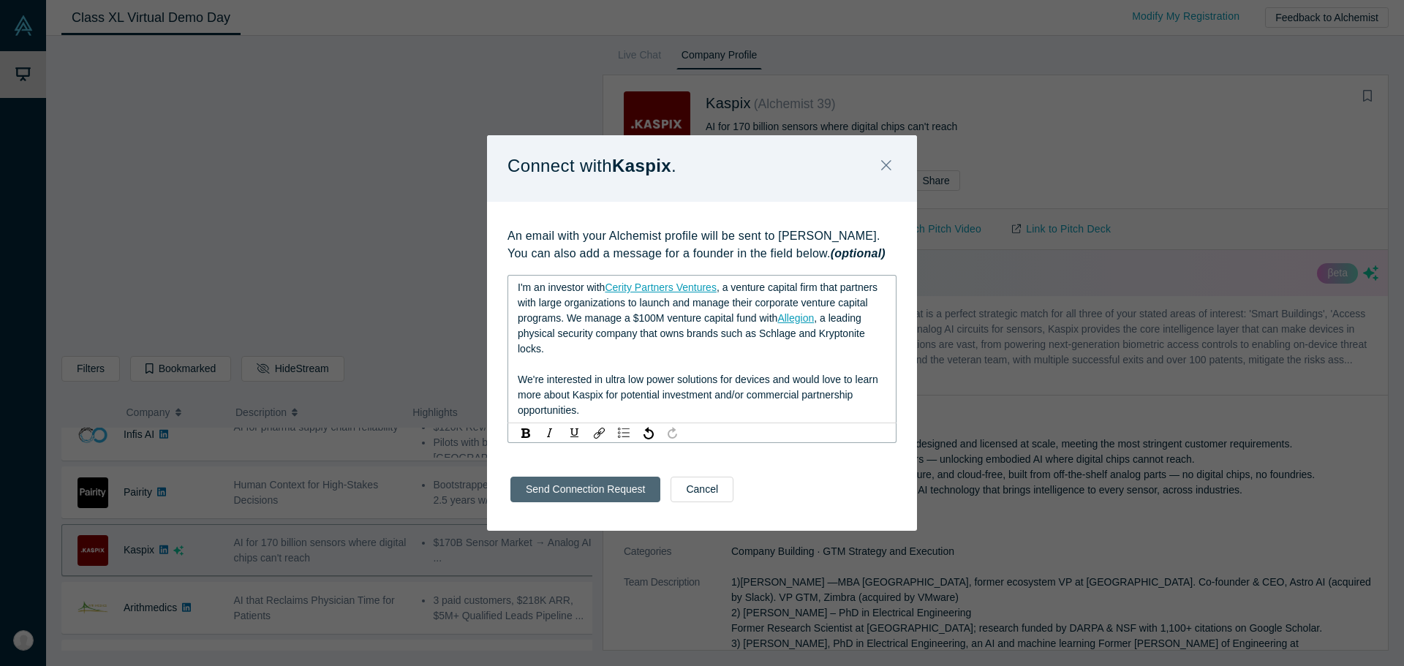
click at [624, 495] on div "Send Connection Request Cancel" at bounding box center [702, 495] width 430 height 72
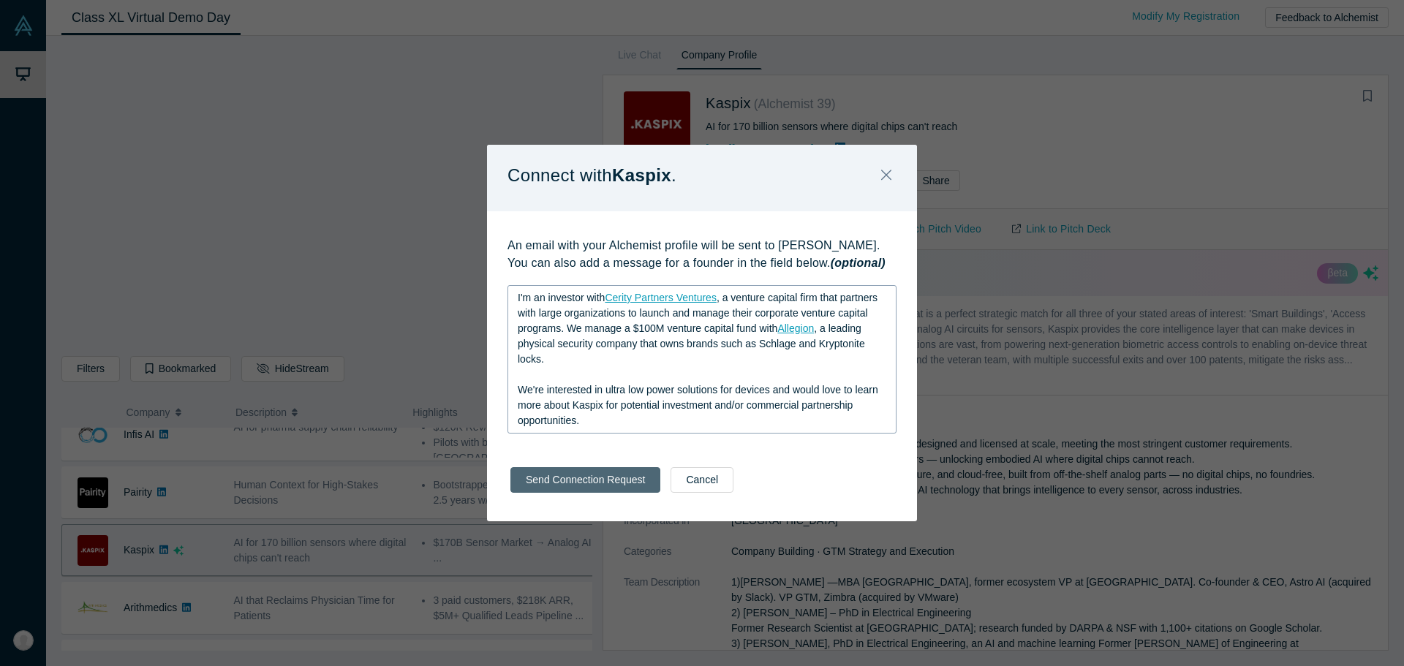
click at [624, 482] on button "Send Connection Request" at bounding box center [585, 480] width 150 height 26
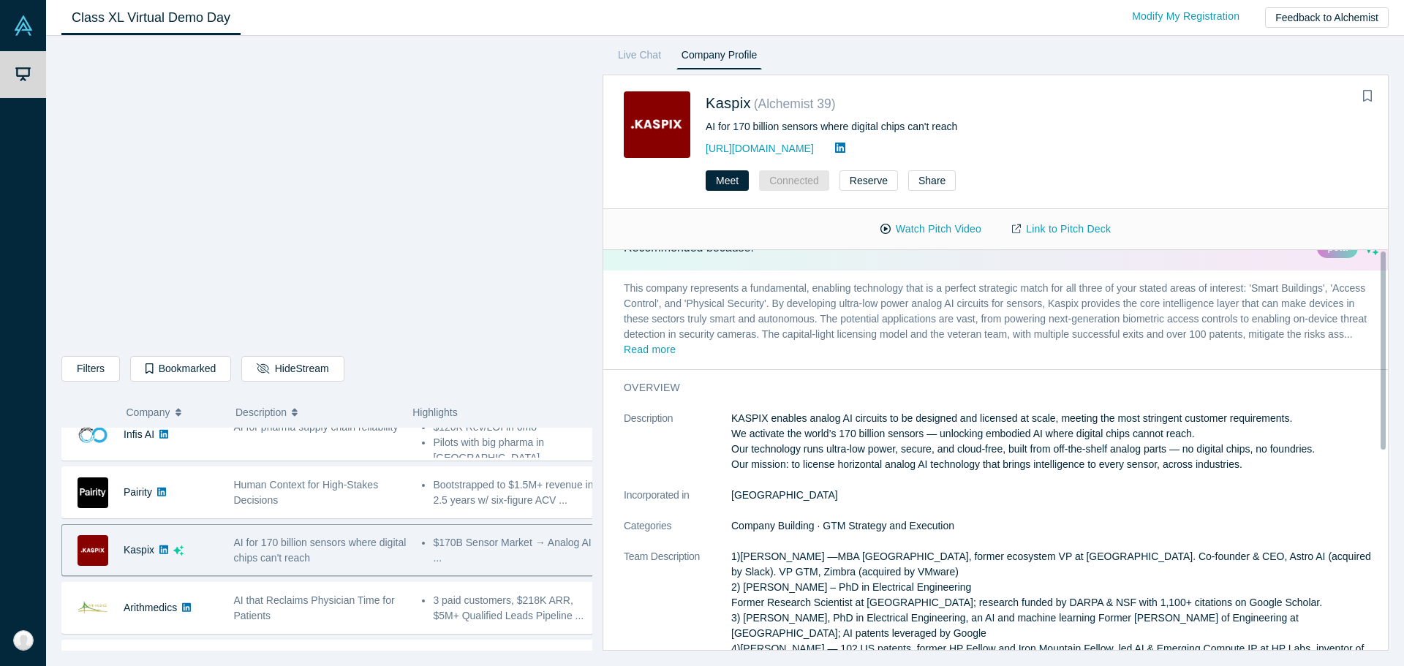
scroll to position [0, 0]
